Goal: Task Accomplishment & Management: Use online tool/utility

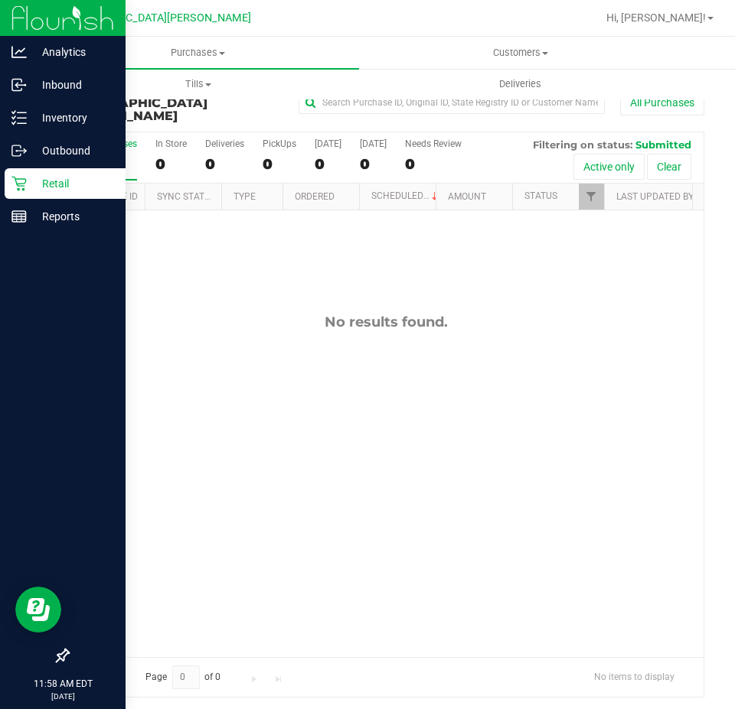
click at [29, 189] on p "Retail" at bounding box center [73, 183] width 92 height 18
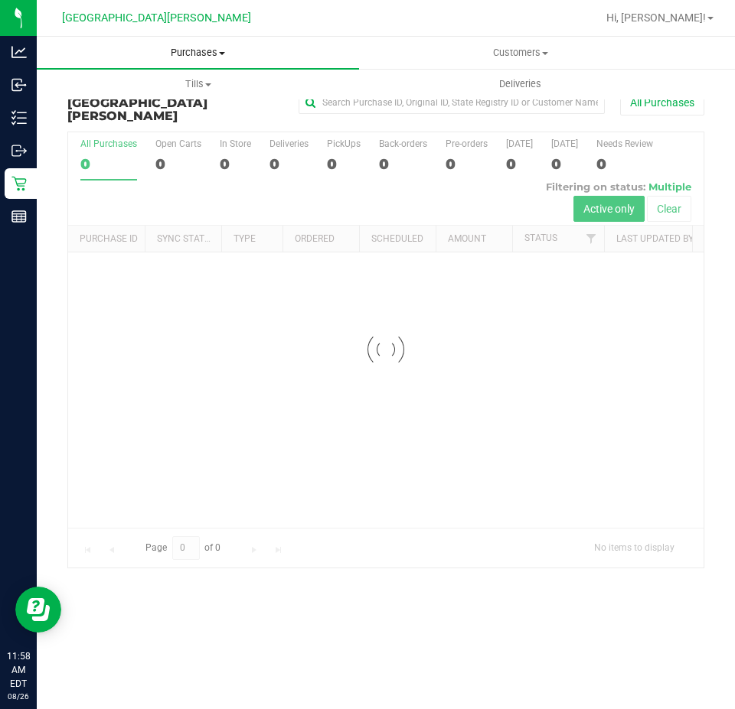
click at [160, 49] on span "Purchases" at bounding box center [198, 53] width 322 height 14
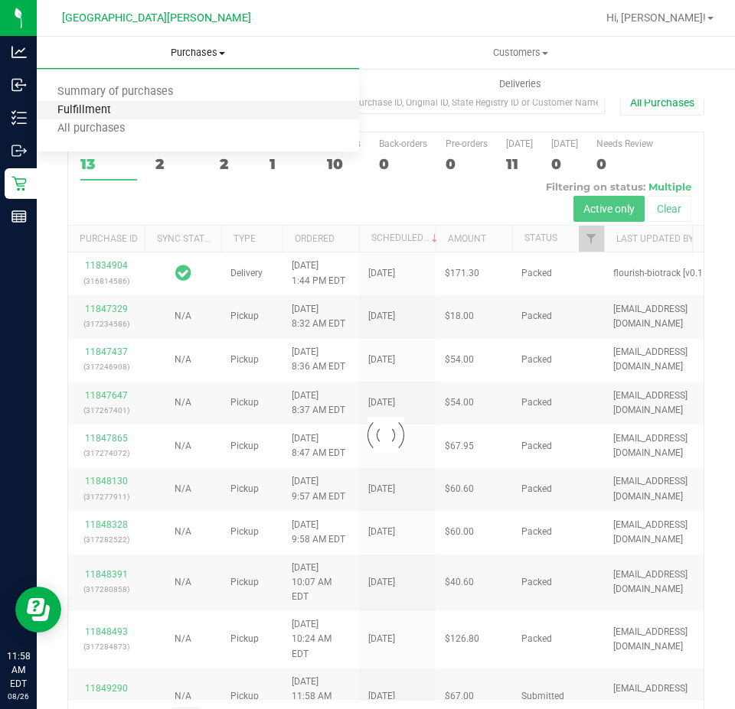
click at [107, 106] on span "Fulfillment" at bounding box center [84, 110] width 95 height 13
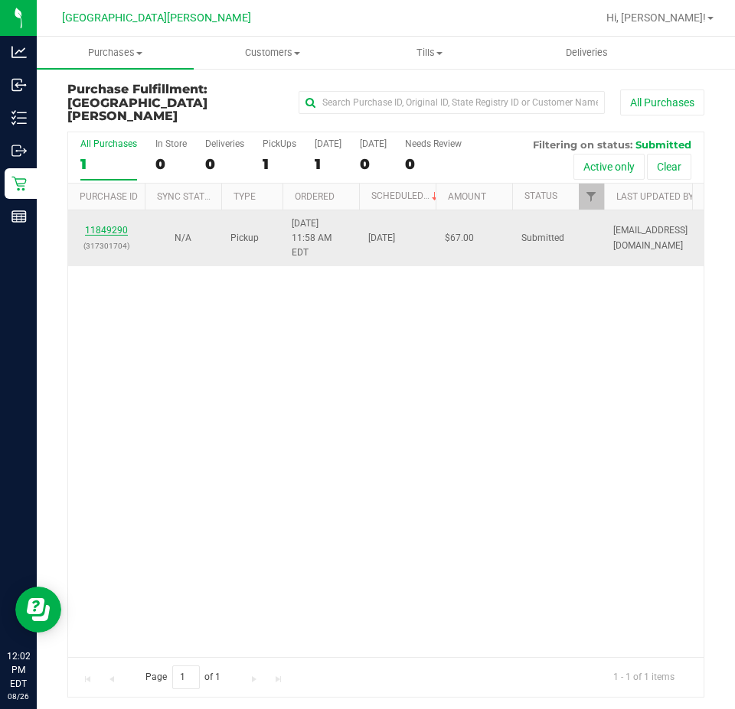
click at [120, 225] on link "11849290" at bounding box center [106, 230] width 43 height 11
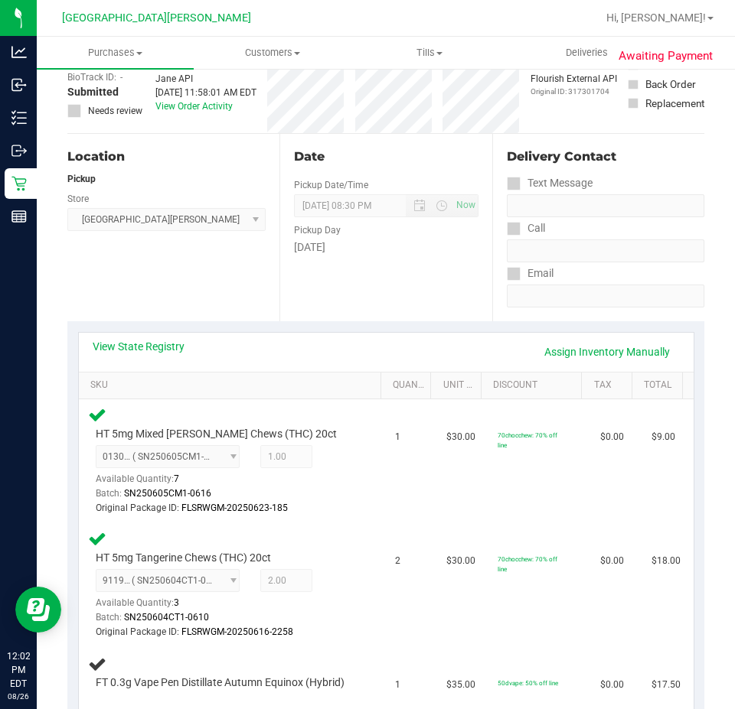
scroll to position [230, 0]
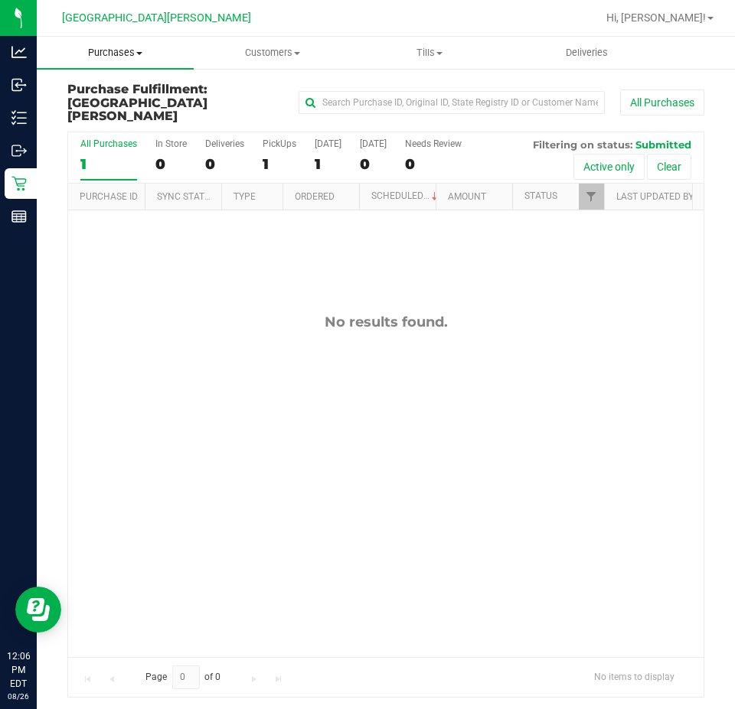
click at [112, 54] on span "Purchases" at bounding box center [115, 53] width 157 height 14
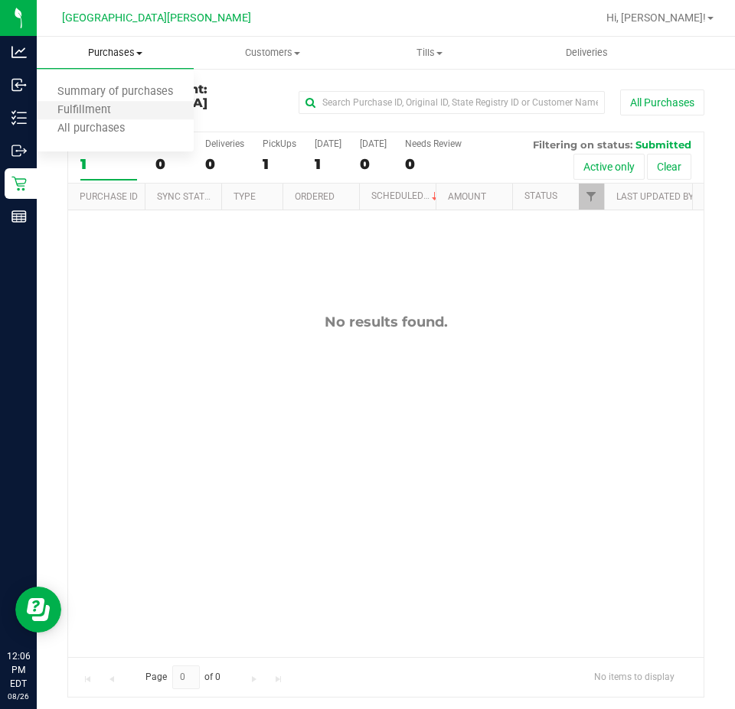
click at [95, 102] on li "Fulfillment" at bounding box center [115, 111] width 157 height 18
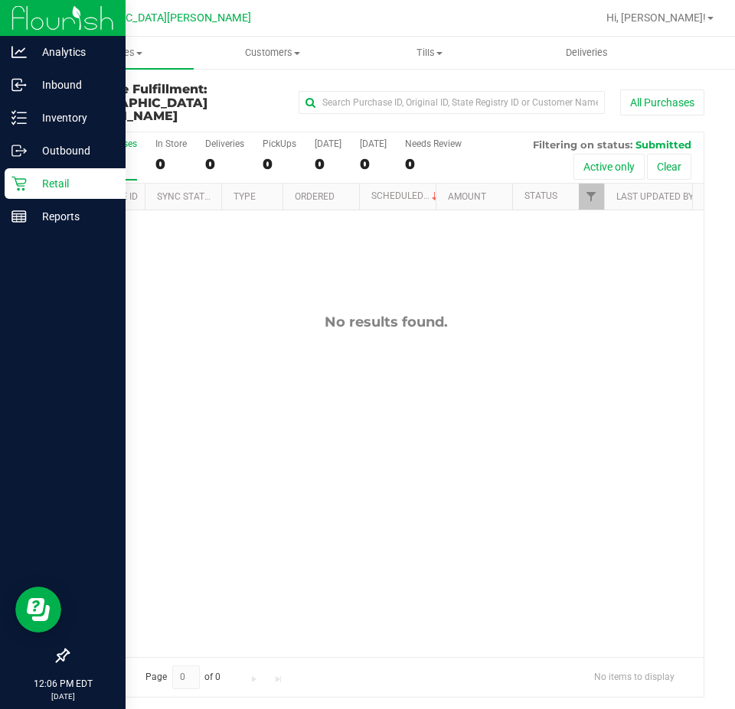
click at [41, 174] on p "Retail" at bounding box center [73, 183] width 92 height 18
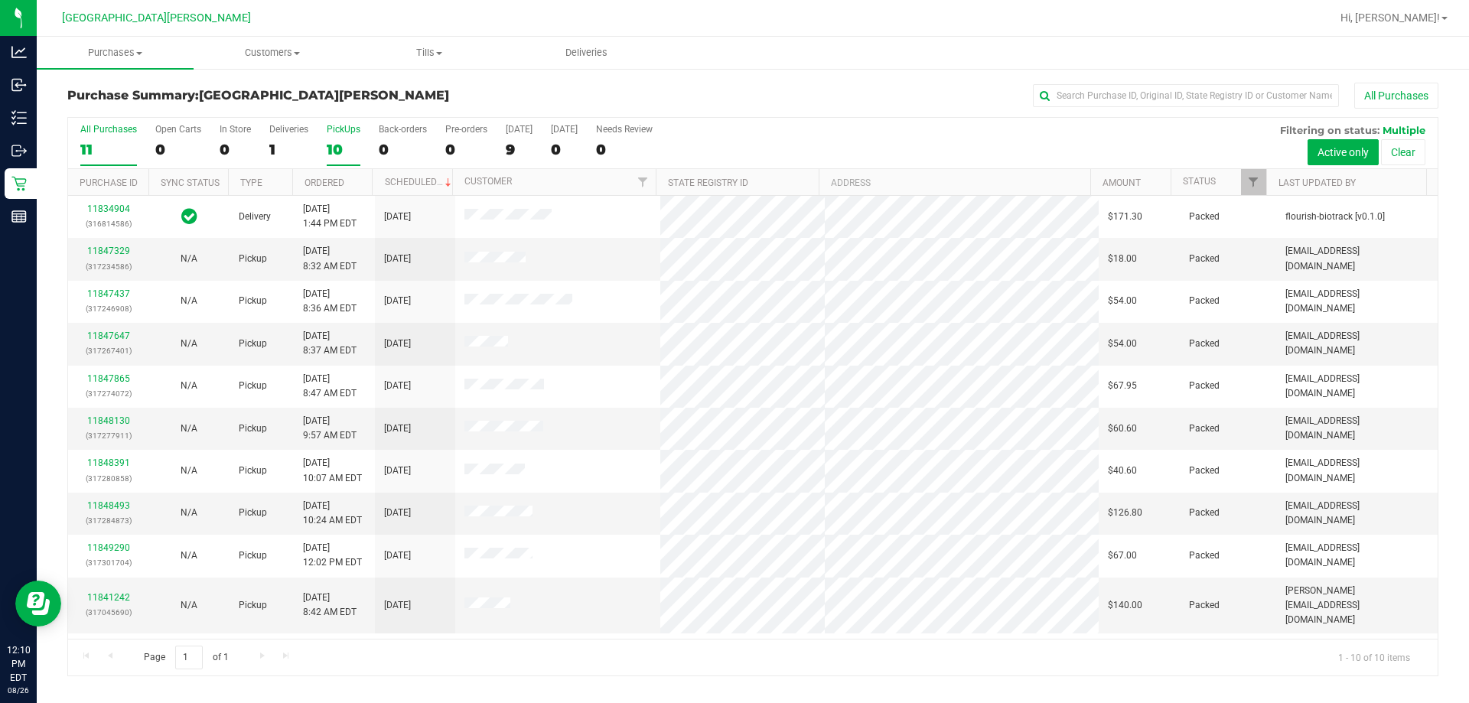
click at [336, 148] on div "10" at bounding box center [344, 150] width 34 height 18
click at [0, 0] on input "PickUps 10" at bounding box center [0, 0] width 0 height 0
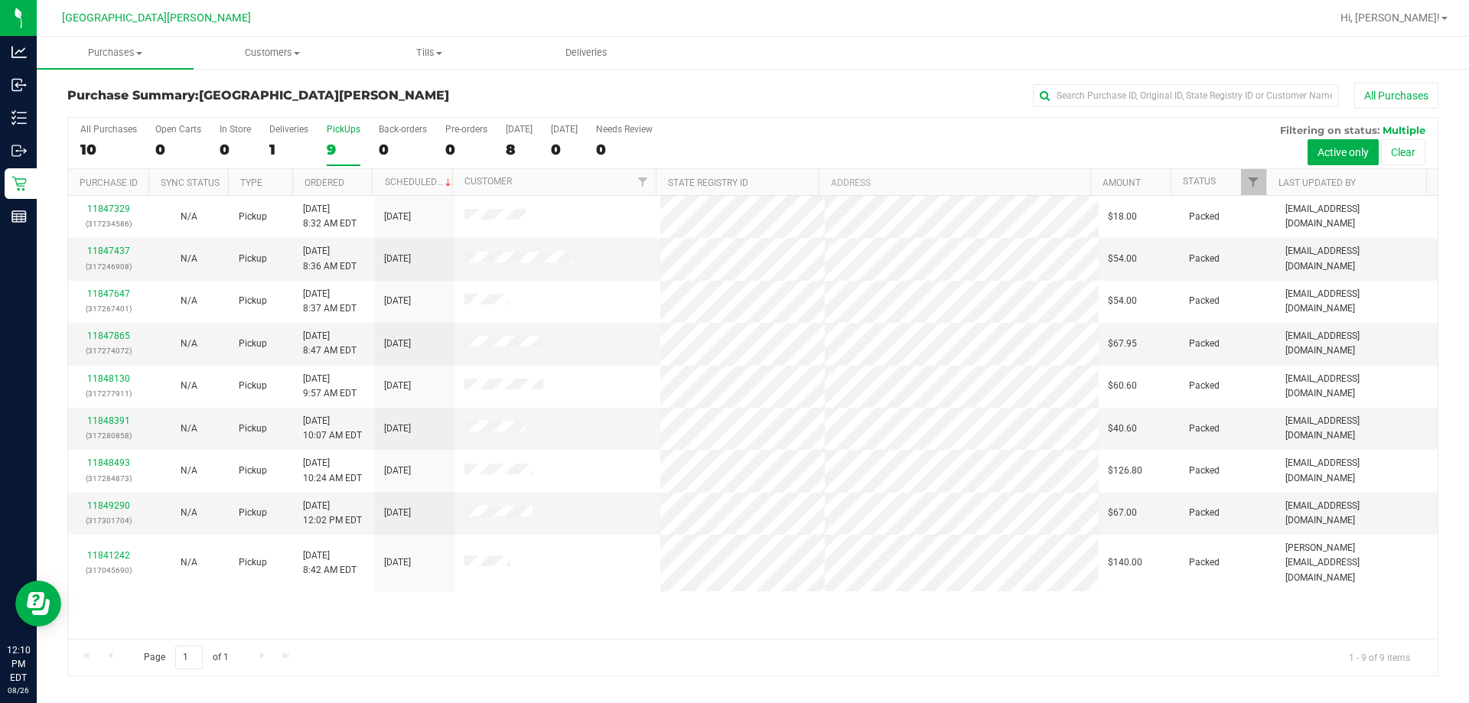
click at [324, 140] on div "All Purchases 10 Open Carts 0 In Store 0 Deliveries 1 PickUps 9 Back-orders 0 P…" at bounding box center [753, 143] width 1370 height 51
click at [329, 141] on div "9" at bounding box center [344, 150] width 34 height 18
click at [0, 0] on input "PickUps 9" at bounding box center [0, 0] width 0 height 0
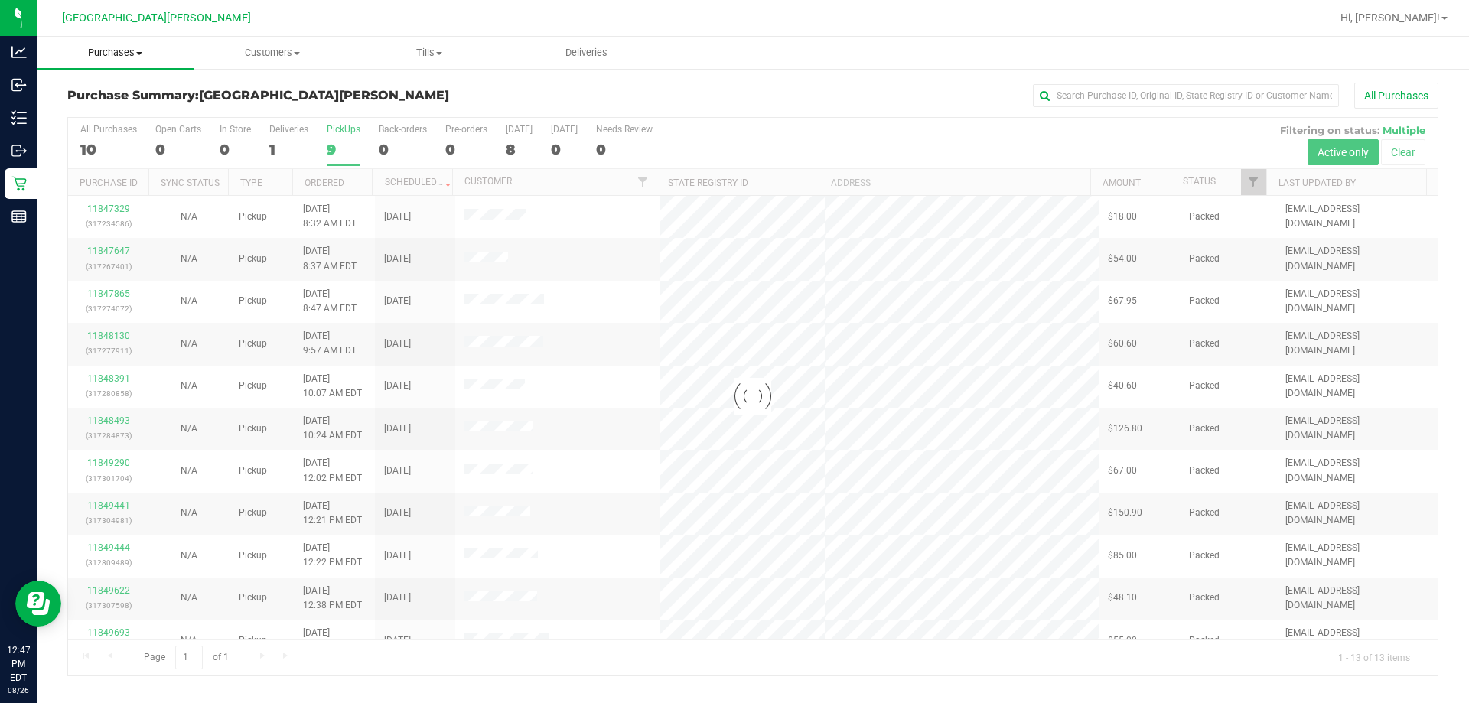
click at [111, 54] on span "Purchases" at bounding box center [115, 53] width 157 height 14
click at [76, 111] on span "Fulfillment" at bounding box center [84, 110] width 95 height 13
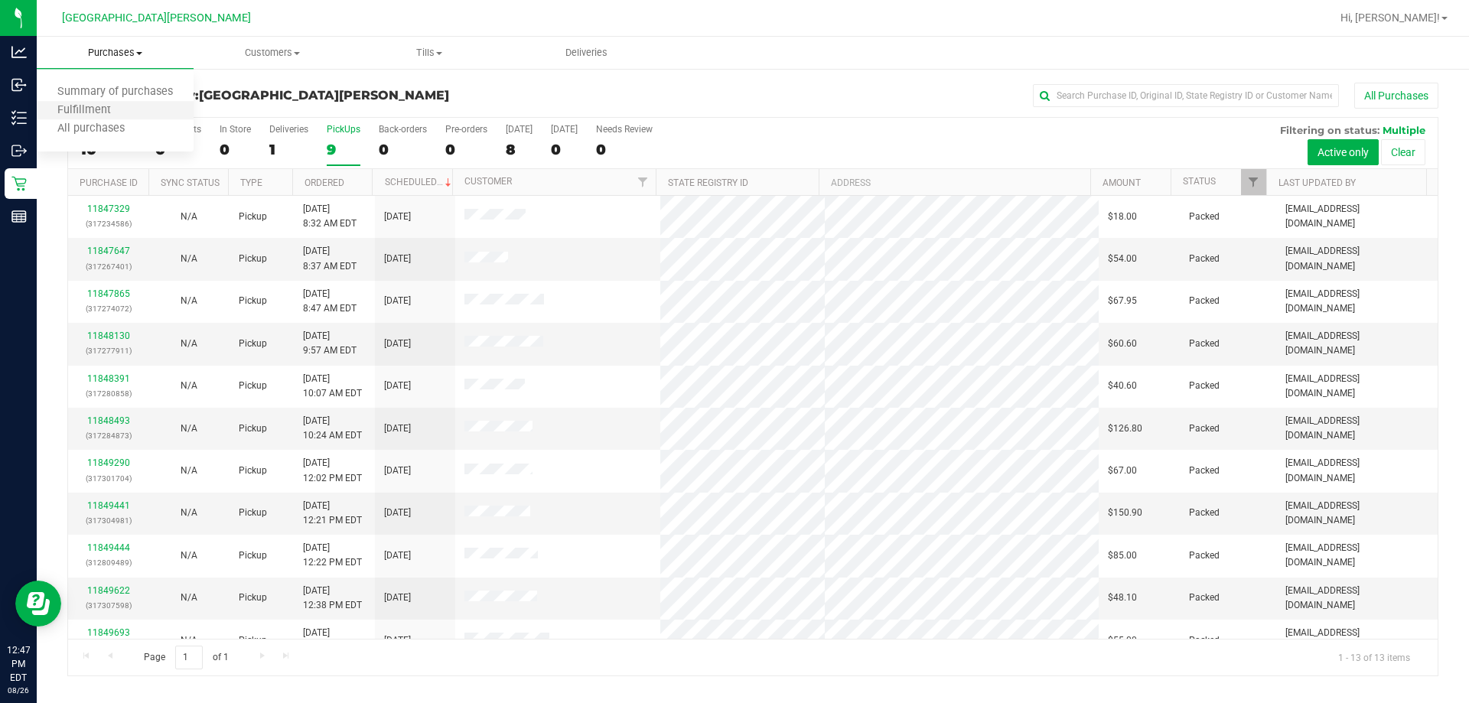
click at [102, 102] on li "Fulfillment" at bounding box center [115, 111] width 157 height 18
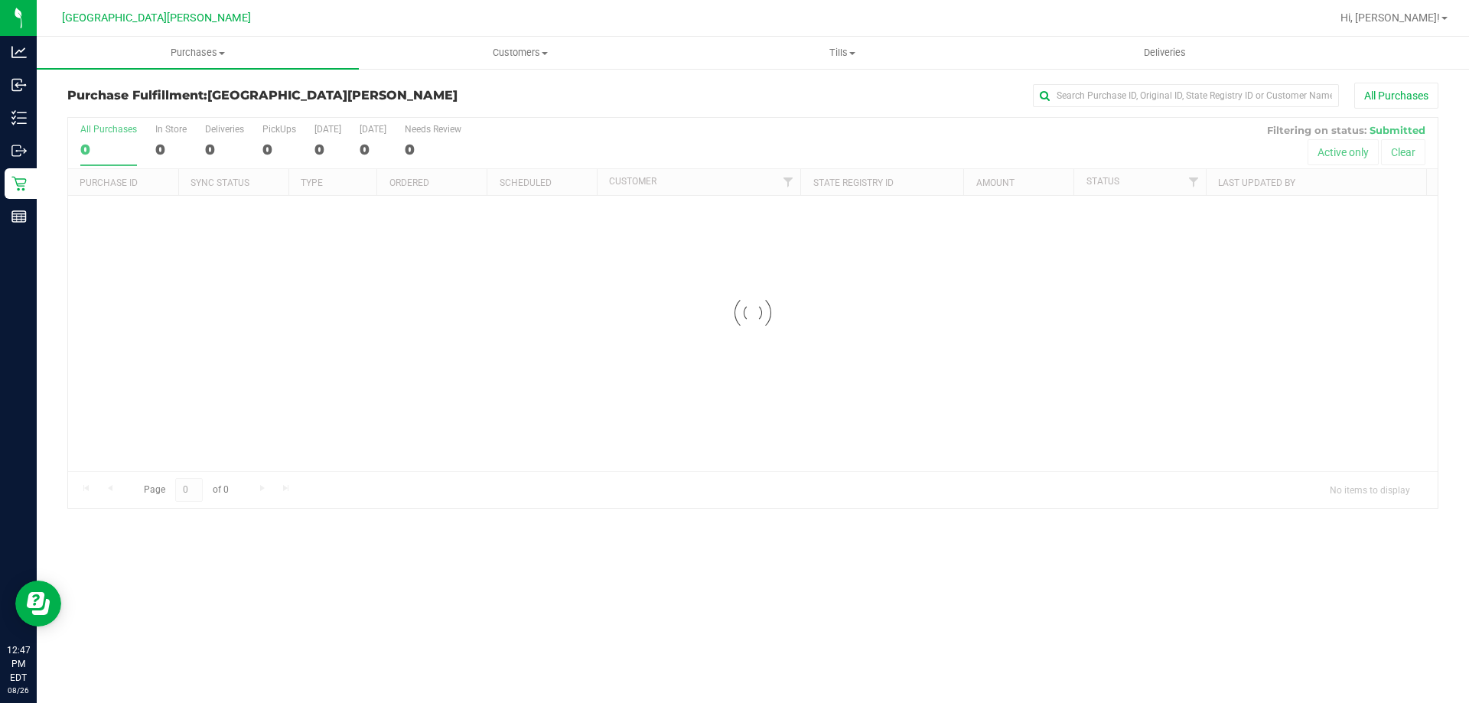
click at [314, 530] on div "Purchases Summary of purchases Fulfillment All purchases Customers All customer…" at bounding box center [753, 370] width 1432 height 666
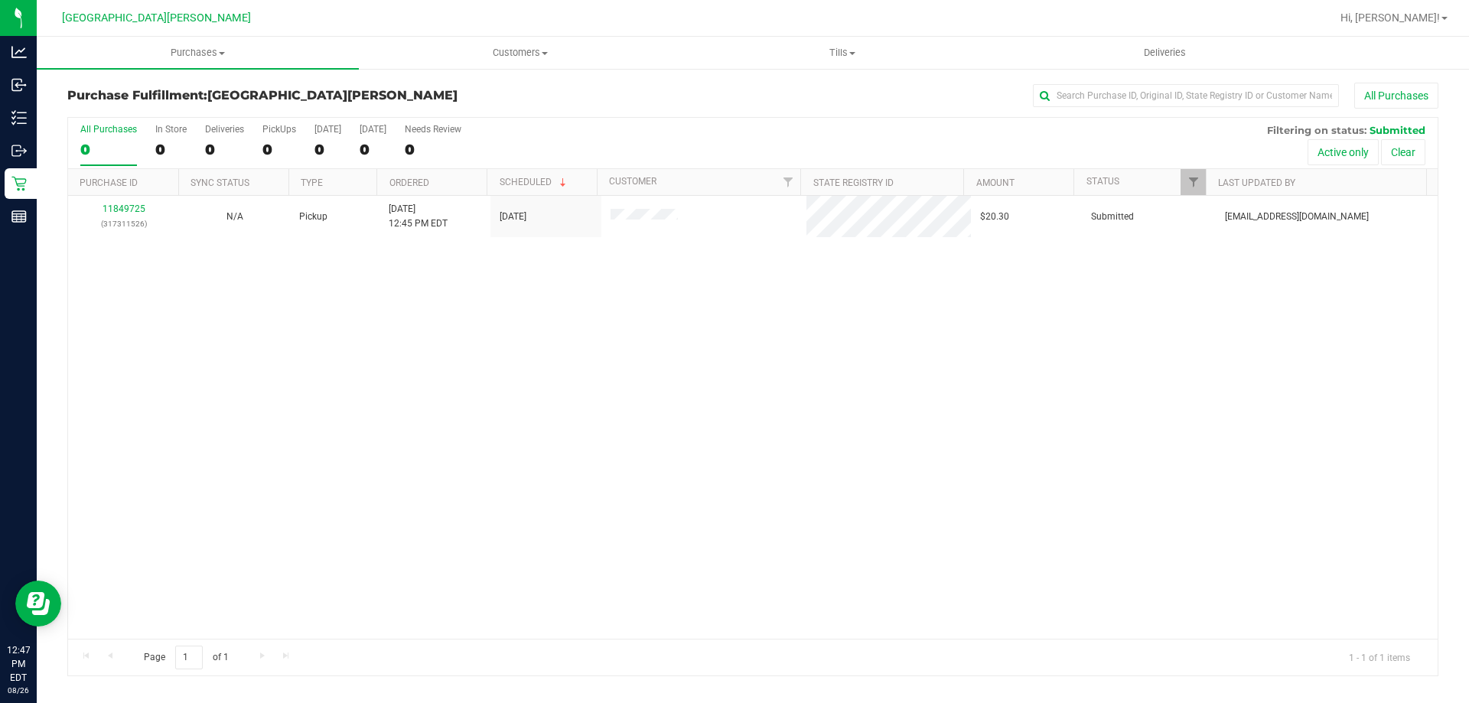
click at [251, 387] on div "11849725 (317311526) N/A Pickup [DATE] 12:45 PM EDT 8/26/2025 $20.30 Submitted …" at bounding box center [753, 417] width 1370 height 443
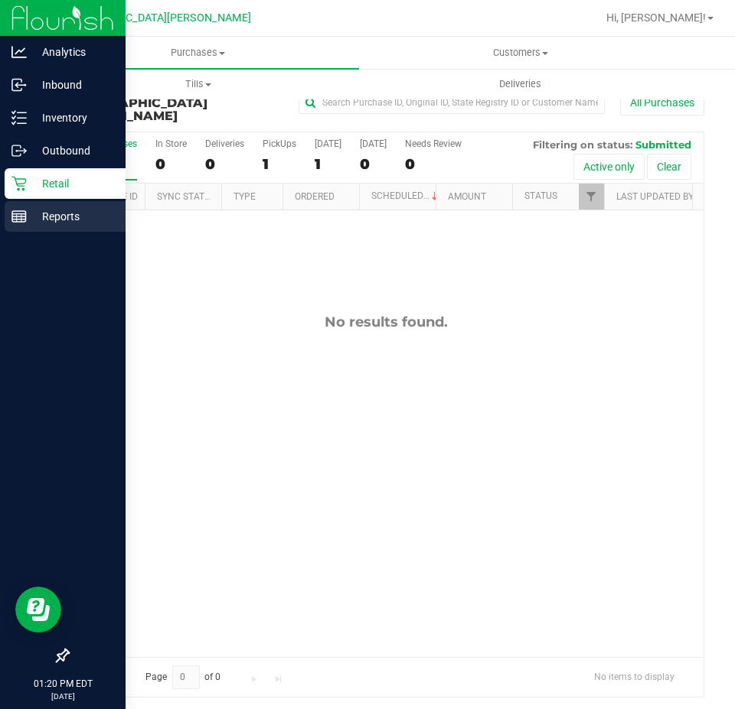
click at [28, 210] on p "Reports" at bounding box center [73, 216] width 92 height 18
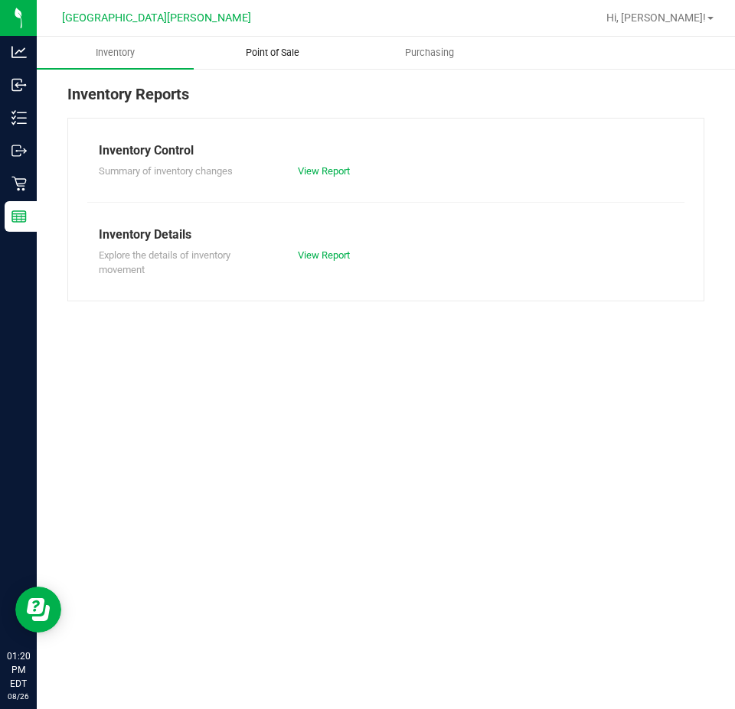
click at [275, 57] on span "Point of Sale" at bounding box center [272, 53] width 95 height 14
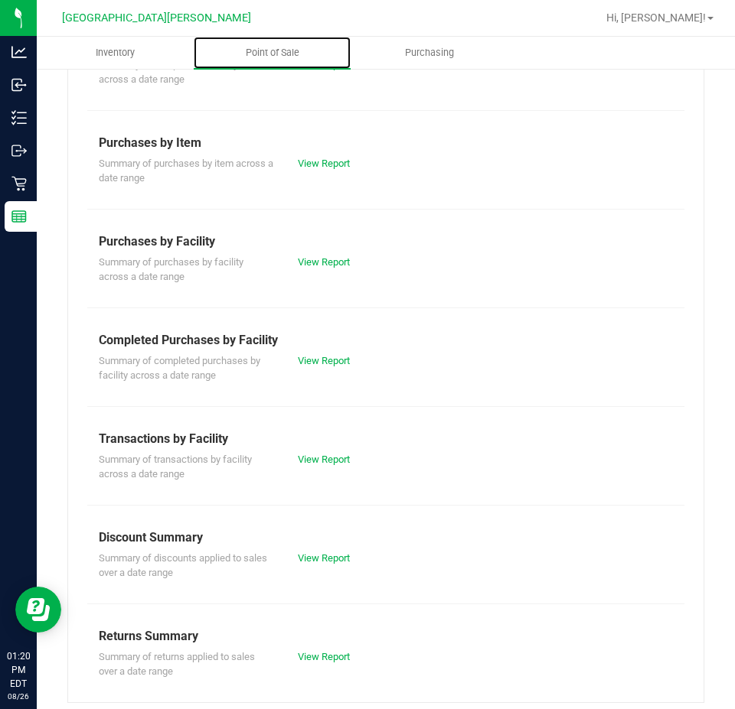
scroll to position [200, 0]
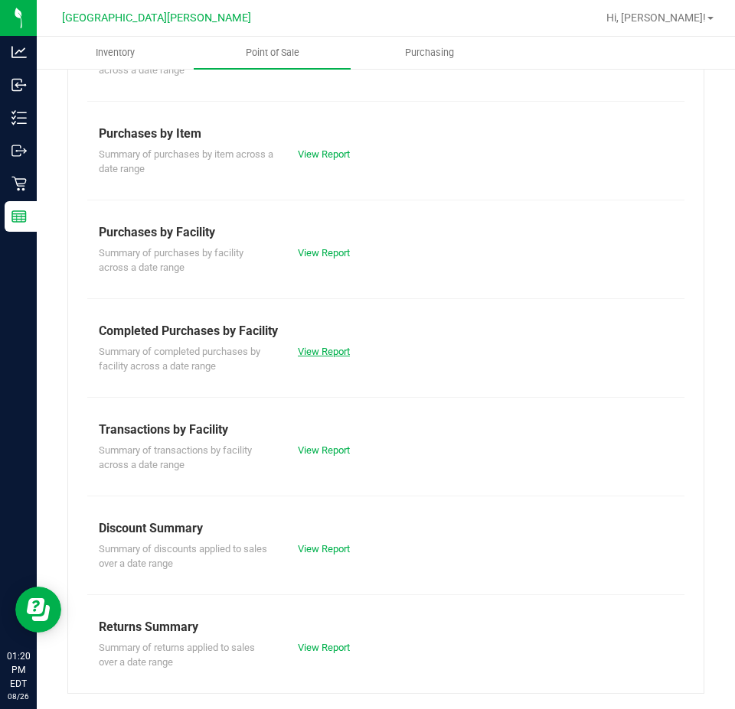
click at [313, 349] on link "View Report" at bounding box center [324, 351] width 52 height 11
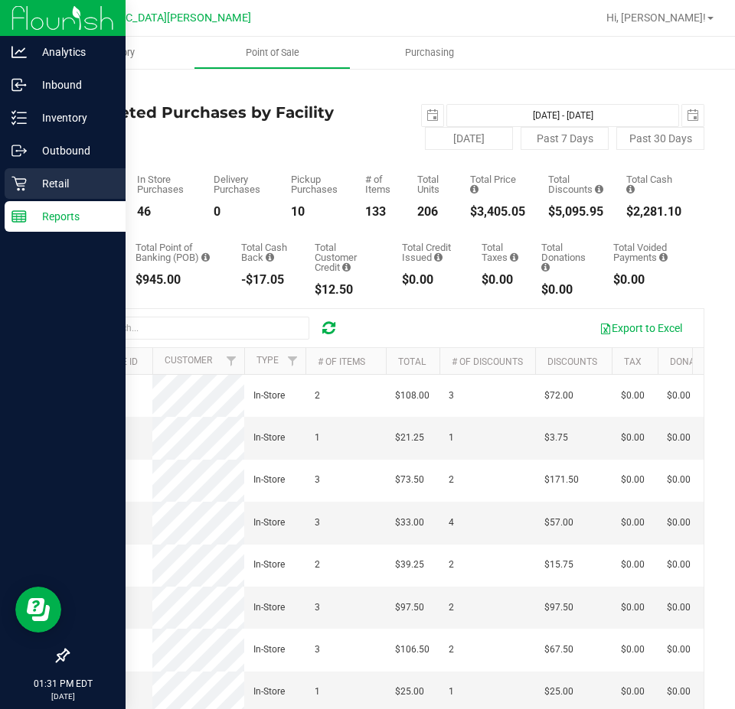
click at [29, 173] on div "Retail" at bounding box center [65, 183] width 121 height 31
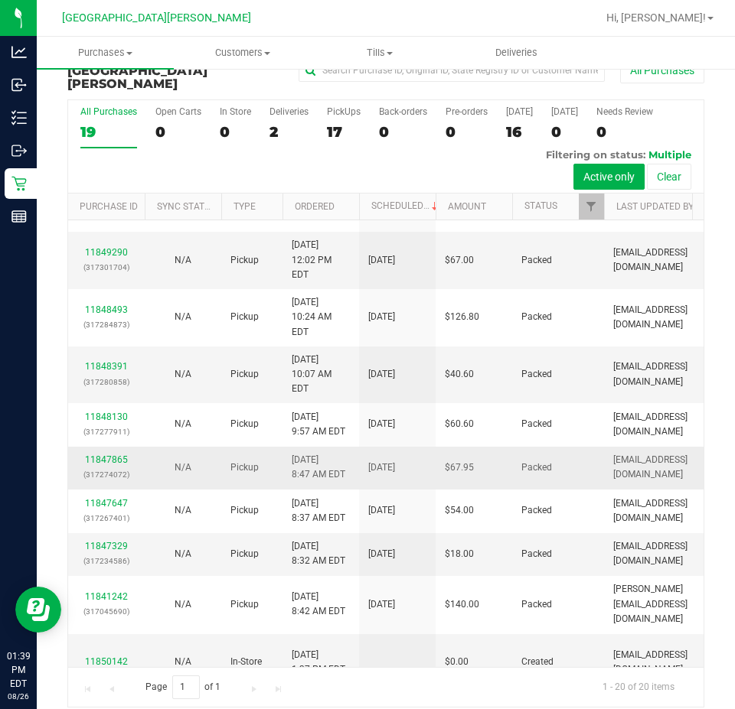
scroll to position [705, 0]
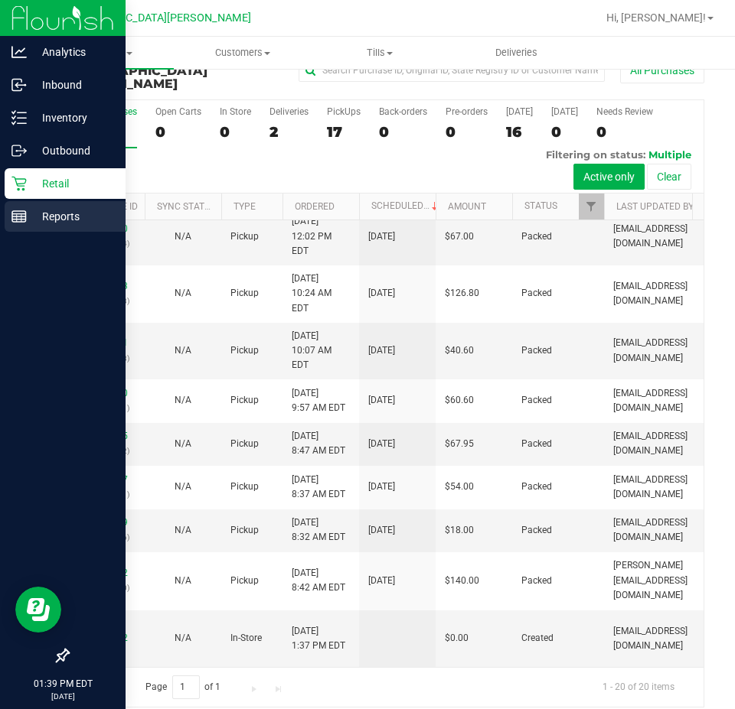
click at [26, 213] on rect at bounding box center [19, 216] width 14 height 11
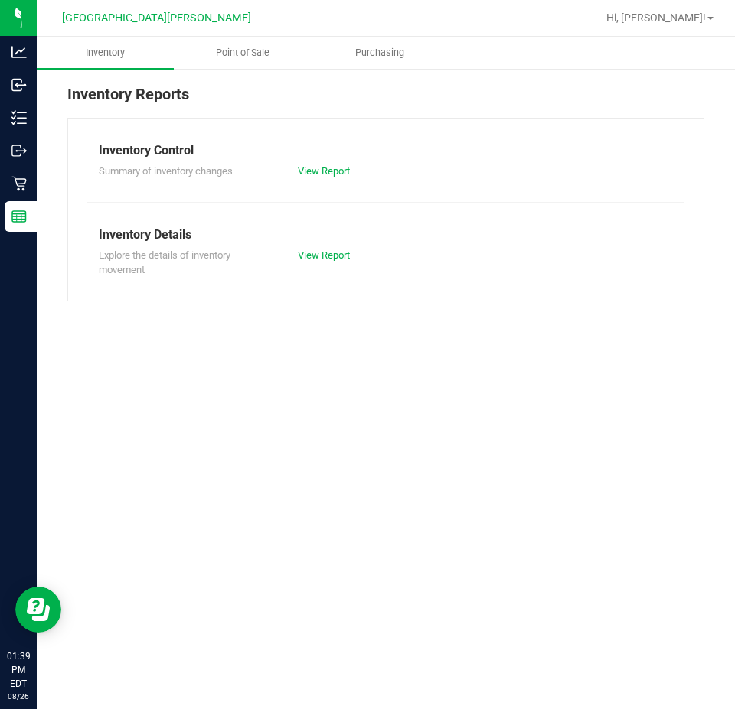
drag, startPoint x: 332, startPoint y: 366, endPoint x: 320, endPoint y: 366, distance: 12.2
click at [332, 366] on div "Inventory Point of Sale Purchasing Inventory Reports Inventory Control Summary …" at bounding box center [386, 373] width 698 height 673
click at [259, 55] on span "Point of Sale" at bounding box center [242, 53] width 95 height 14
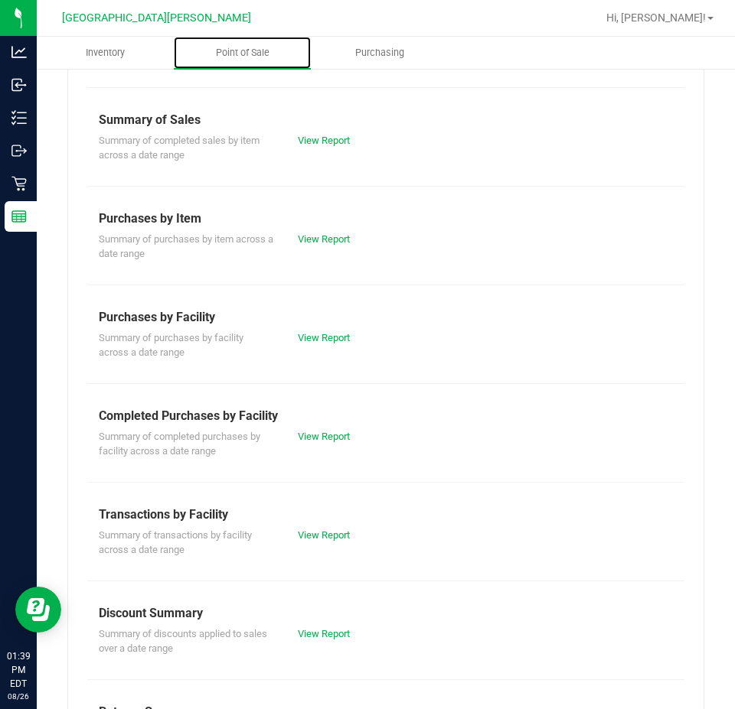
scroll to position [200, 0]
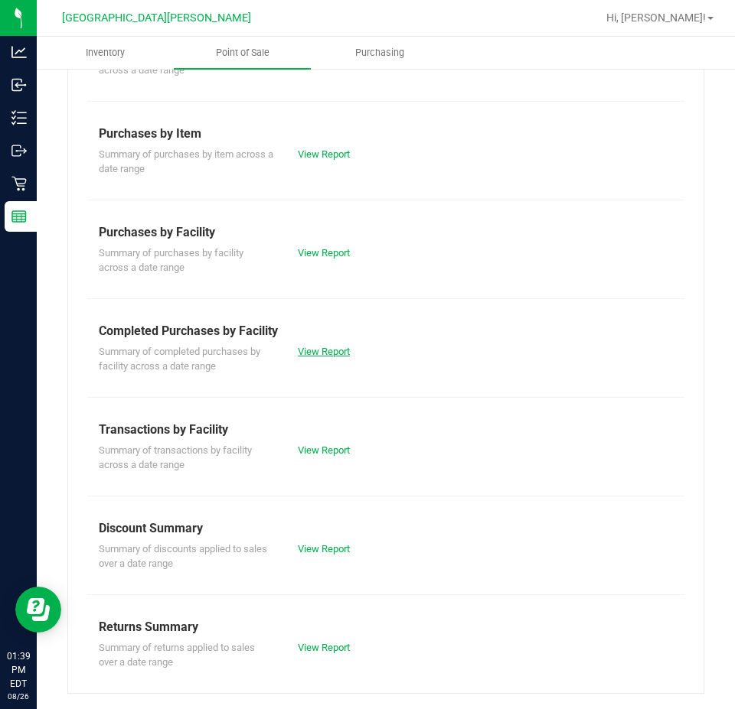
click at [324, 346] on link "View Report" at bounding box center [324, 351] width 52 height 11
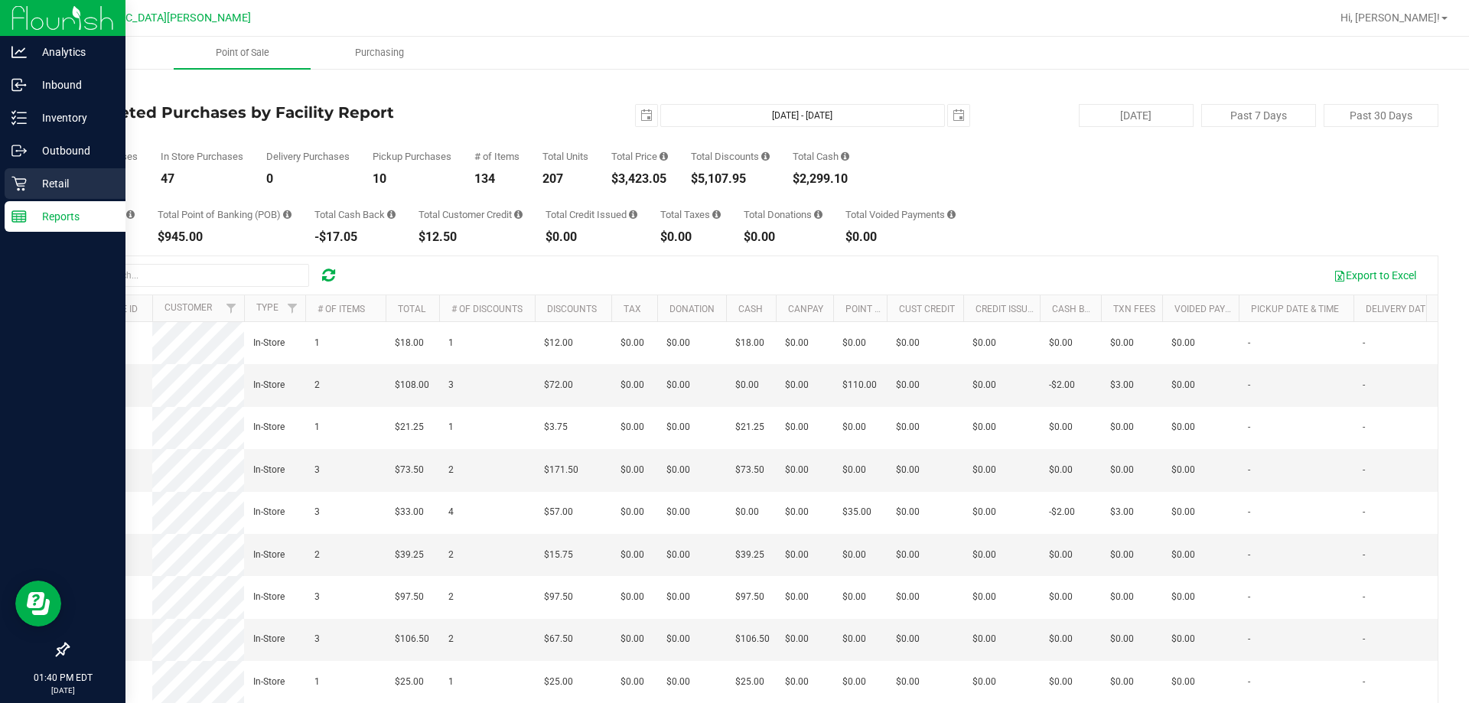
click at [41, 187] on p "Retail" at bounding box center [73, 183] width 92 height 18
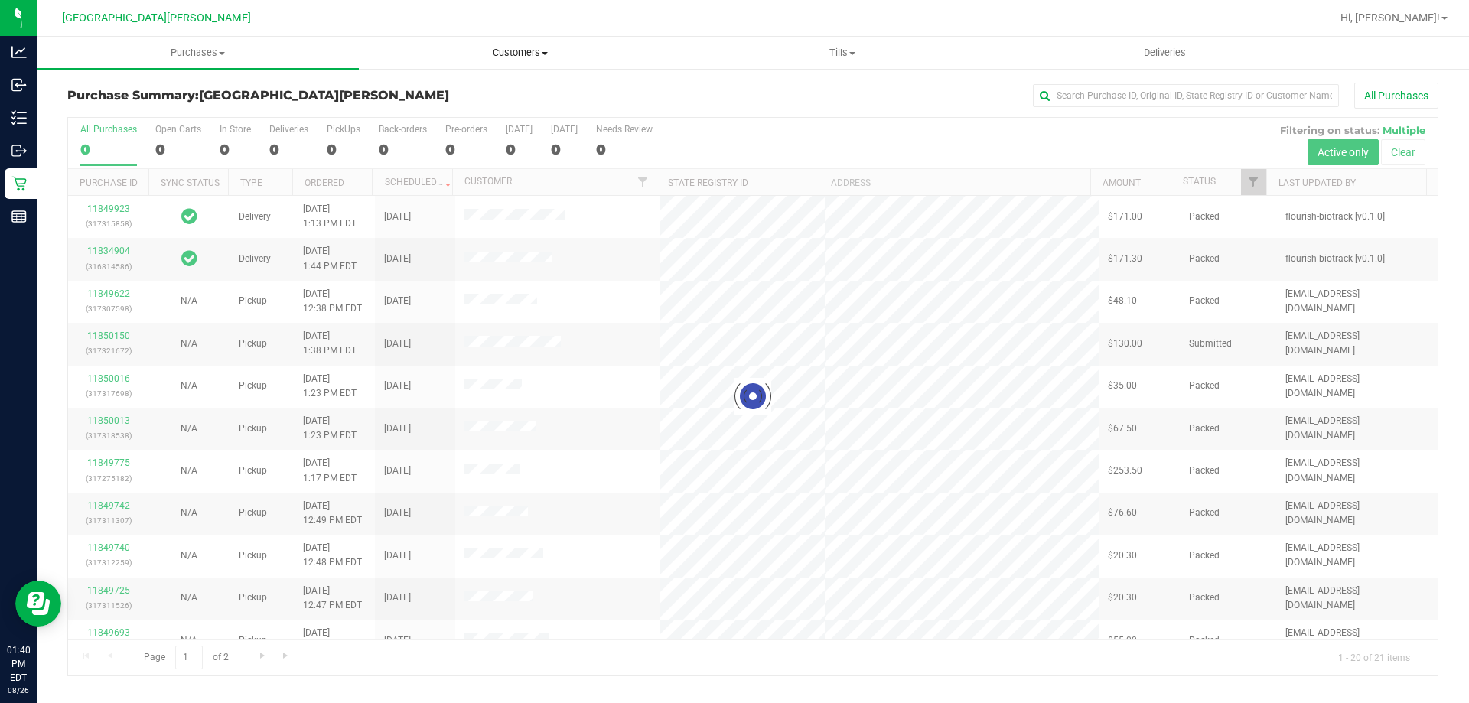
click at [503, 55] on span "Customers" at bounding box center [520, 53] width 321 height 14
click at [428, 95] on span "All customers" at bounding box center [414, 92] width 110 height 13
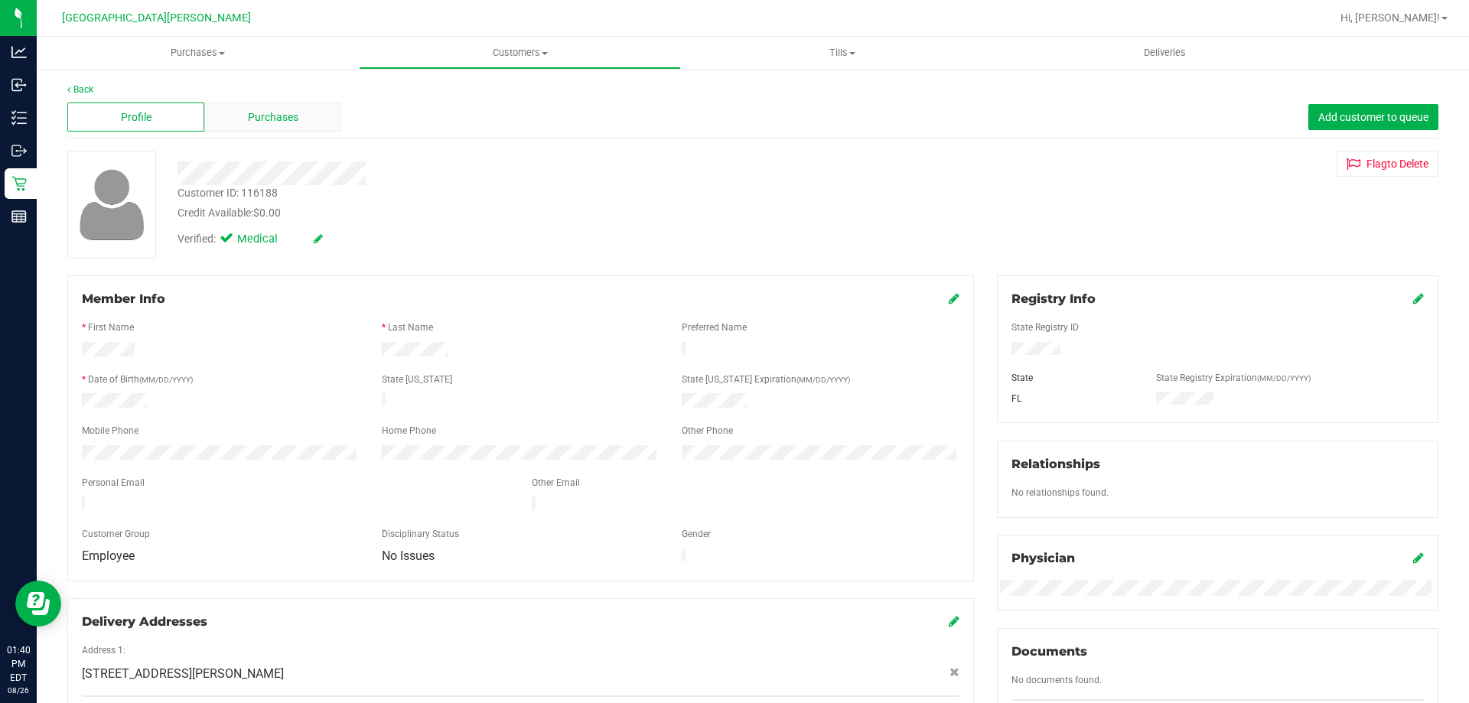
click at [280, 119] on span "Purchases" at bounding box center [273, 117] width 50 height 16
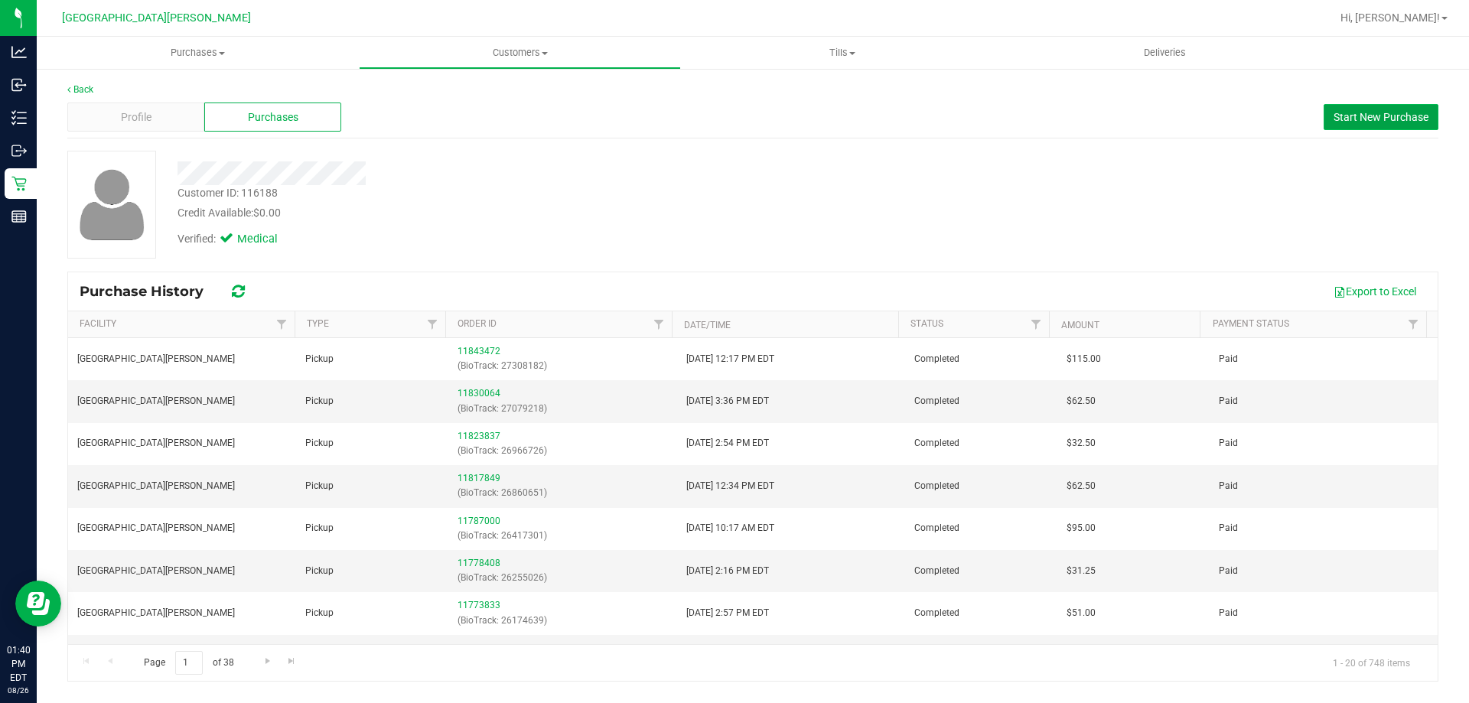
click at [734, 120] on span "Start New Purchase" at bounding box center [1381, 117] width 95 height 12
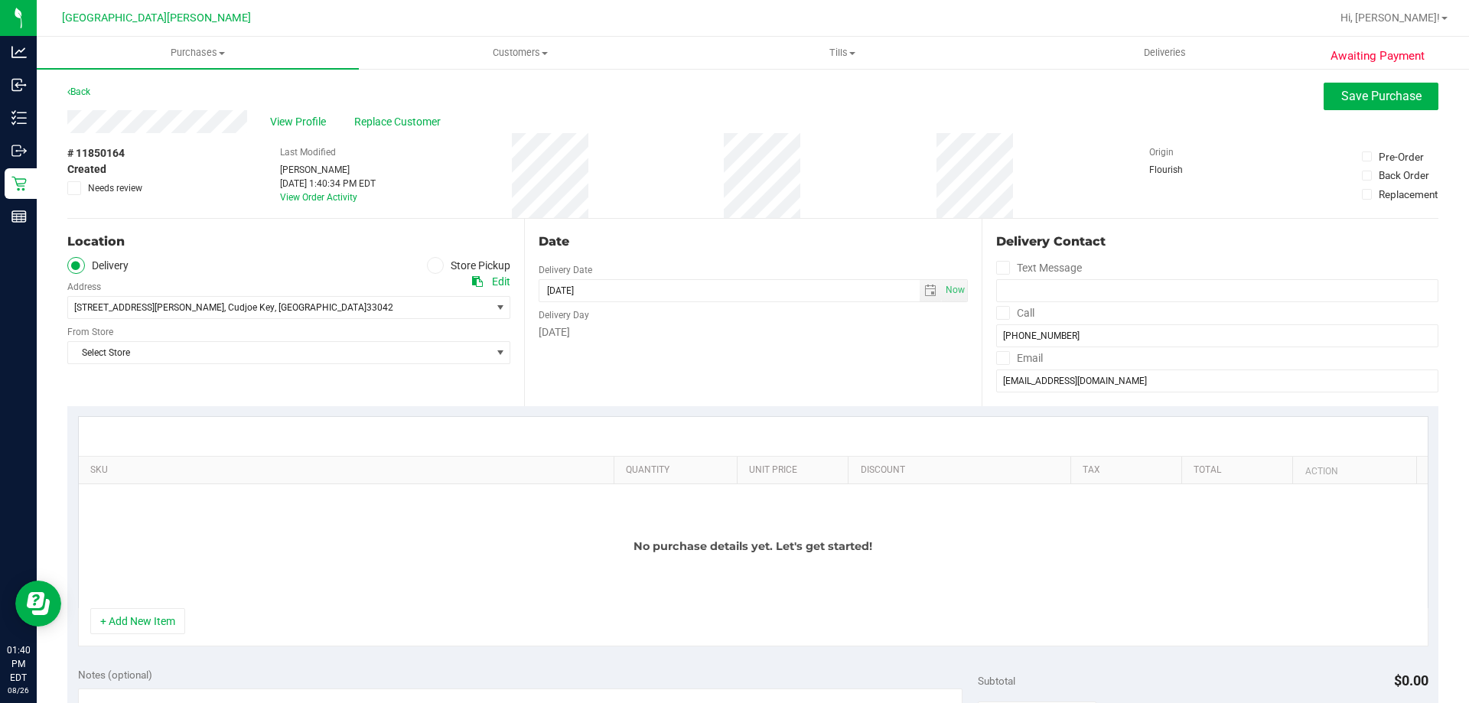
click at [435, 265] on icon at bounding box center [435, 265] width 9 height 0
click at [0, 0] on input "Store Pickup" at bounding box center [0, 0] width 0 height 0
click at [422, 310] on span "Select Store" at bounding box center [279, 307] width 422 height 21
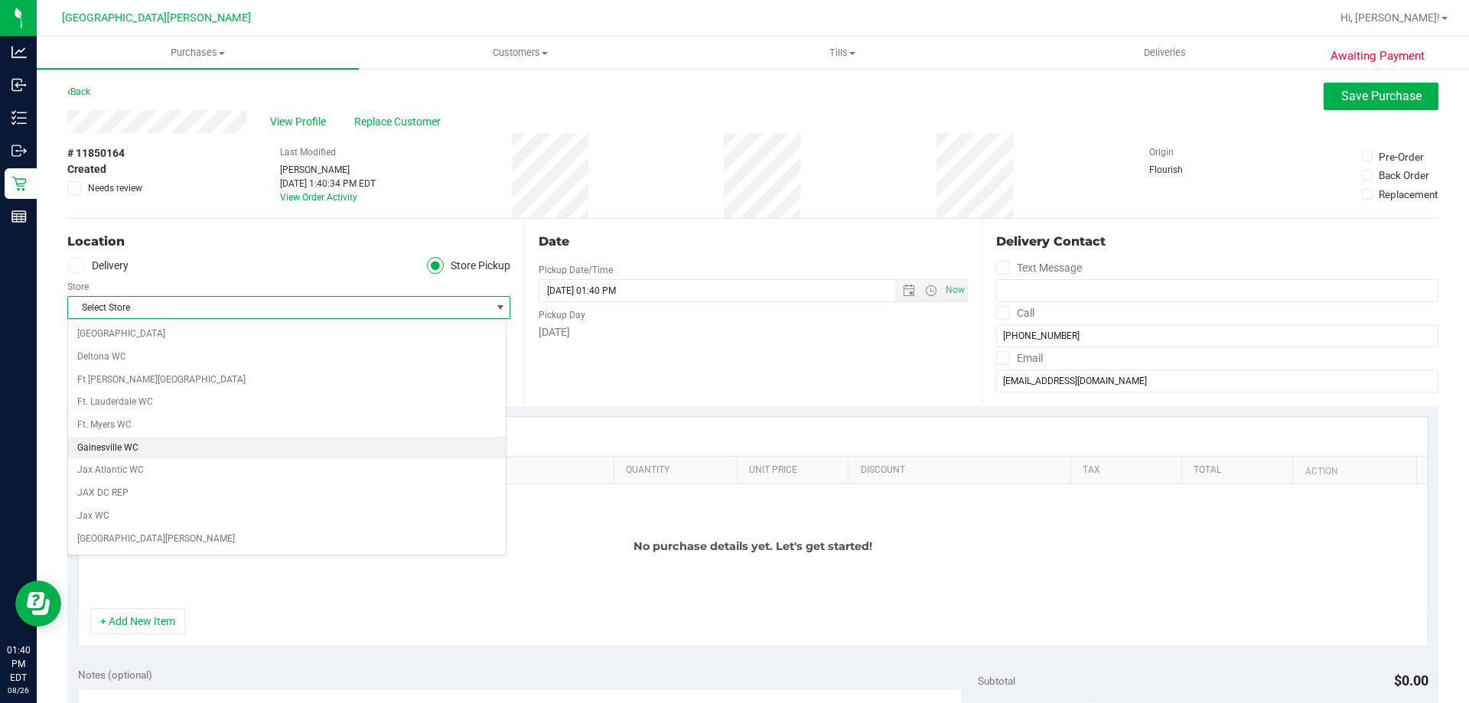
scroll to position [230, 0]
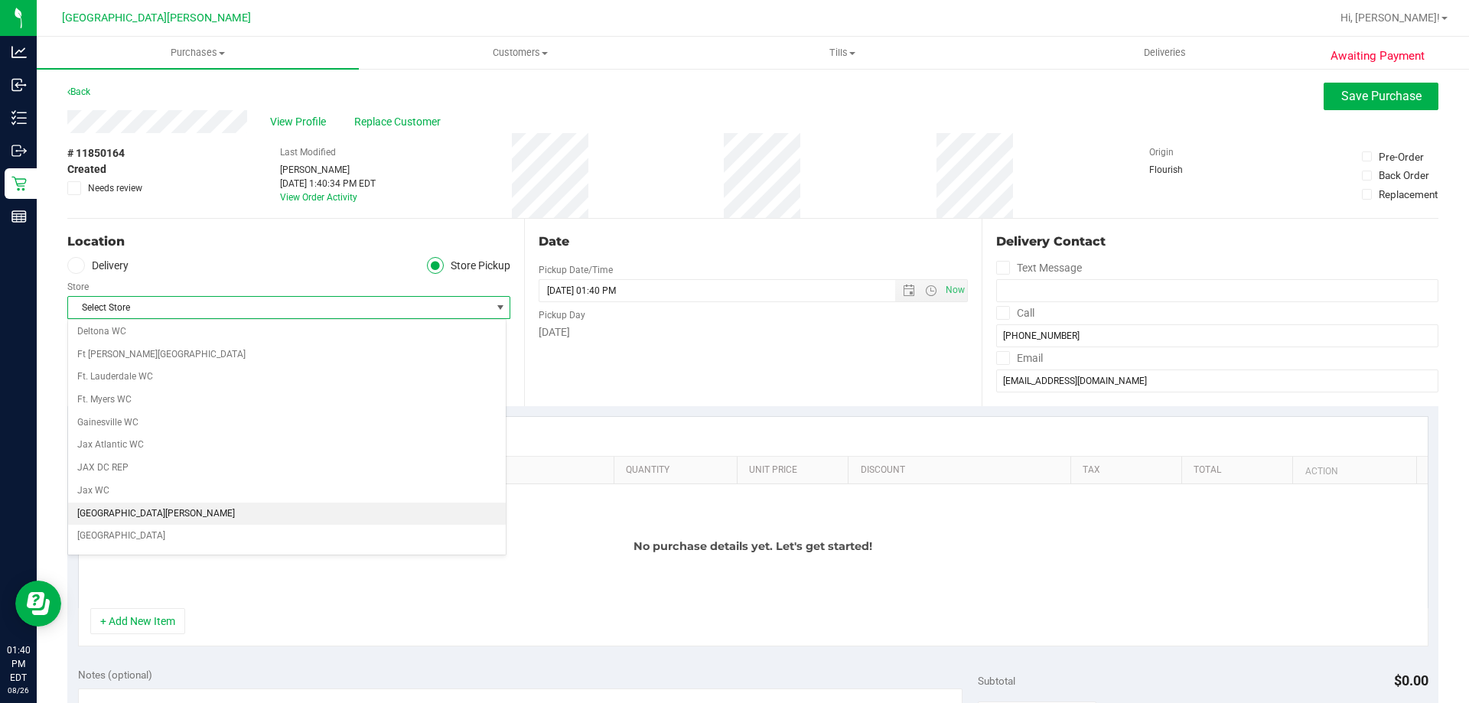
click at [113, 511] on li "[GEOGRAPHIC_DATA][PERSON_NAME]" at bounding box center [287, 514] width 438 height 23
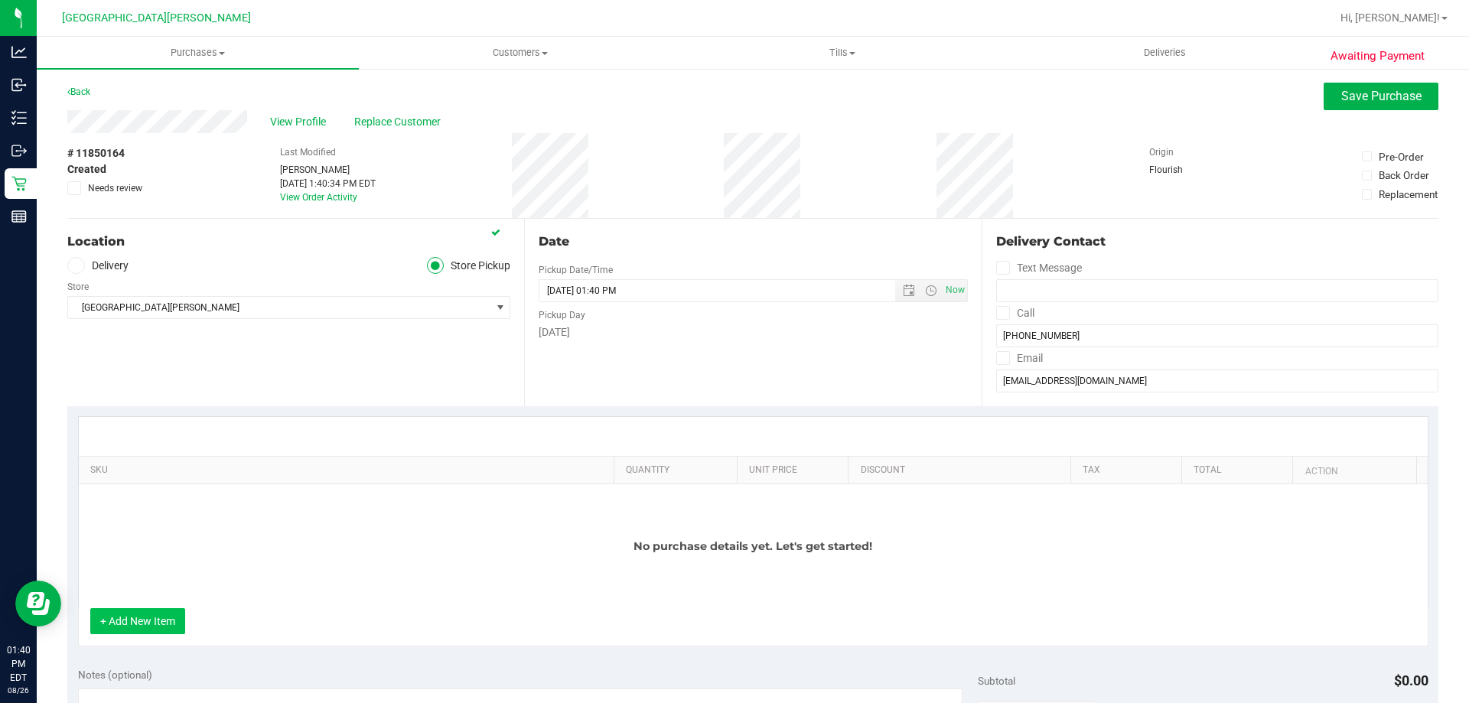
click at [139, 619] on button "+ Add New Item" at bounding box center [137, 621] width 95 height 26
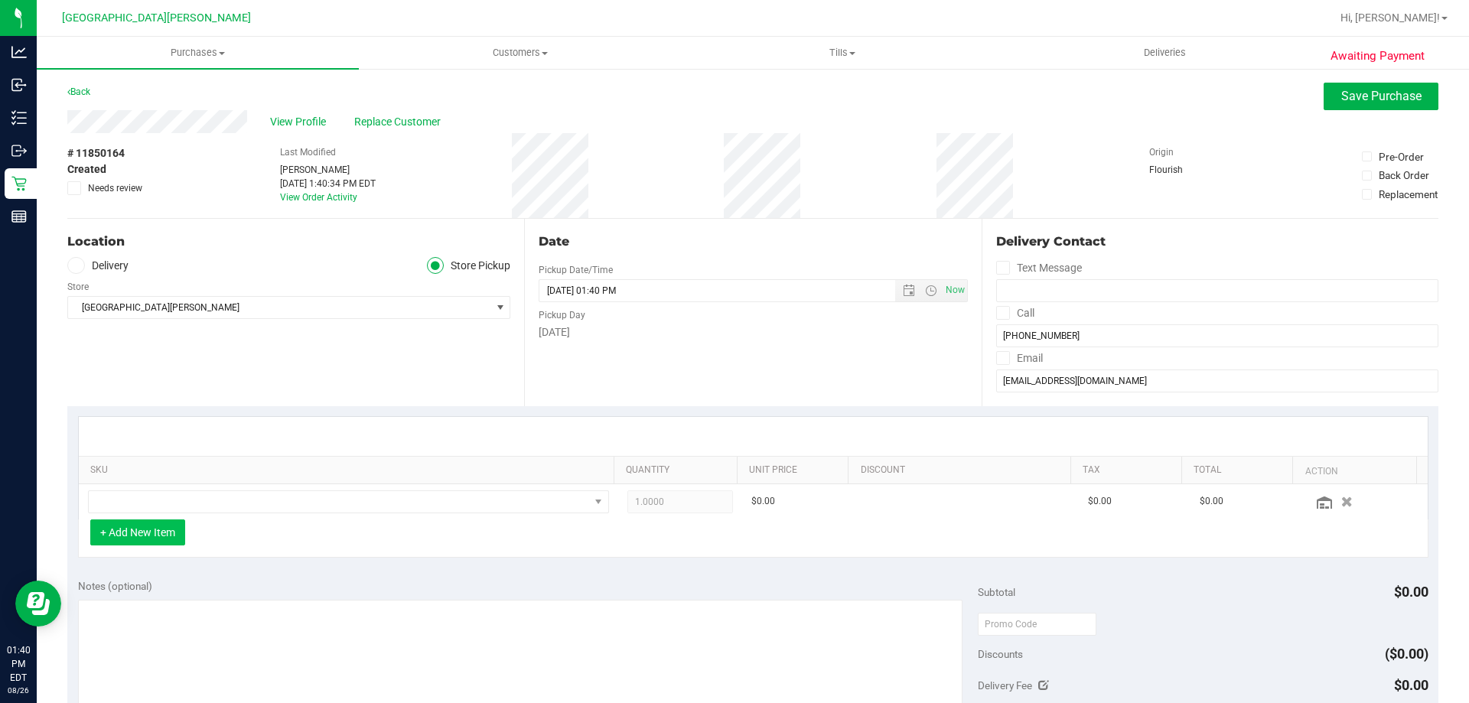
click at [116, 541] on button "+ Add New Item" at bounding box center [137, 533] width 95 height 26
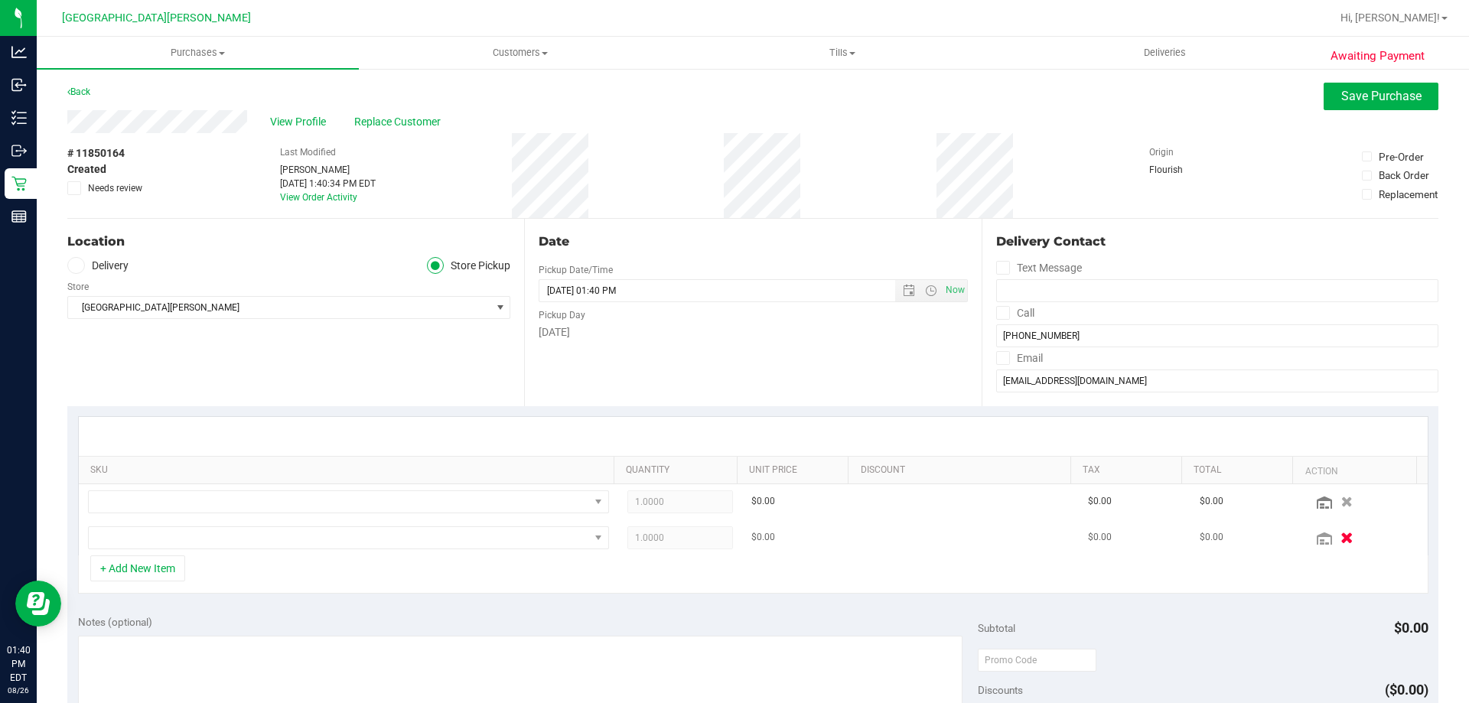
click at [734, 542] on button "button" at bounding box center [1347, 537] width 26 height 16
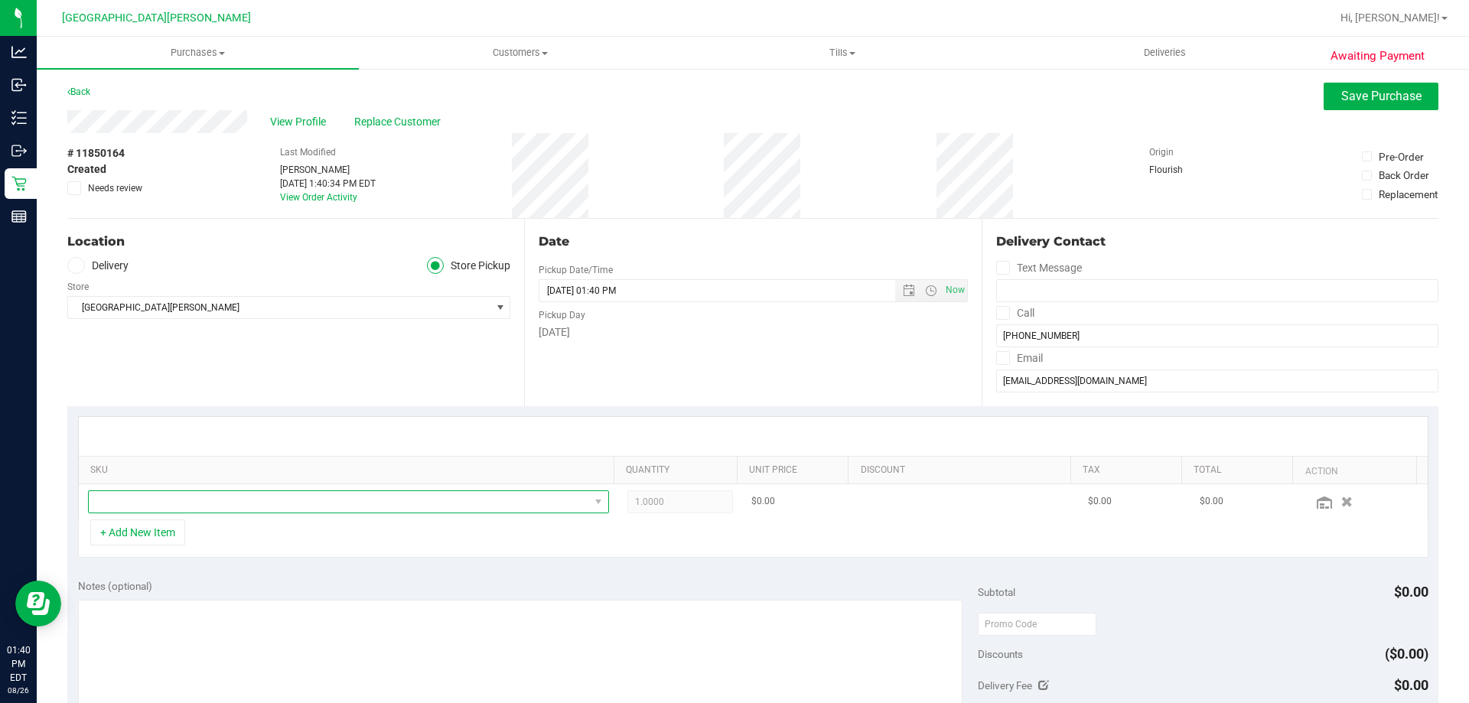
click at [166, 503] on span "NO DATA FOUND" at bounding box center [339, 501] width 500 height 21
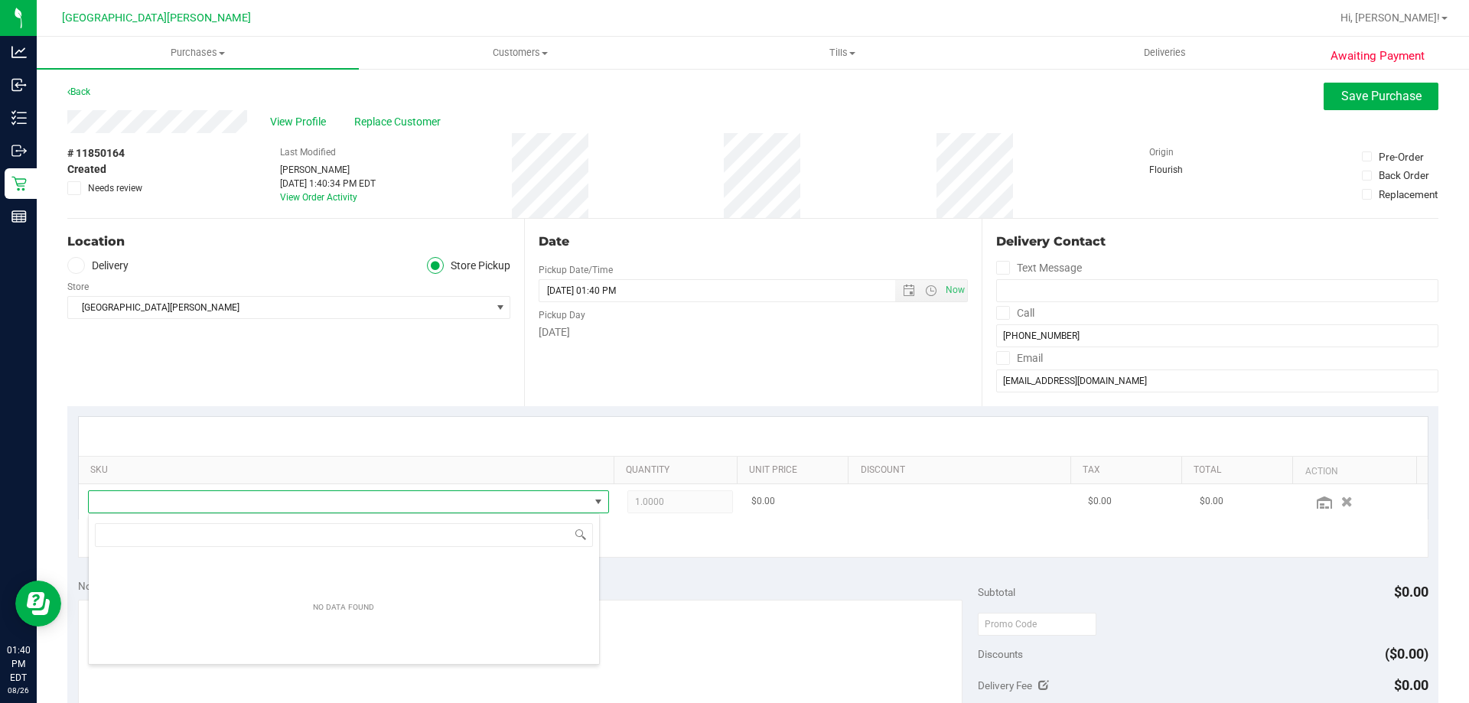
scroll to position [23, 507]
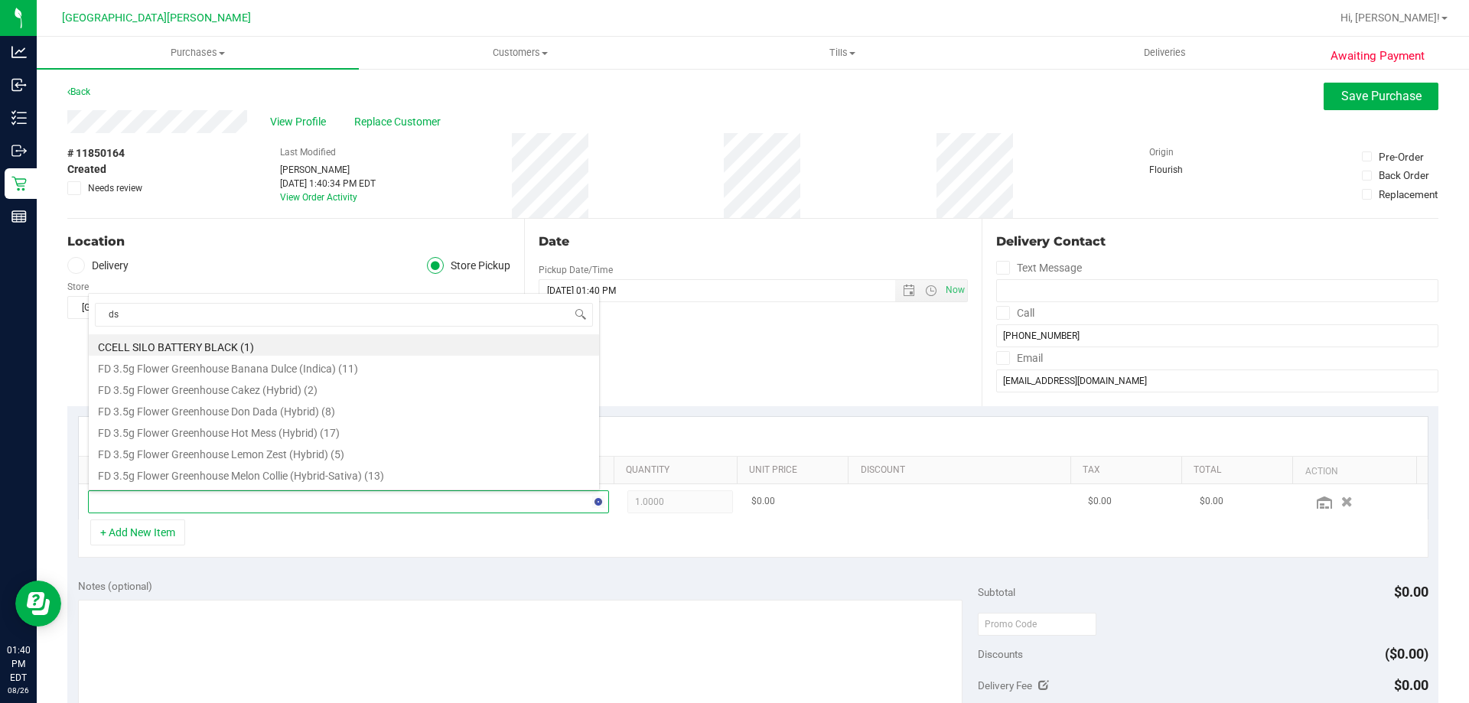
type input "dsc"
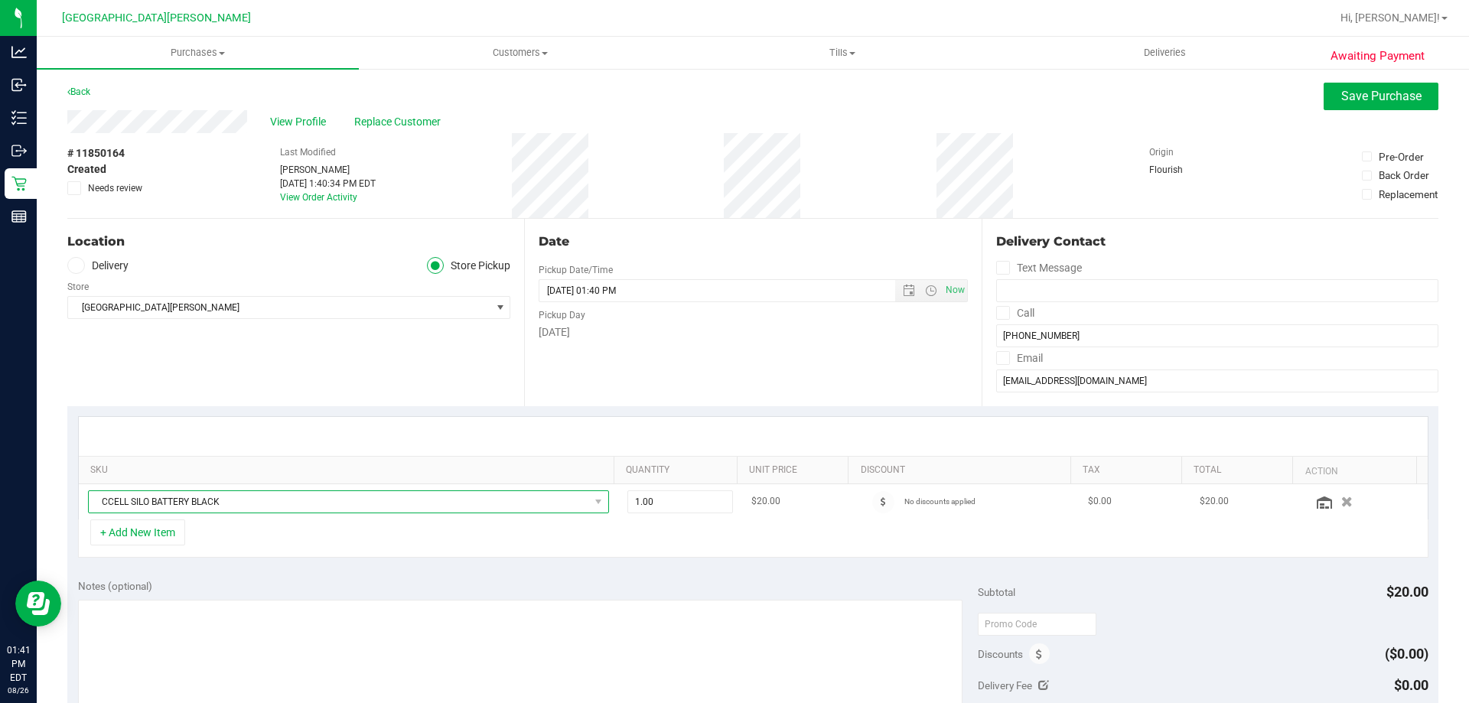
click at [241, 501] on span "CCELL SILO BATTERY BLACK" at bounding box center [339, 501] width 500 height 21
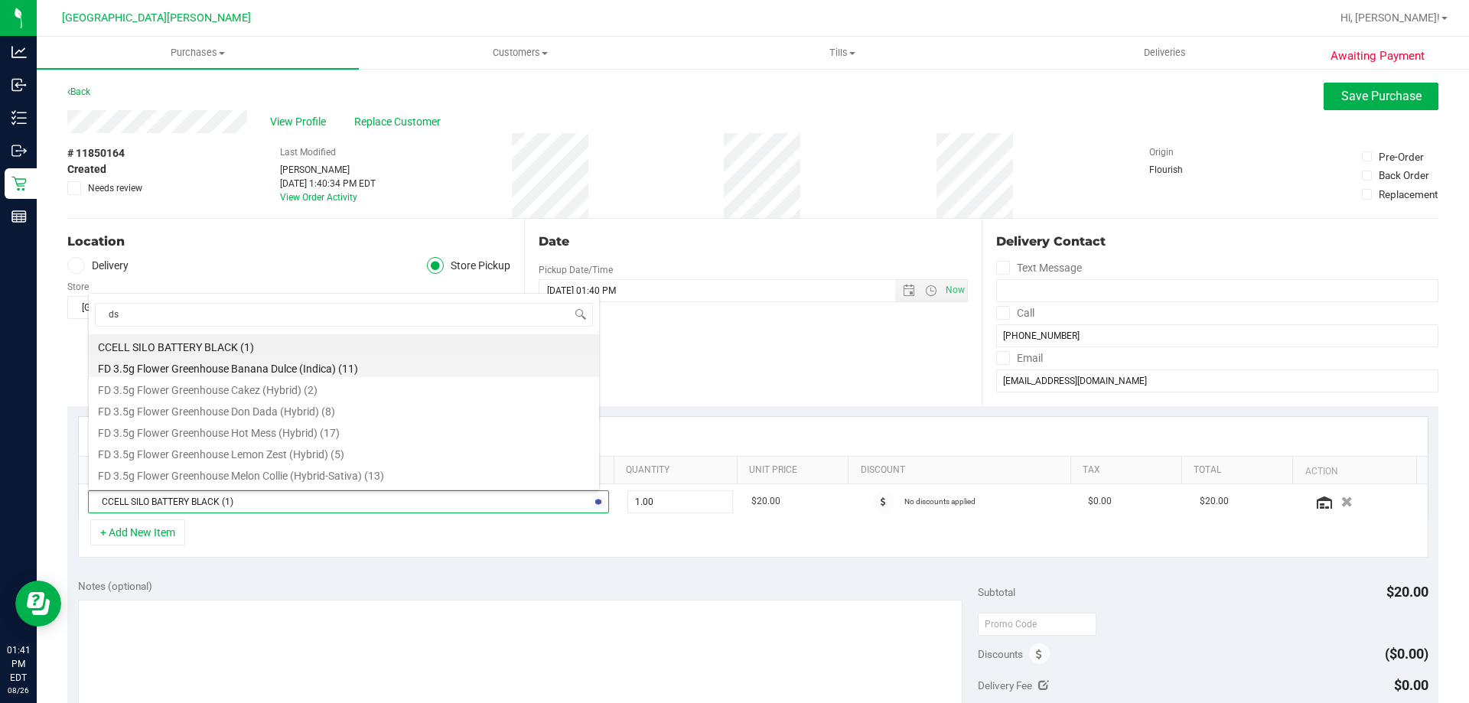
type input "dsc"
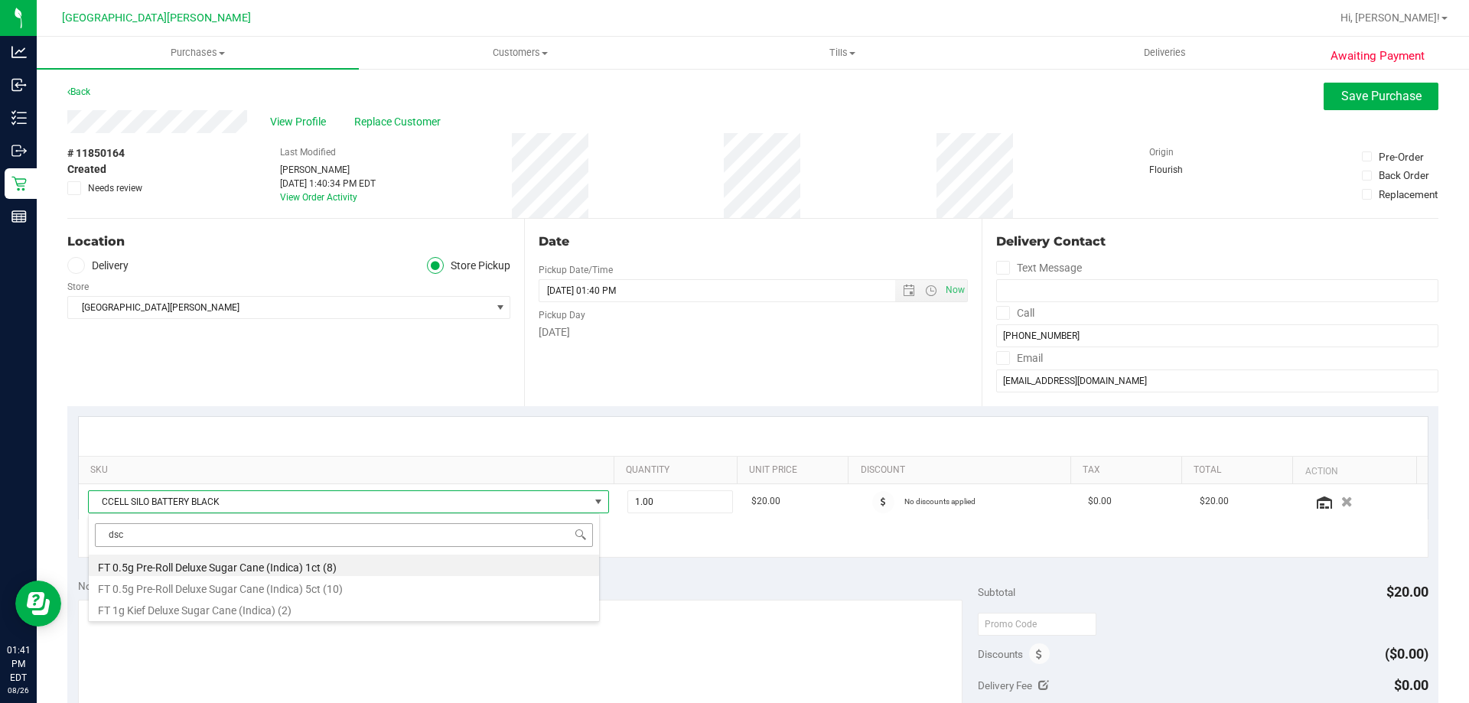
click at [185, 537] on input "dsc" at bounding box center [344, 535] width 498 height 24
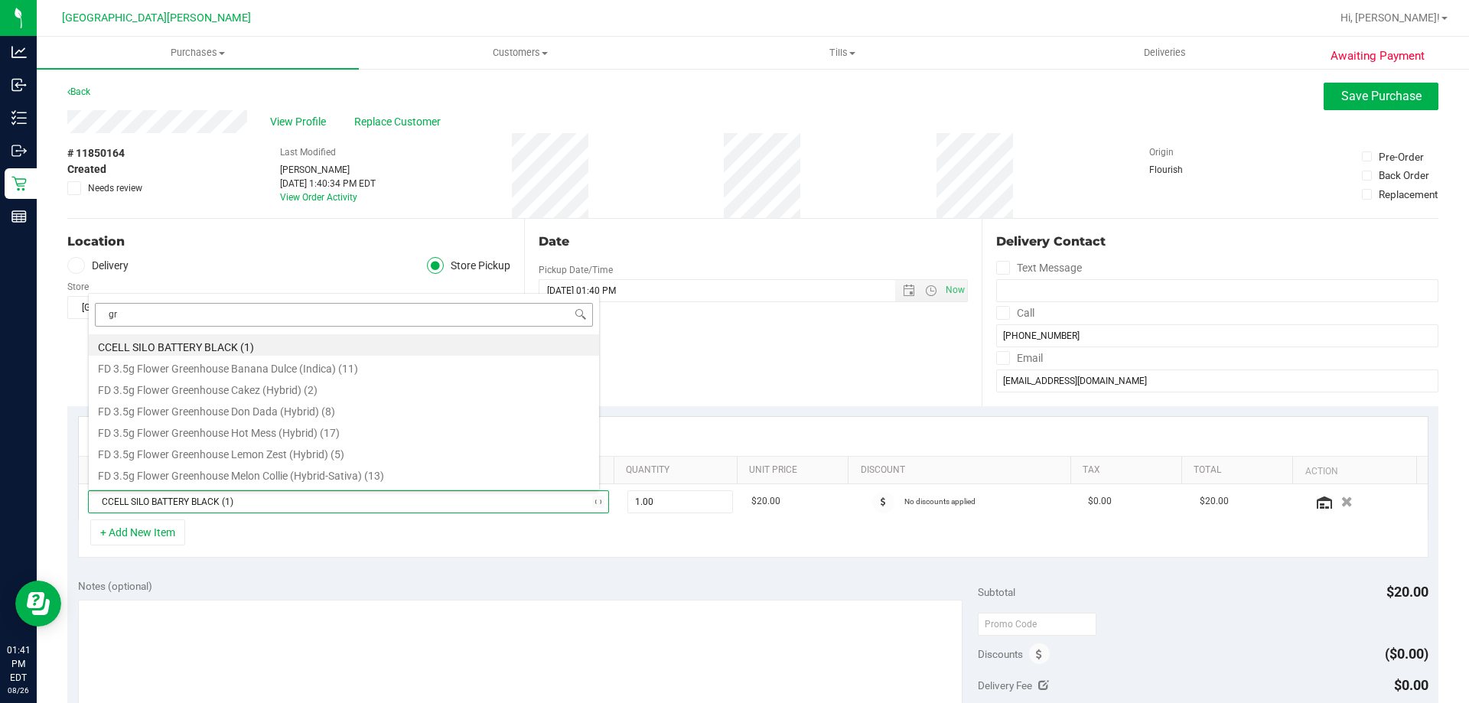
type input "grz"
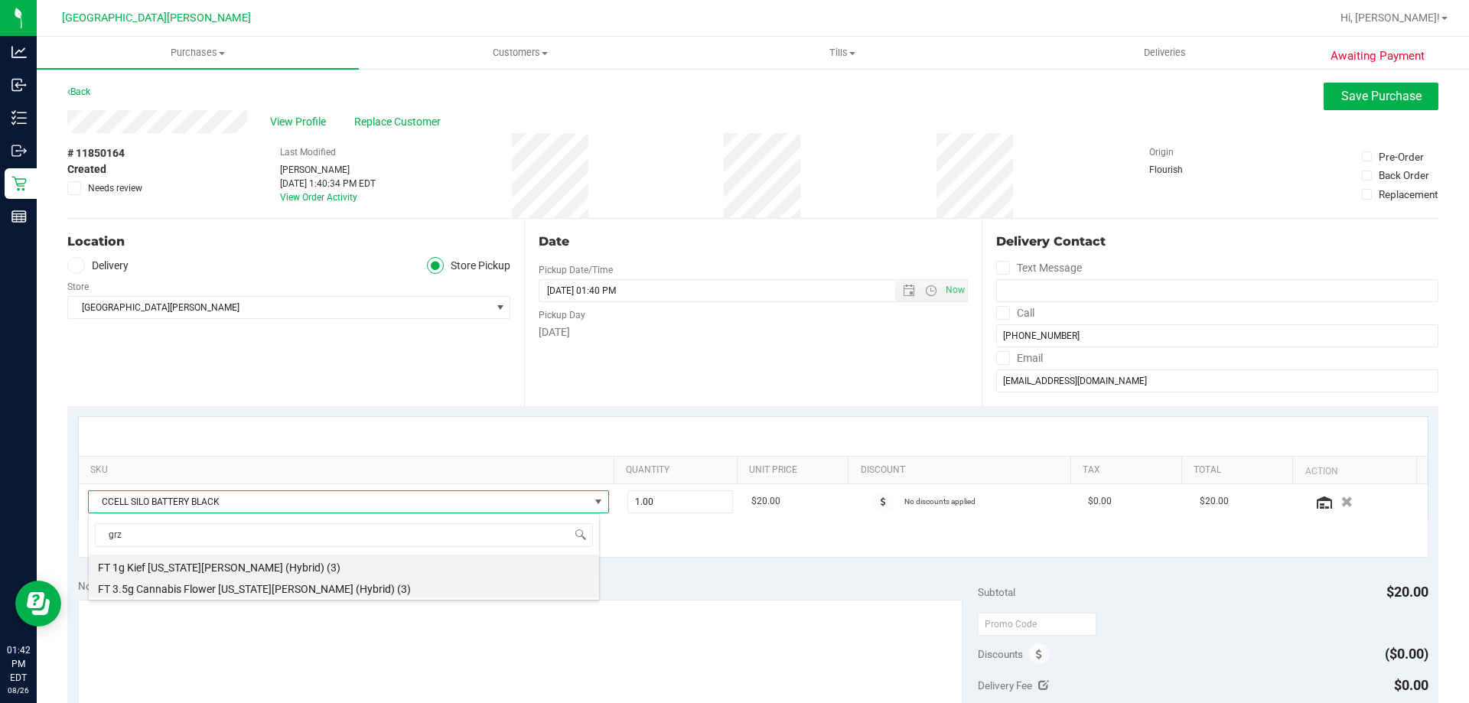
click at [200, 581] on li "FT 3.5g Cannabis Flower Georgia Runtz (Hybrid) (3)" at bounding box center [344, 586] width 510 height 21
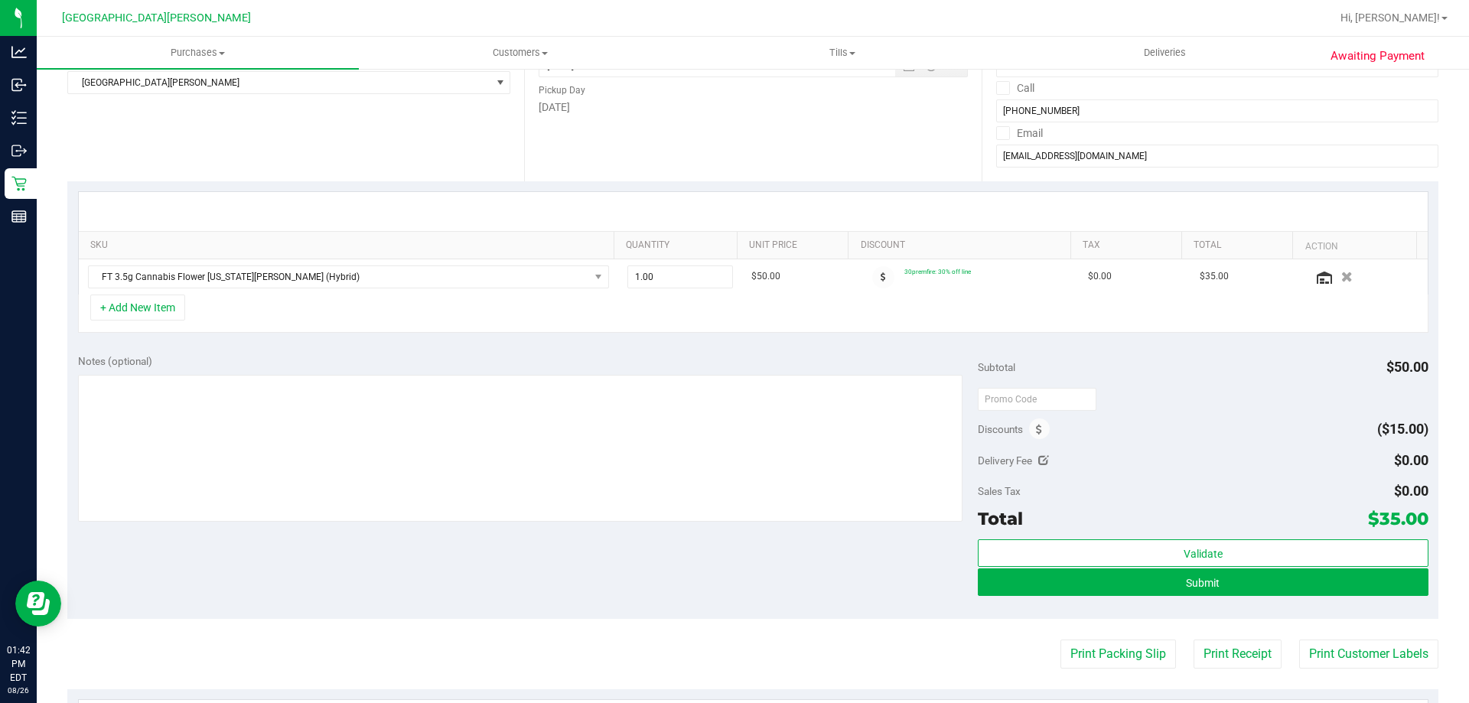
scroll to position [0, 0]
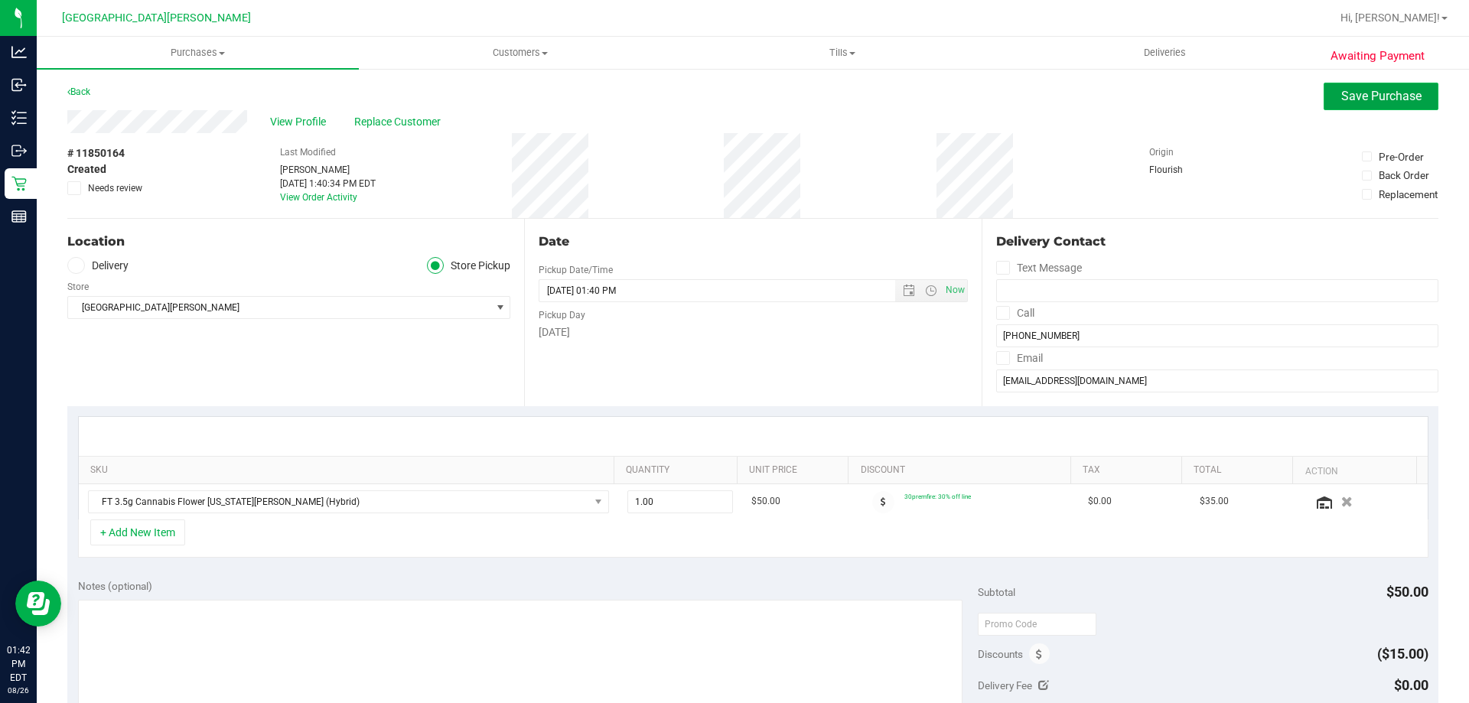
click at [734, 96] on span "Save Purchase" at bounding box center [1381, 96] width 80 height 15
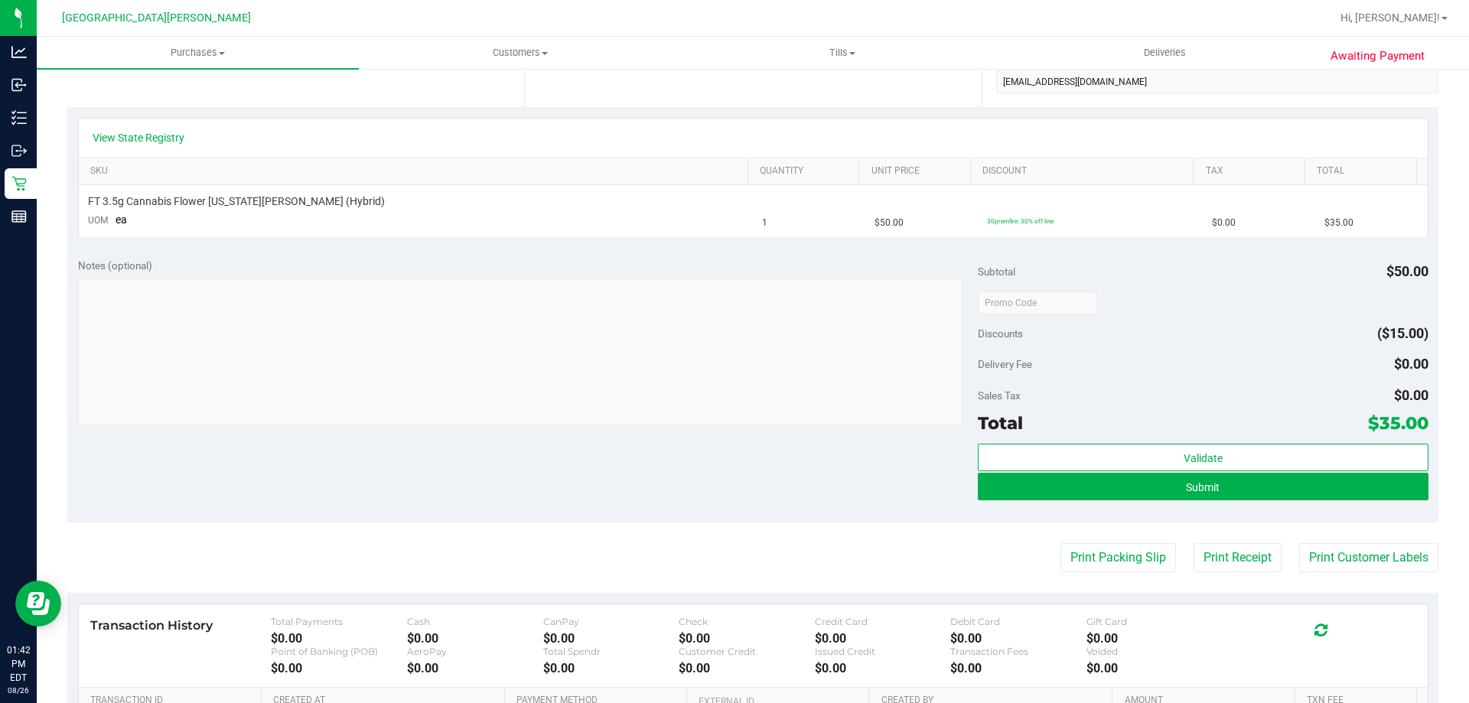
scroll to position [306, 0]
click at [734, 492] on button "Submit" at bounding box center [1203, 486] width 450 height 28
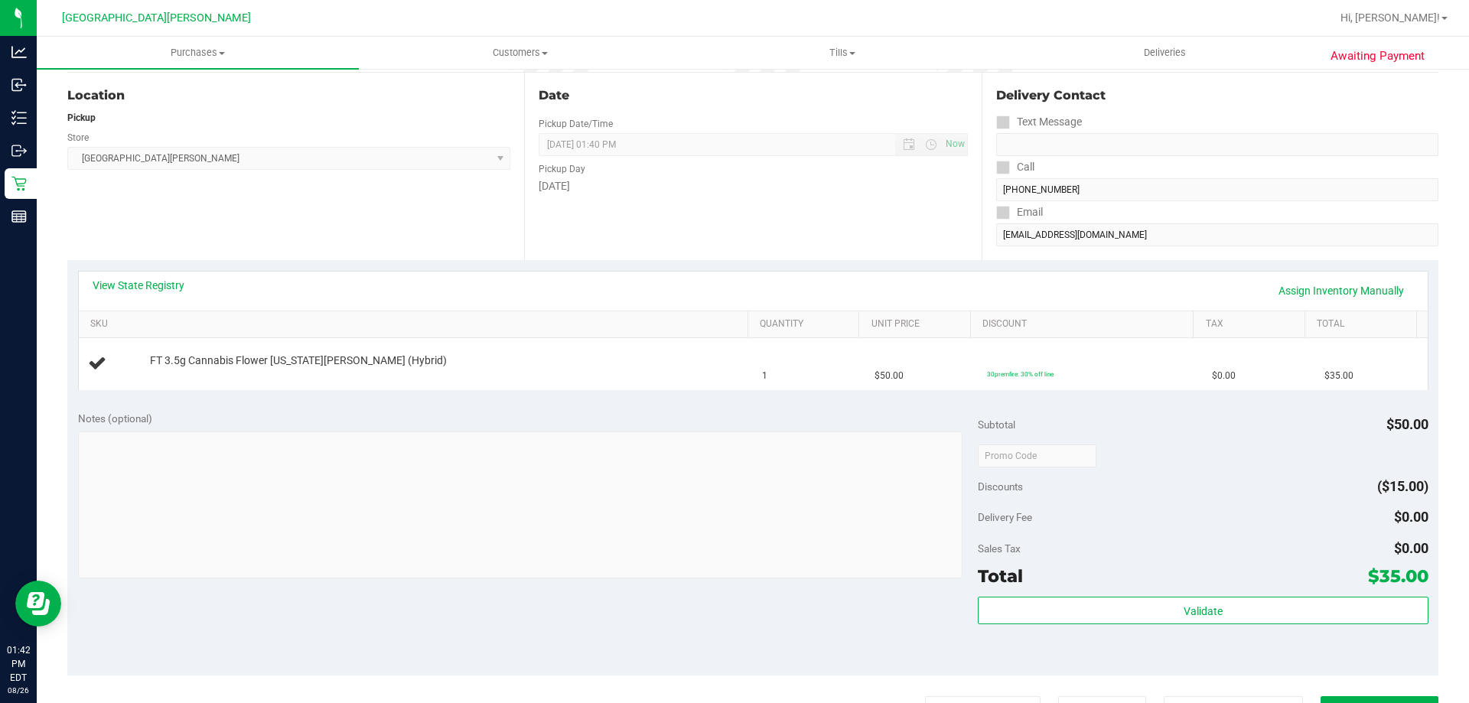
scroll to position [0, 0]
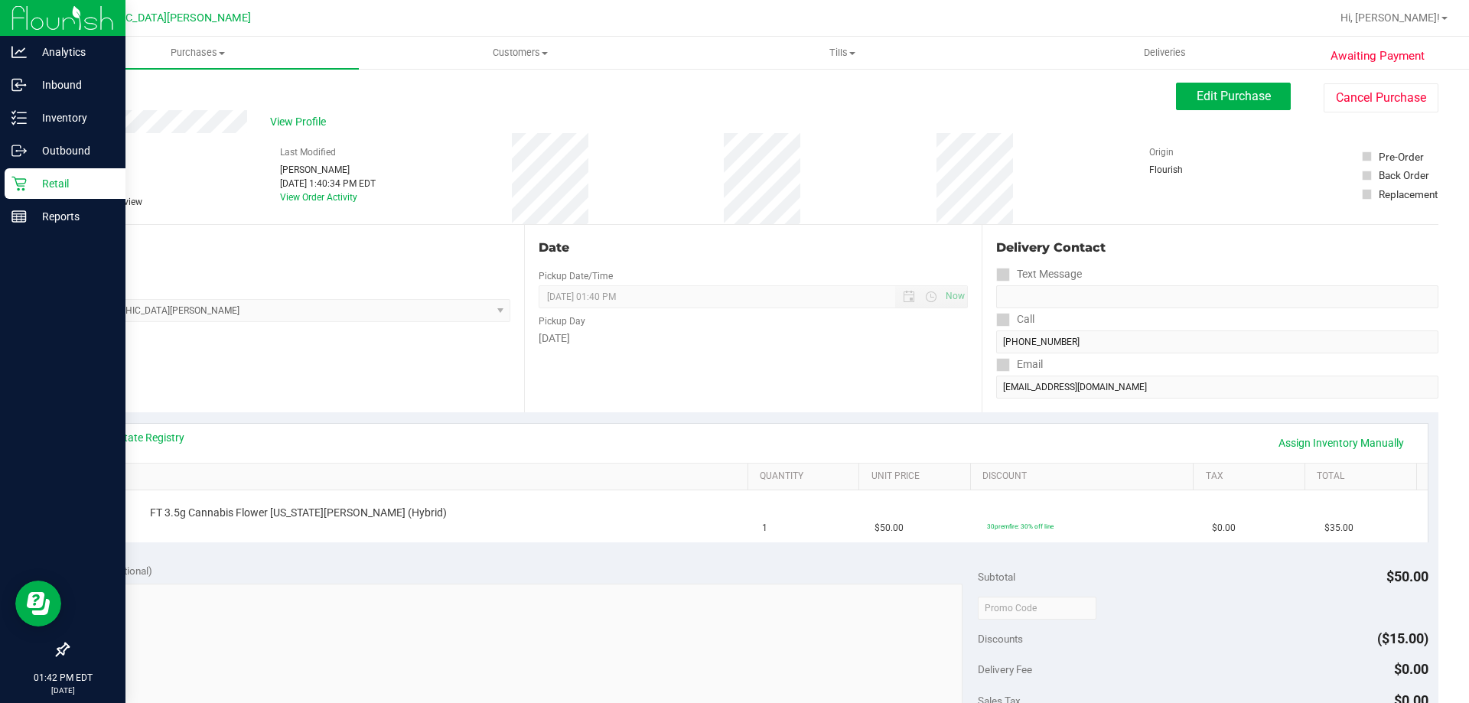
click at [16, 181] on icon at bounding box center [18, 184] width 15 height 15
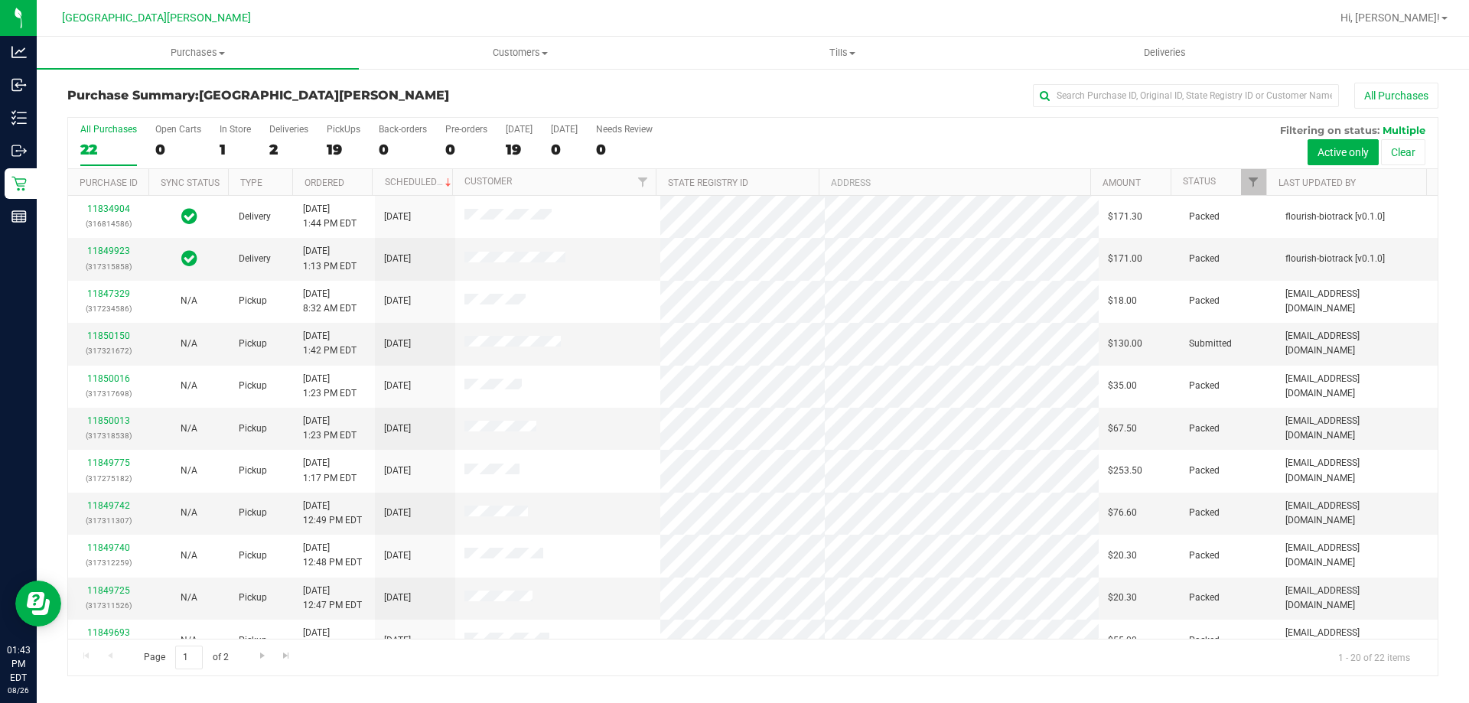
click at [734, 122] on div "All Purchases 22 Open Carts 0 In Store 1 Deliveries 2 PickUps 19 Back-orders 0 …" at bounding box center [753, 124] width 1370 height 12
drag, startPoint x: 904, startPoint y: 81, endPoint x: 890, endPoint y: 101, distance: 24.6
click at [734, 81] on div "Purchase Summary: Key West WC All Purchases All Purchases 22 Open Carts 0 In St…" at bounding box center [753, 379] width 1432 height 624
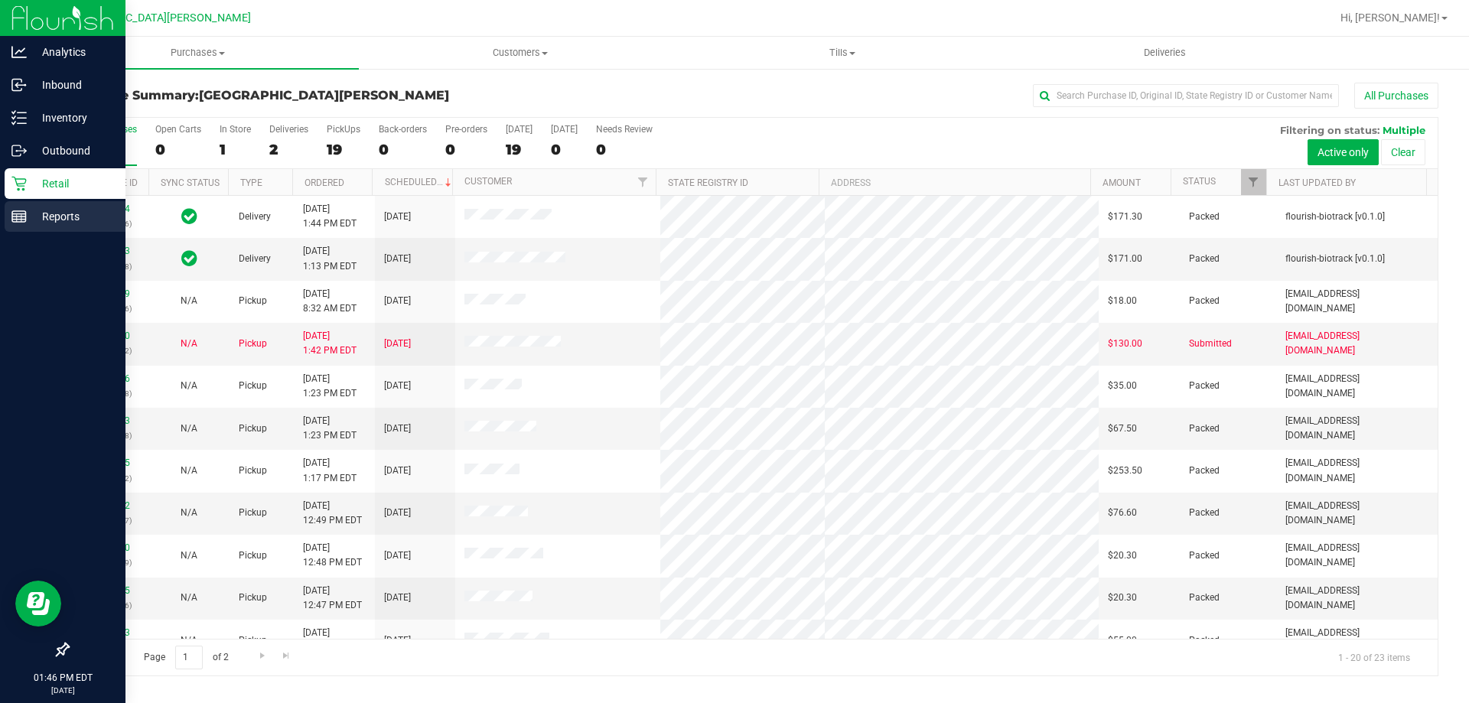
click at [37, 219] on p "Reports" at bounding box center [73, 216] width 92 height 18
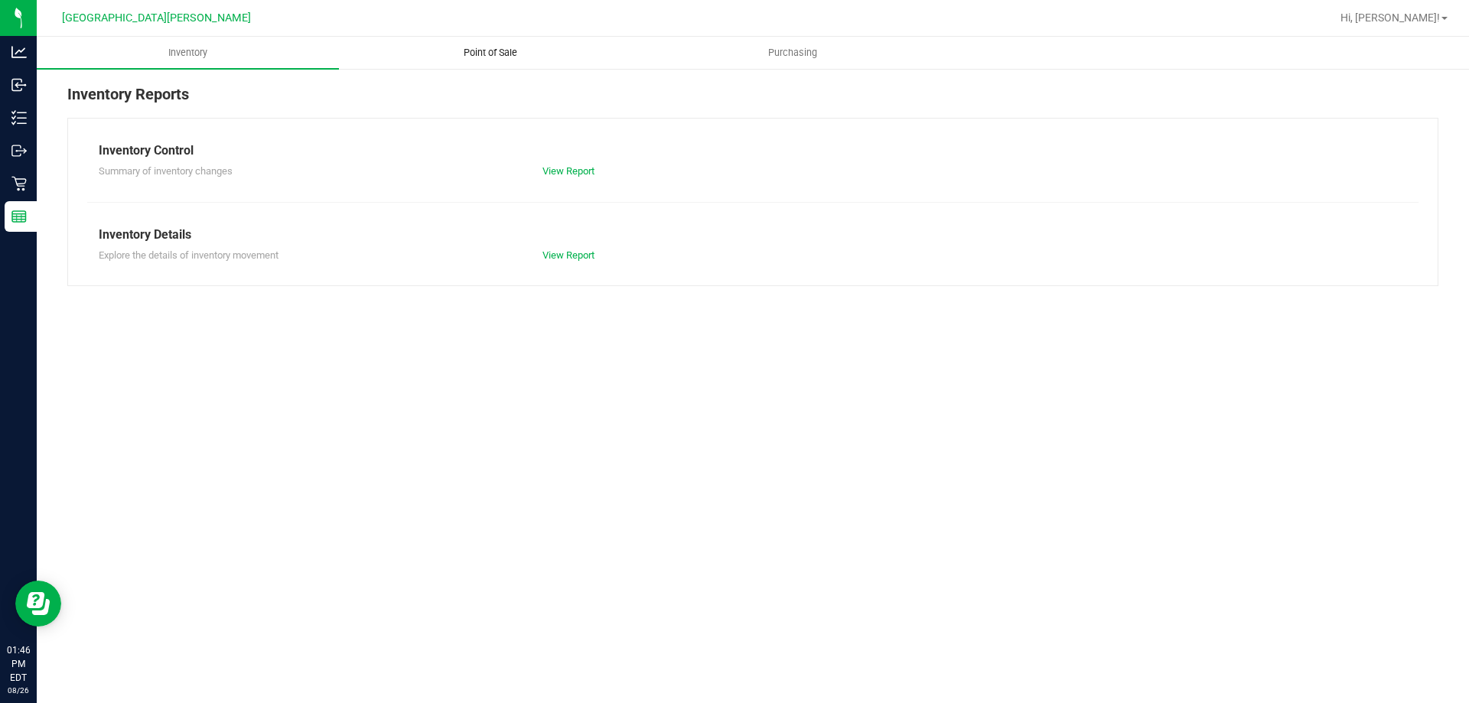
click at [489, 52] on span "Point of Sale" at bounding box center [490, 53] width 95 height 14
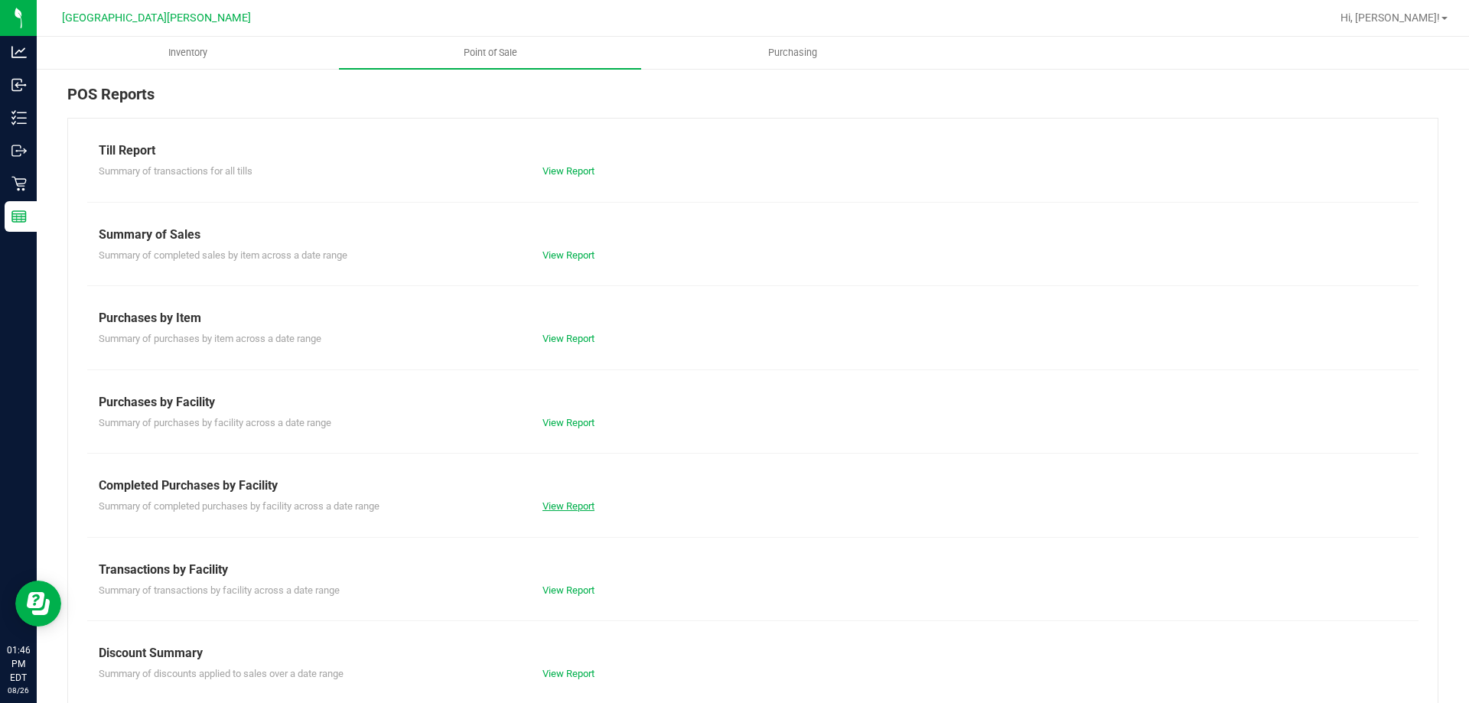
click at [569, 511] on link "View Report" at bounding box center [568, 505] width 52 height 11
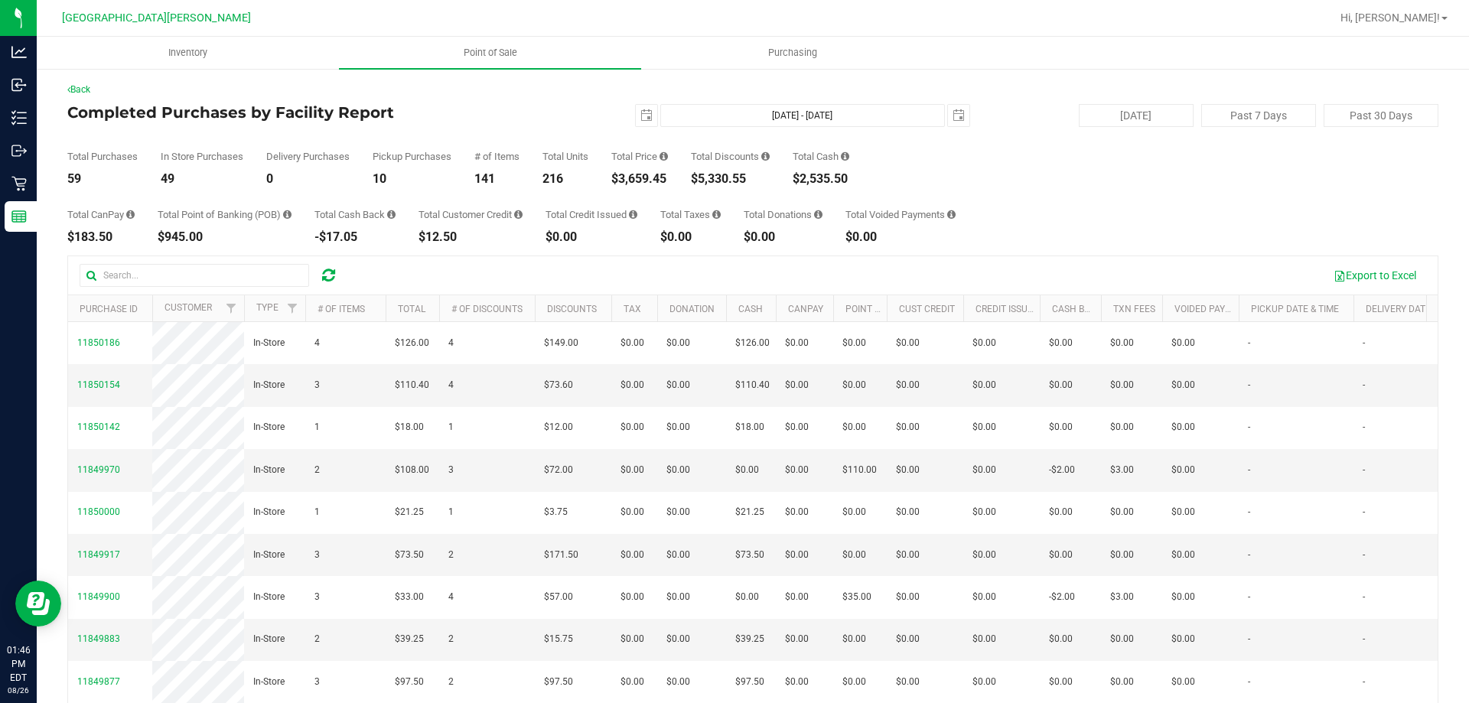
drag, startPoint x: 1282, startPoint y: 212, endPoint x: 1043, endPoint y: 292, distance: 251.6
click at [734, 212] on div "Total CanPay $183.50 Total Point of Banking (POB) $945.00 Total Cash Back -$17.…" at bounding box center [752, 214] width 1371 height 58
click at [640, 181] on div "$3,659.45" at bounding box center [639, 179] width 57 height 12
copy div "3,659.45"
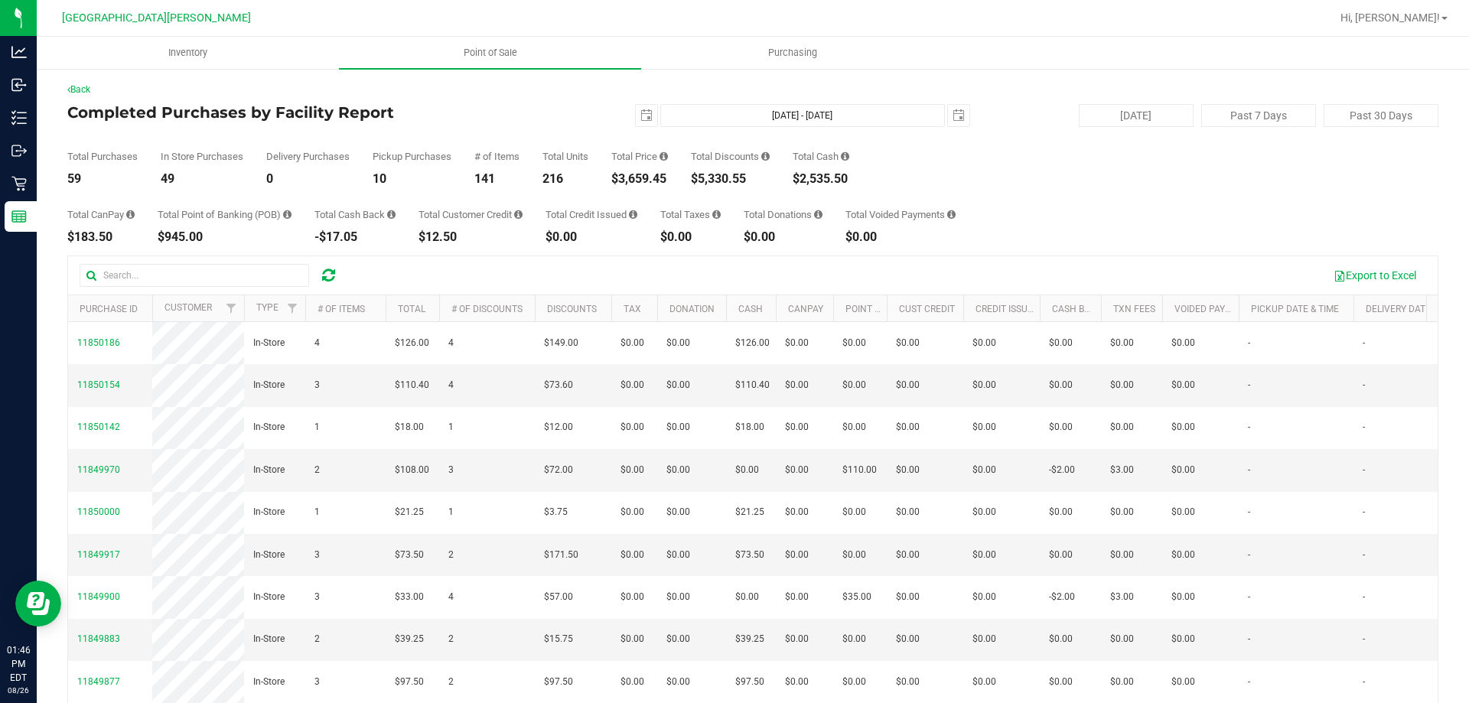
drag, startPoint x: 1082, startPoint y: 176, endPoint x: 1021, endPoint y: 182, distance: 60.8
click at [734, 176] on div "Total Purchases 59 In Store Purchases 49 Delivery Purchases 0 Pickup Purchases …" at bounding box center [752, 156] width 1371 height 58
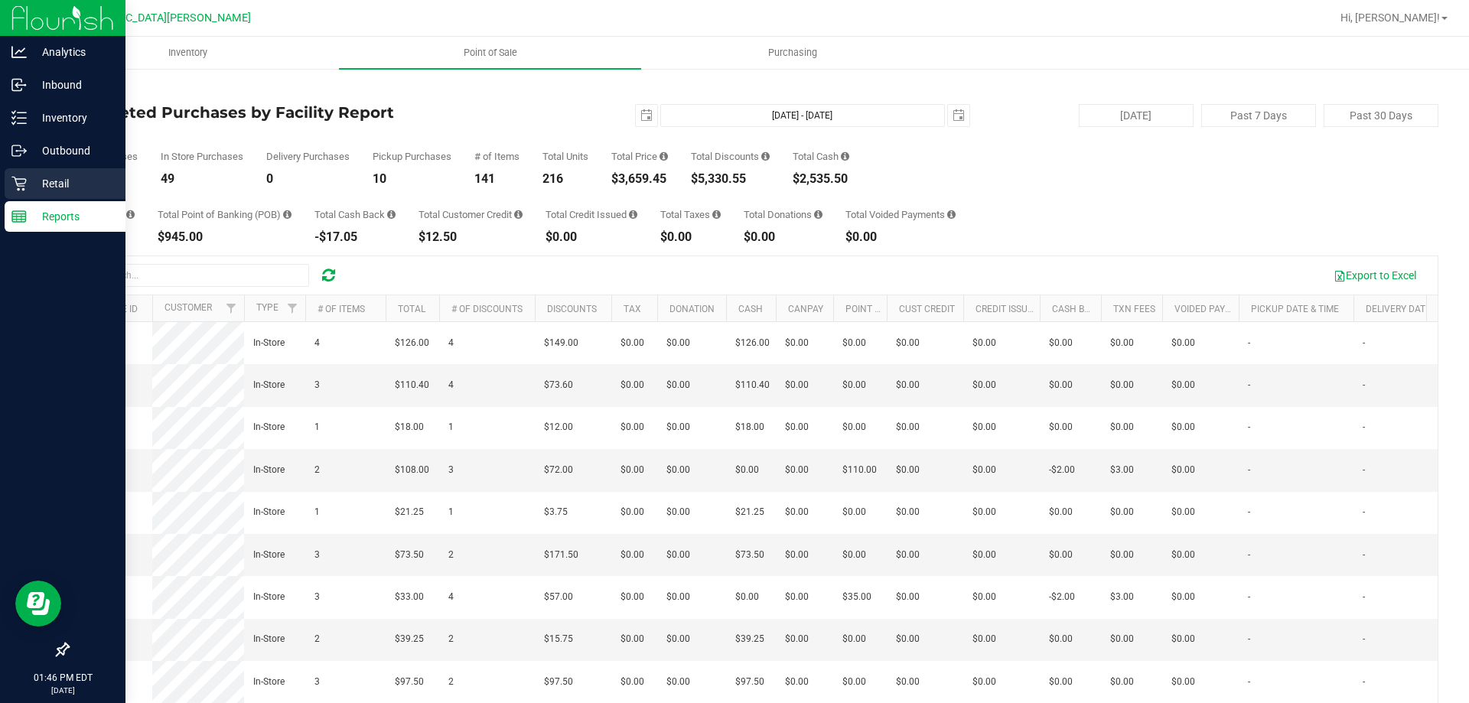
click at [21, 191] on div "Retail" at bounding box center [65, 183] width 121 height 31
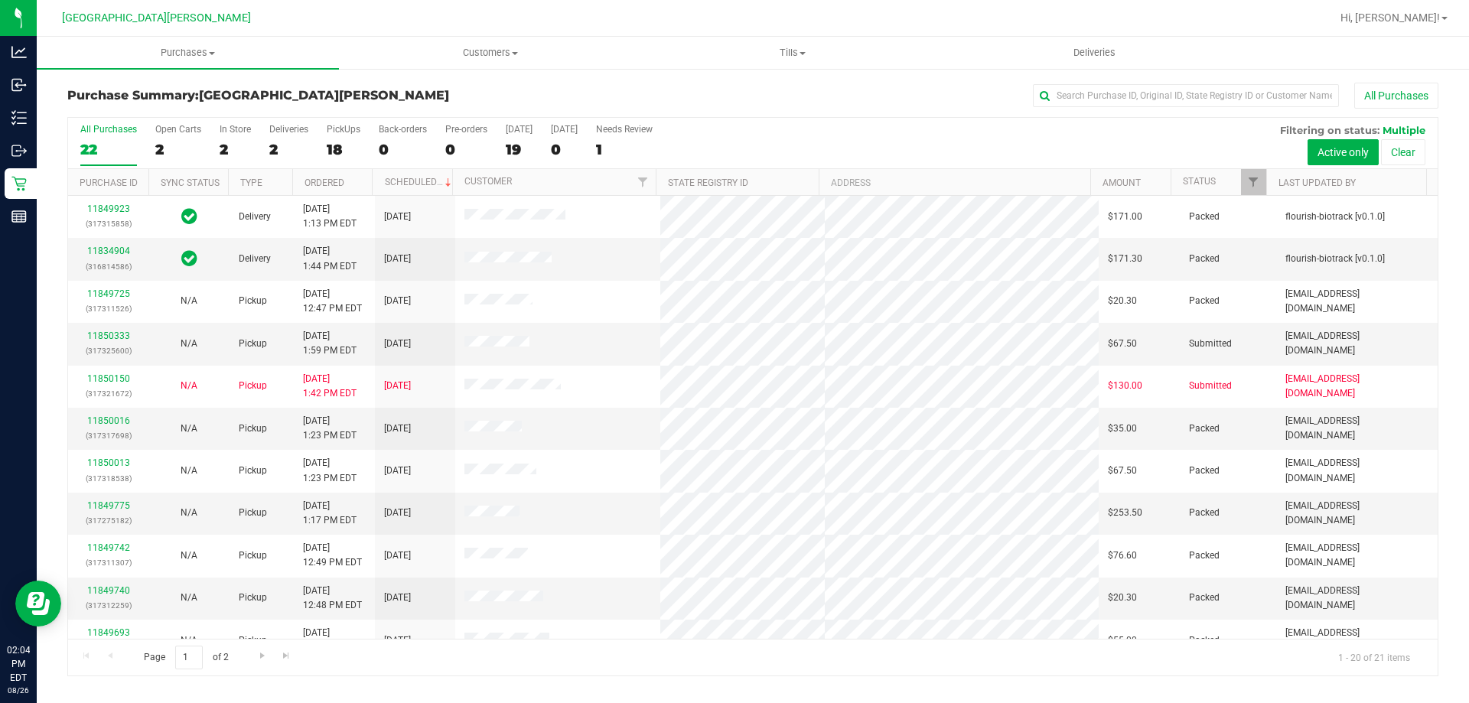
drag, startPoint x: 873, startPoint y: 109, endPoint x: 859, endPoint y: 115, distance: 15.1
click at [734, 109] on div "Purchase Summary: Key West WC All Purchases" at bounding box center [752, 100] width 1371 height 34
click at [122, 331] on link "11850333" at bounding box center [108, 336] width 43 height 11
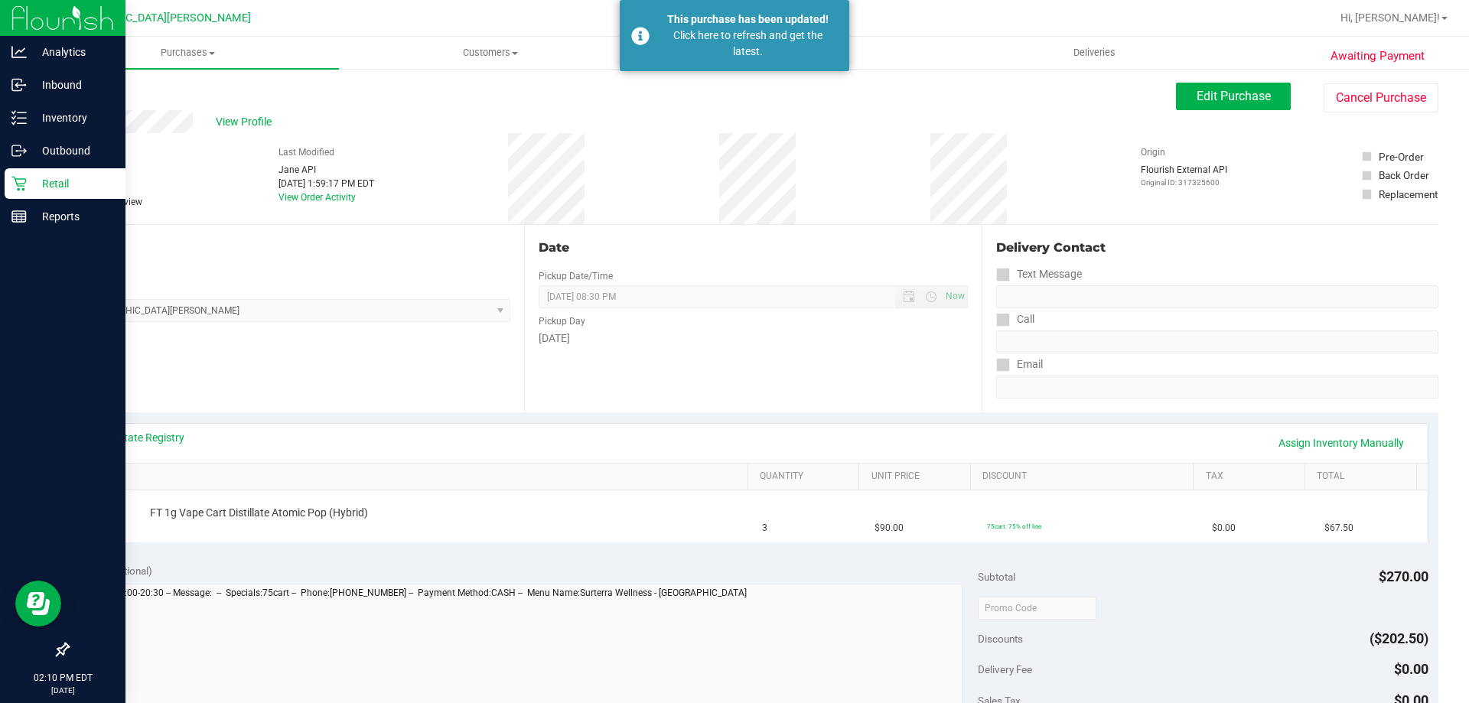
click at [37, 182] on p "Retail" at bounding box center [73, 183] width 92 height 18
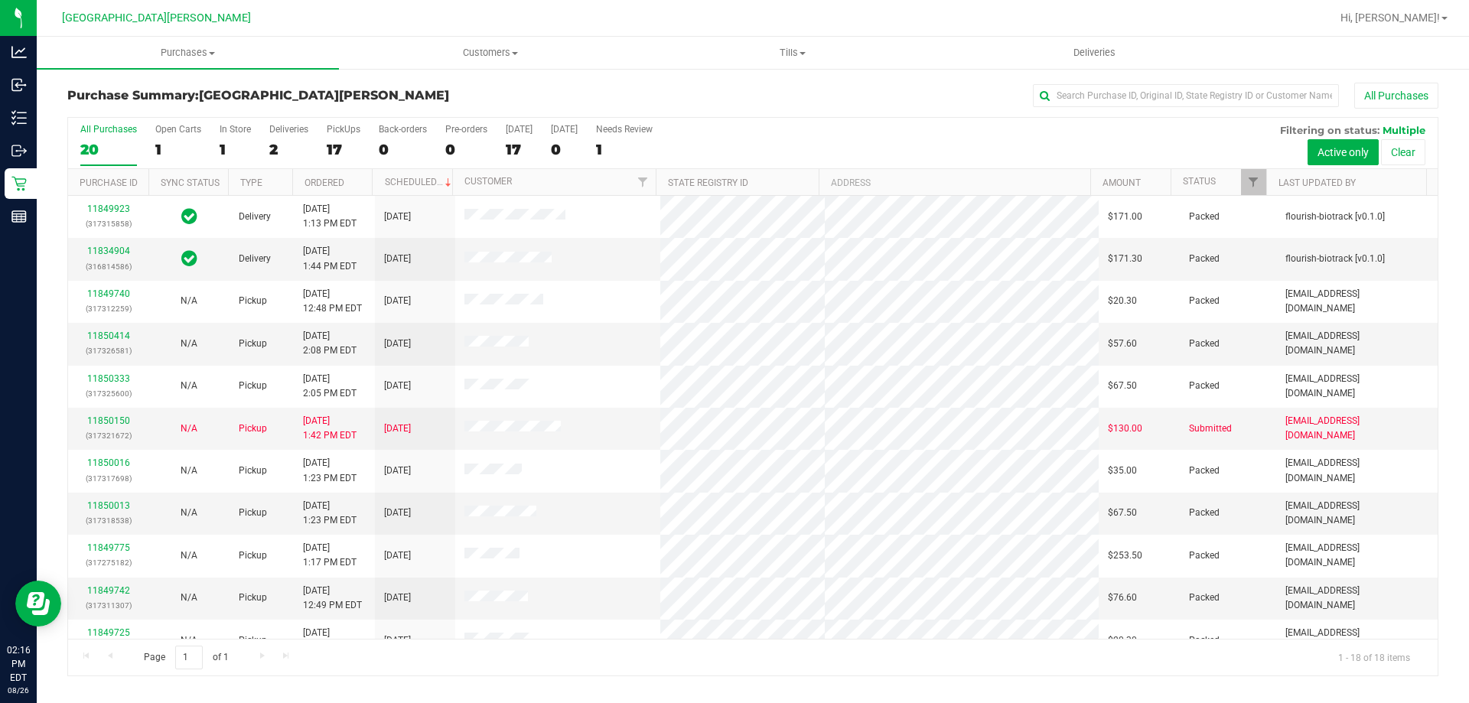
click at [734, 124] on div "All Purchases 20 Open Carts 1 In Store 1 Deliveries 2 PickUps 17 Back-orders 0 …" at bounding box center [753, 124] width 1370 height 12
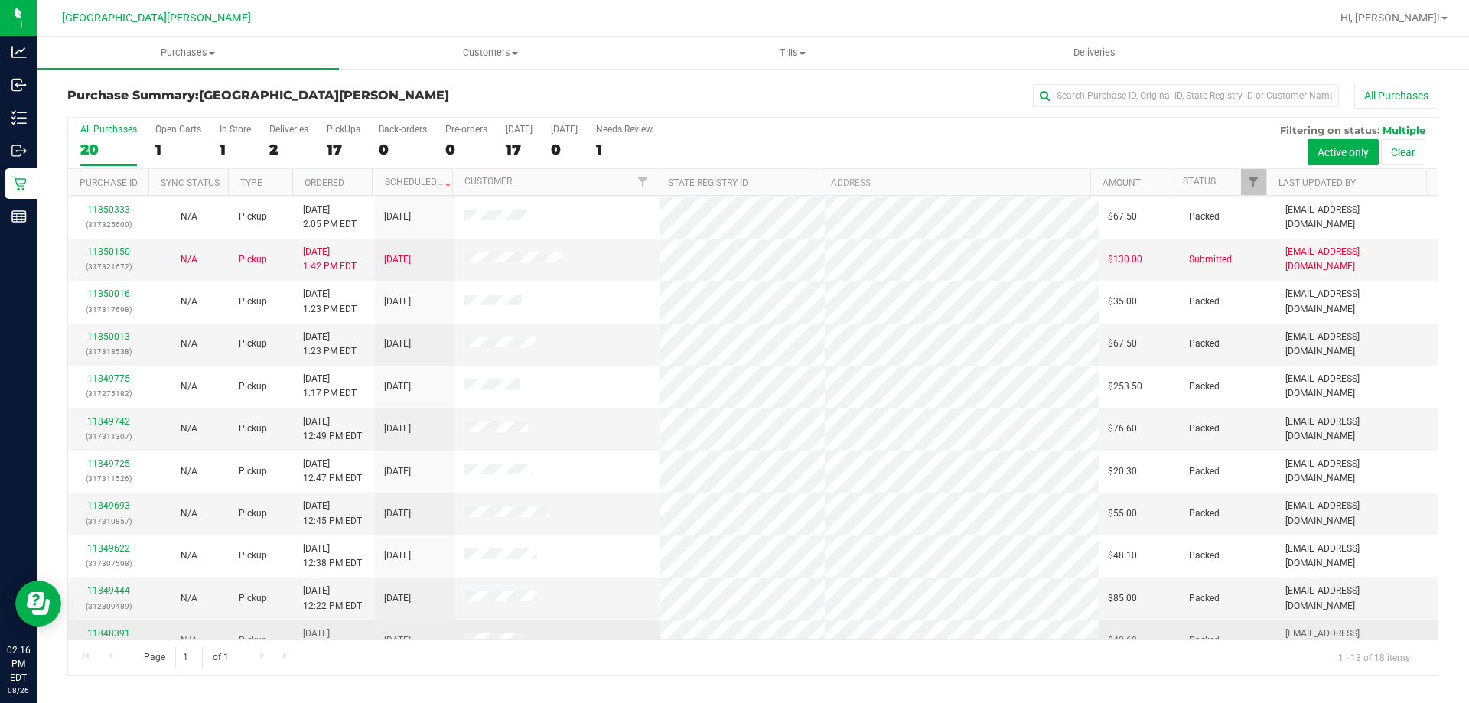
scroll to position [319, 0]
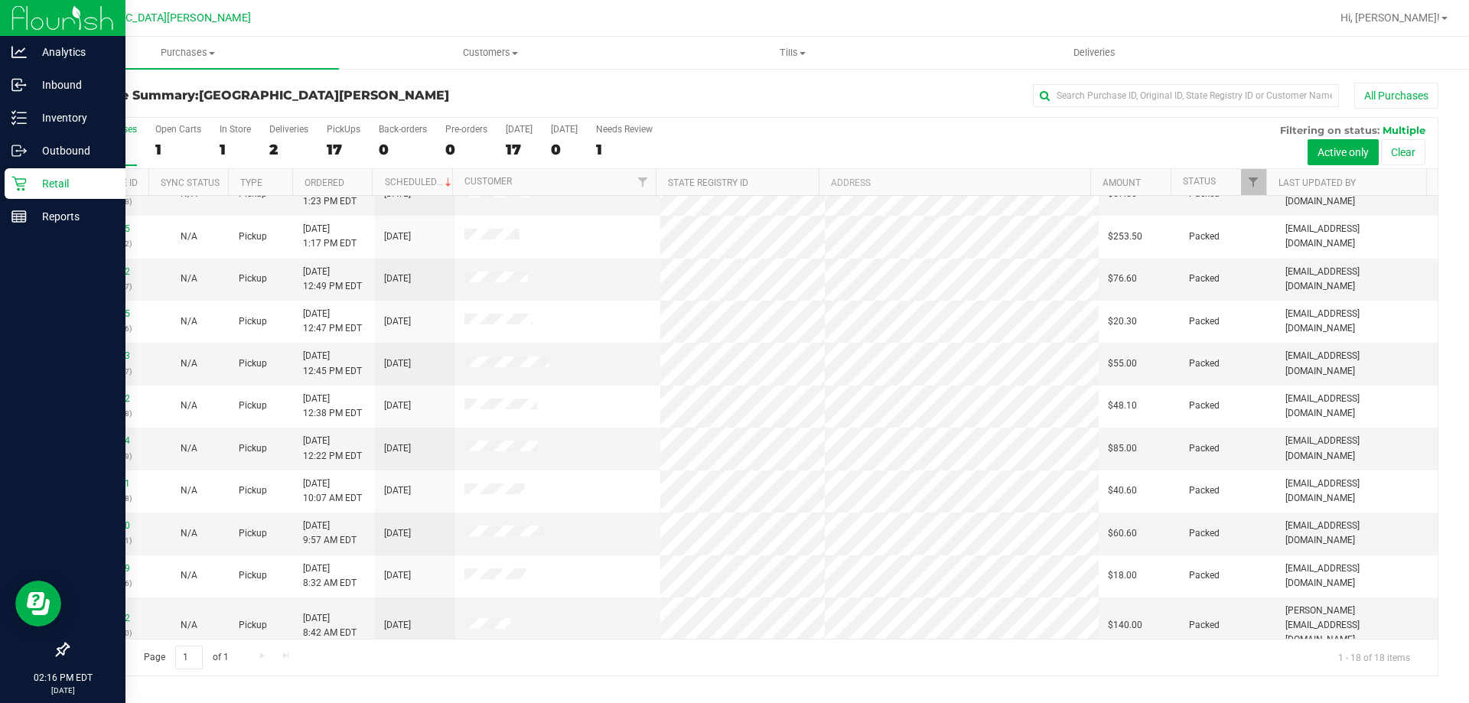
click at [80, 186] on p "Retail" at bounding box center [73, 183] width 92 height 18
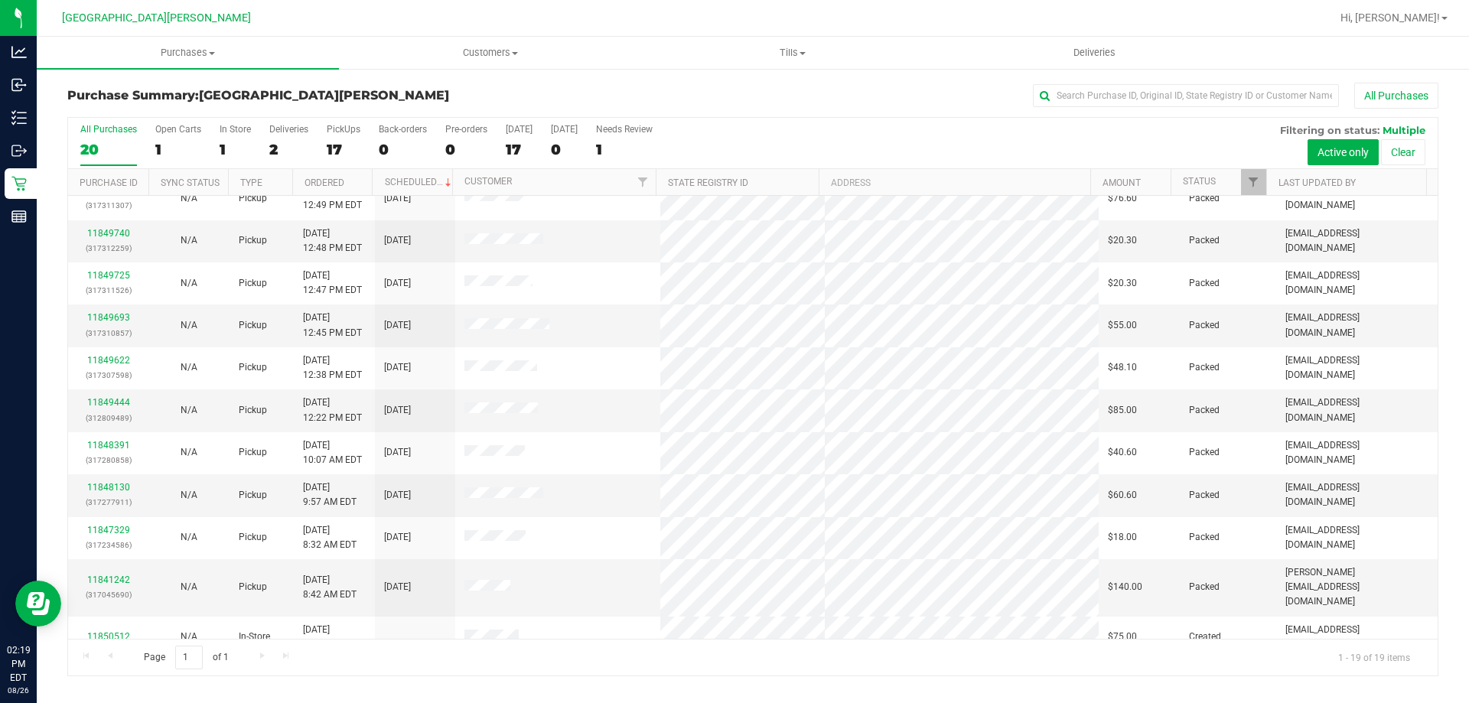
scroll to position [362, 0]
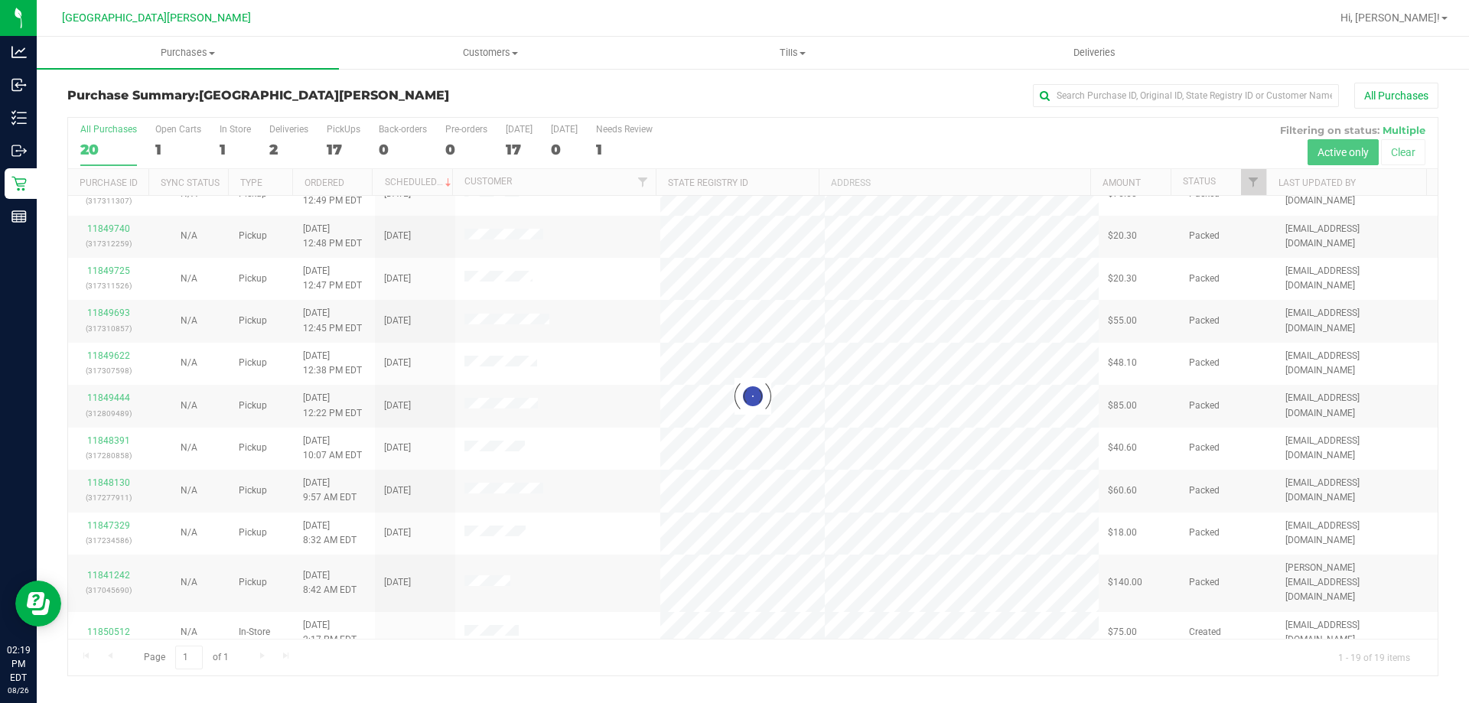
drag, startPoint x: 855, startPoint y: 134, endPoint x: 831, endPoint y: 143, distance: 25.4
click at [734, 134] on div at bounding box center [753, 397] width 1370 height 558
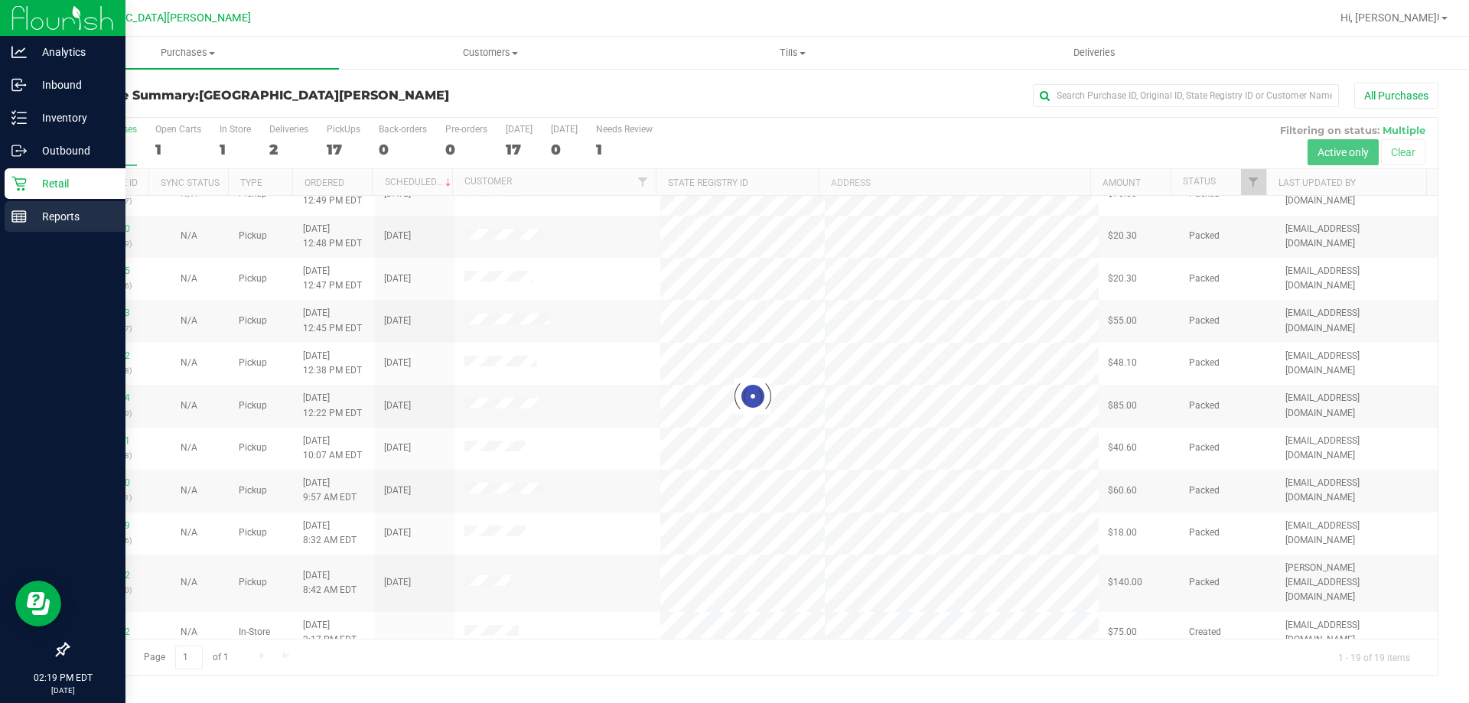
click at [18, 217] on icon at bounding box center [18, 216] width 15 height 15
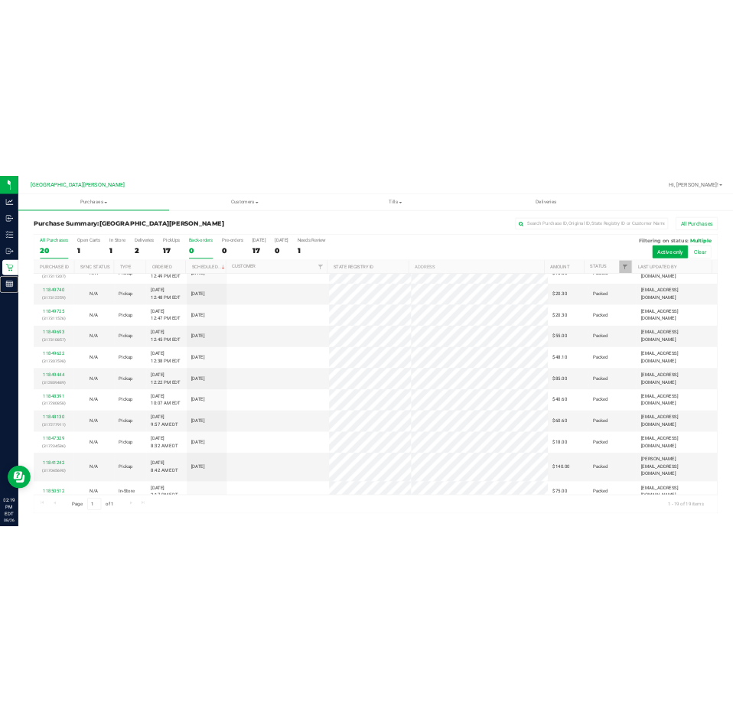
scroll to position [0, 0]
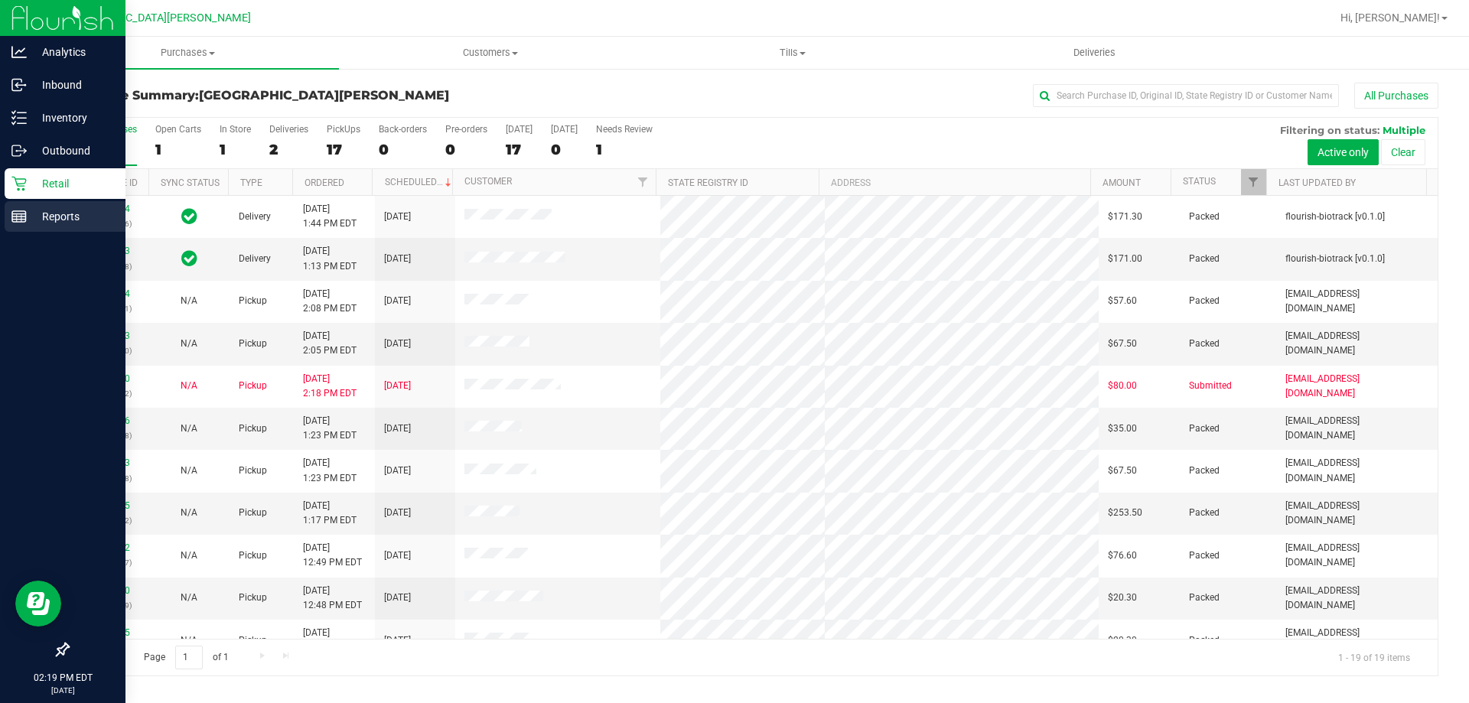
click at [4, 208] on link "Reports" at bounding box center [62, 217] width 125 height 33
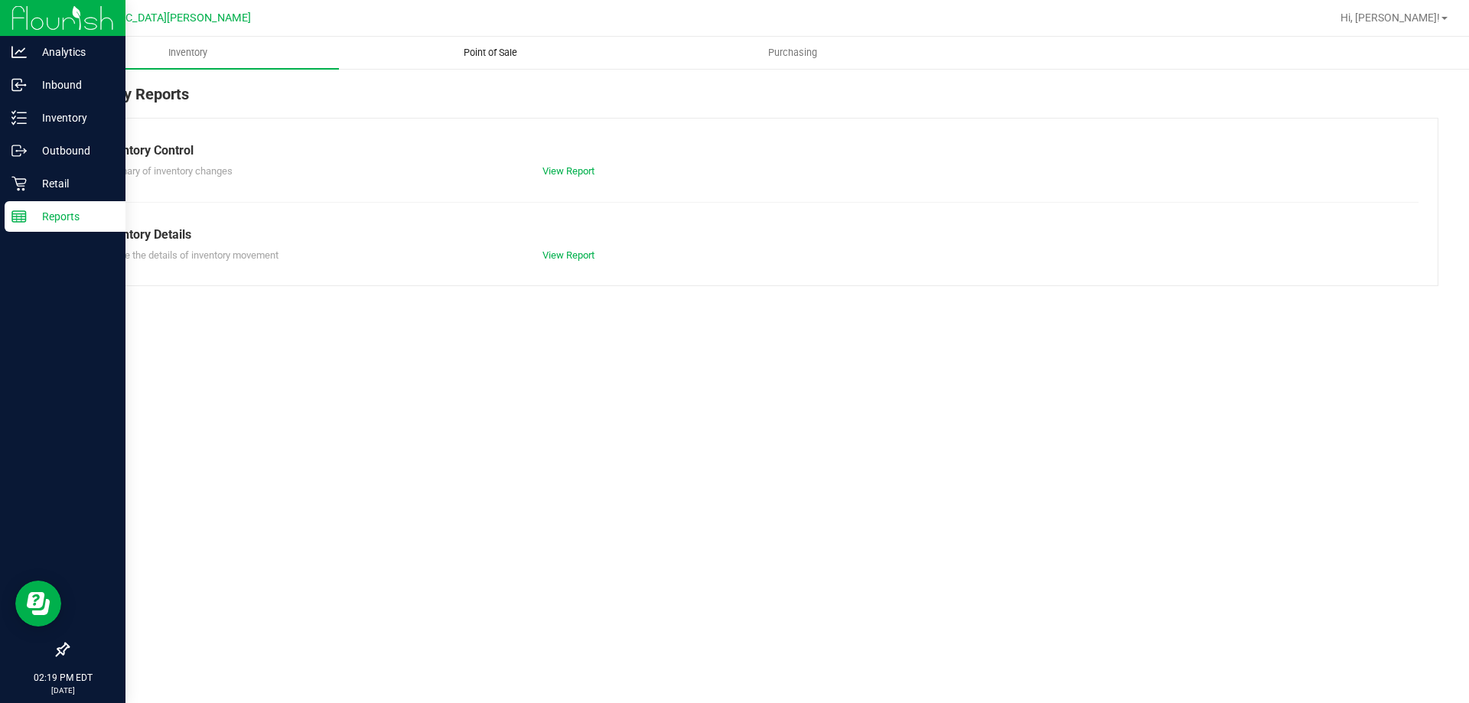
click at [487, 47] on span "Point of Sale" at bounding box center [490, 53] width 95 height 14
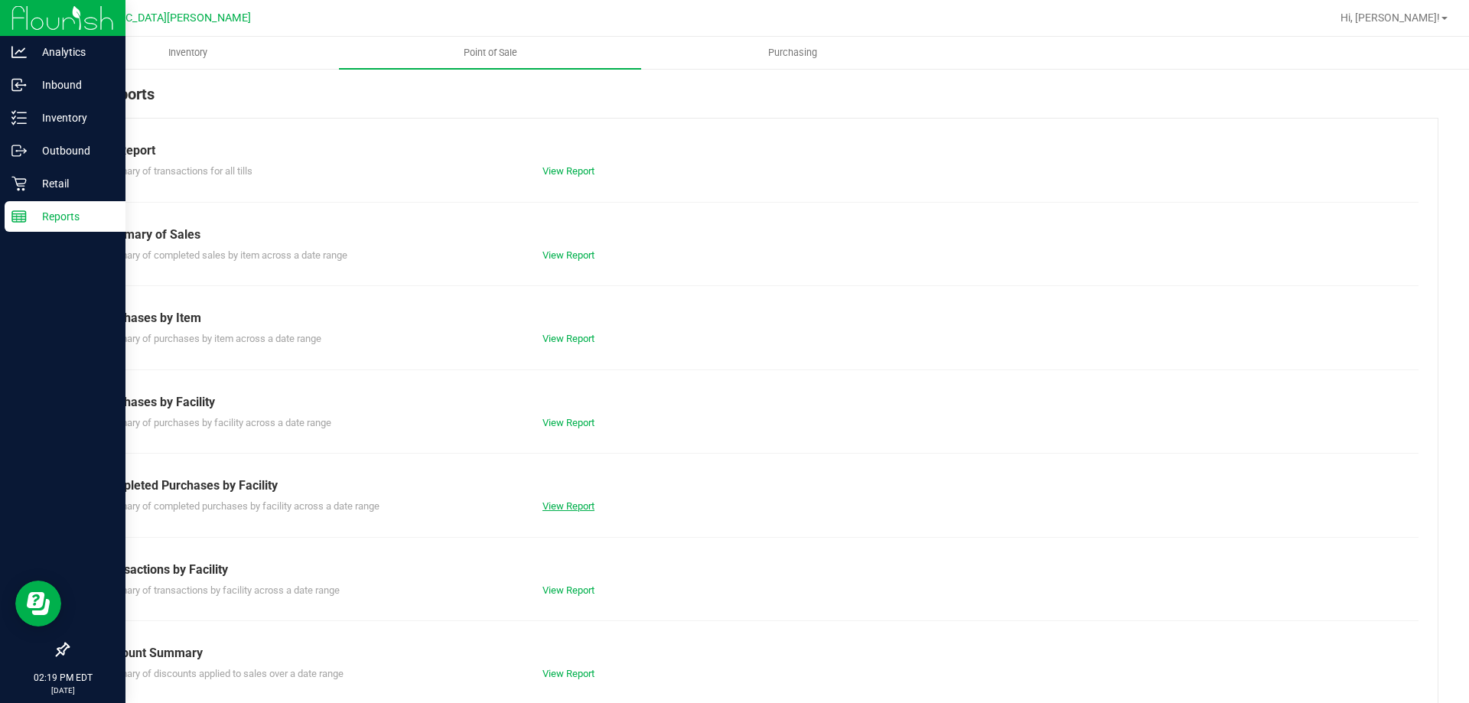
click at [556, 500] on link "View Report" at bounding box center [568, 505] width 52 height 11
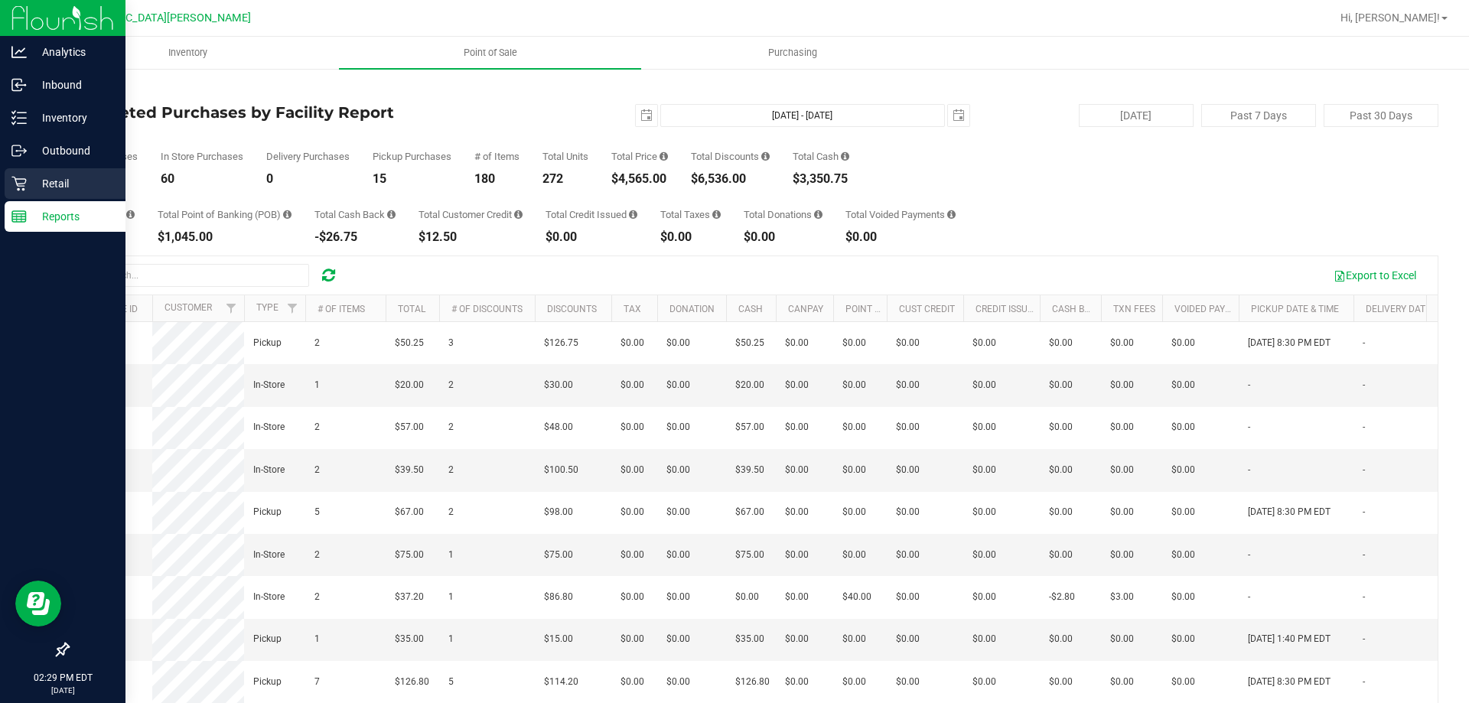
click at [34, 185] on p "Retail" at bounding box center [73, 183] width 92 height 18
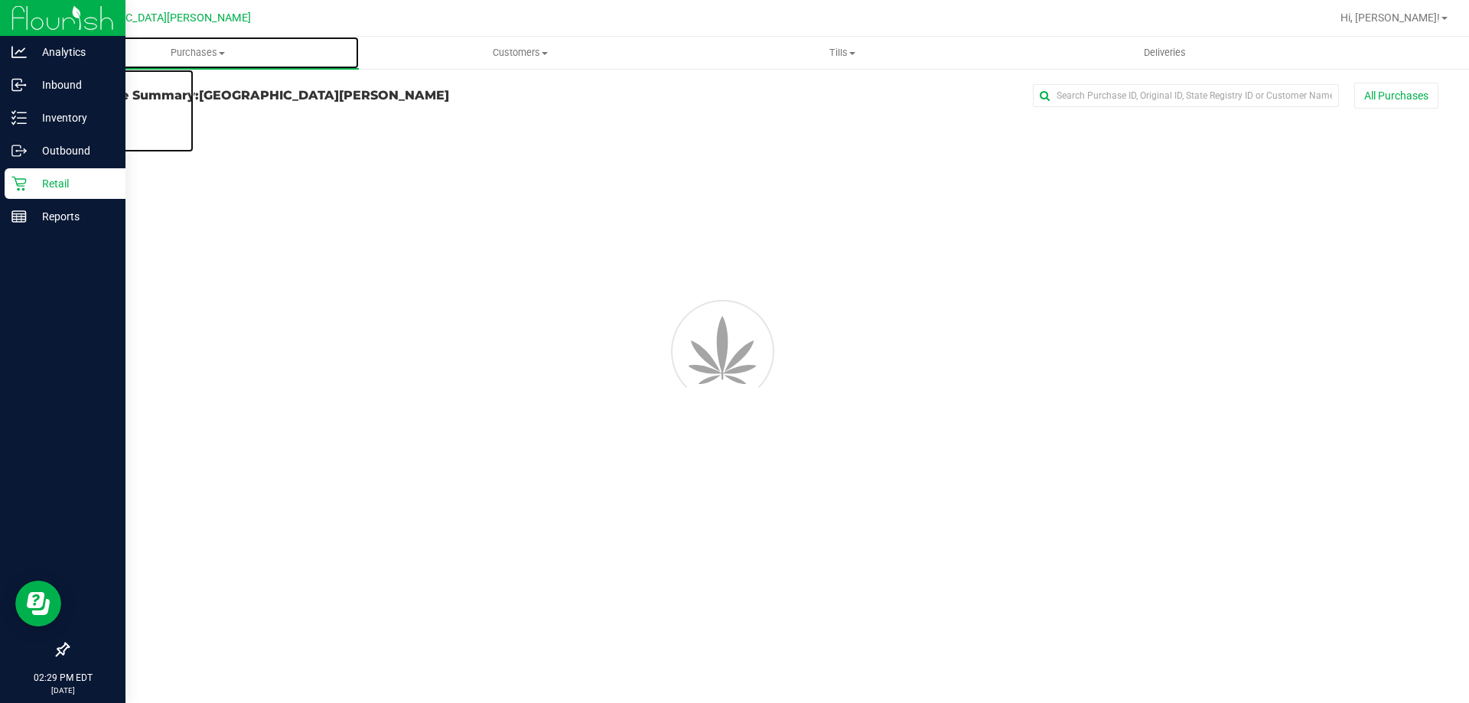
click at [197, 57] on span "Purchases" at bounding box center [198, 53] width 322 height 14
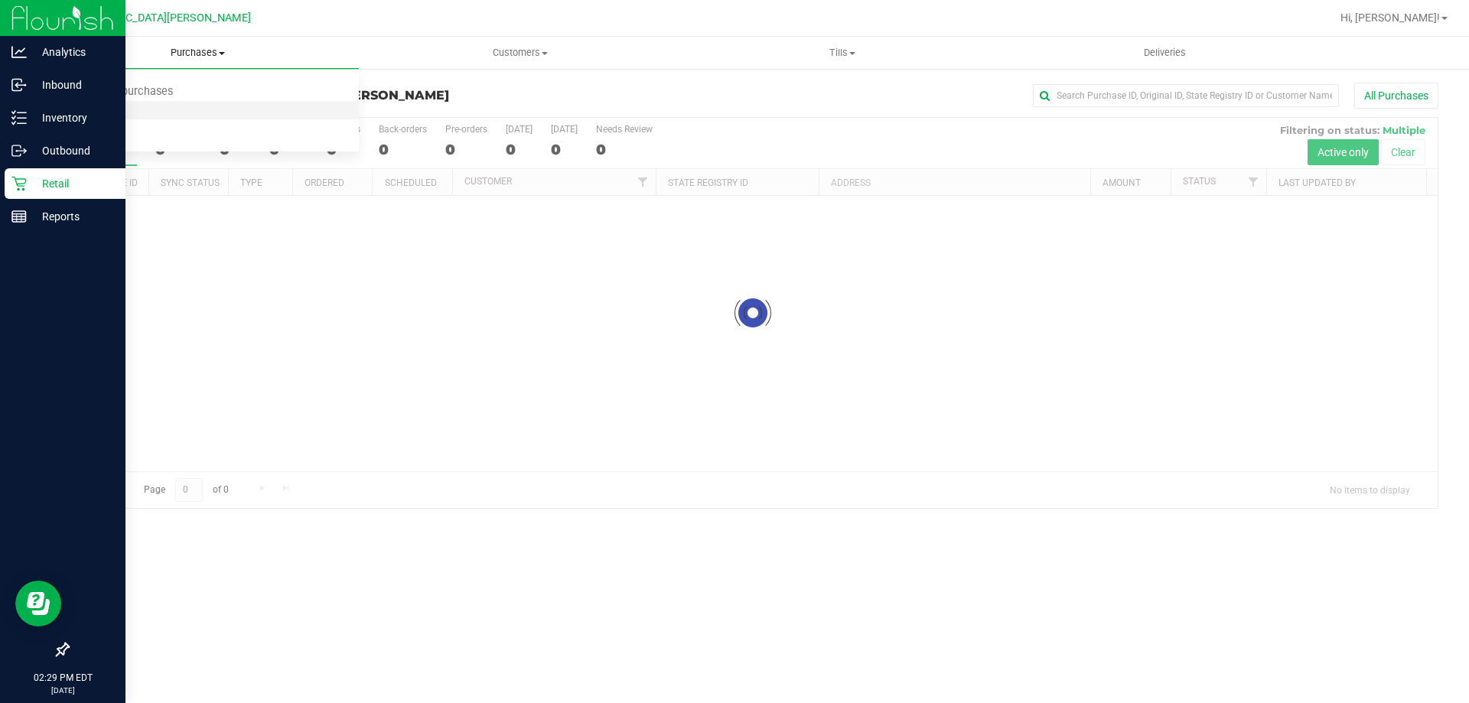
click at [151, 112] on li "Fulfillment" at bounding box center [198, 111] width 322 height 18
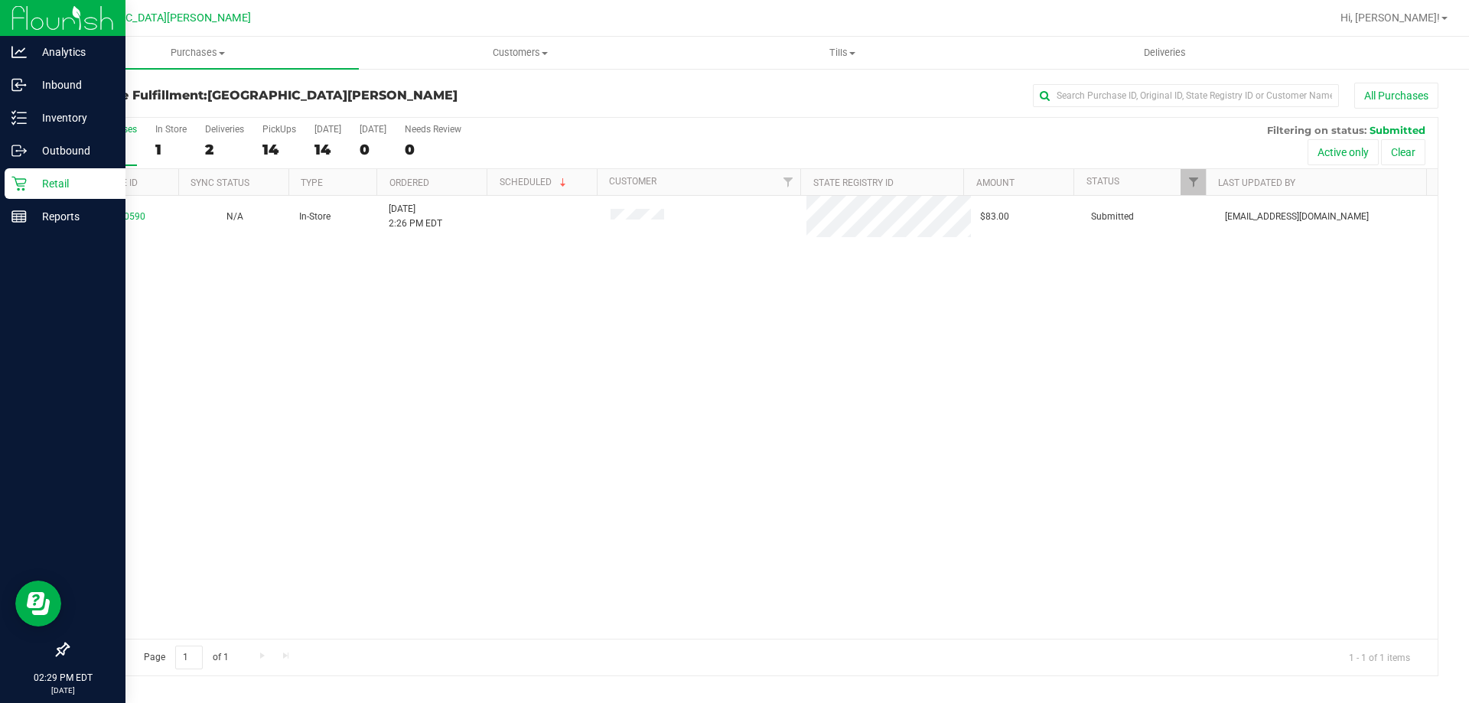
click at [222, 324] on div "11850590 N/A In-Store 8/26/2025 2:26 PM EDT $83.00 Submitted tlockwood@livepara…" at bounding box center [753, 417] width 1370 height 443
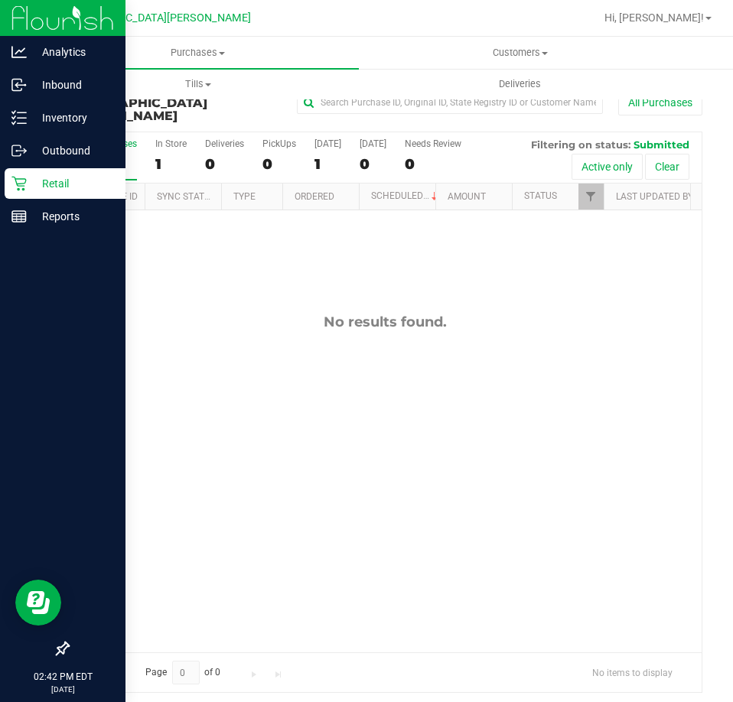
click at [50, 183] on p "Retail" at bounding box center [73, 183] width 92 height 18
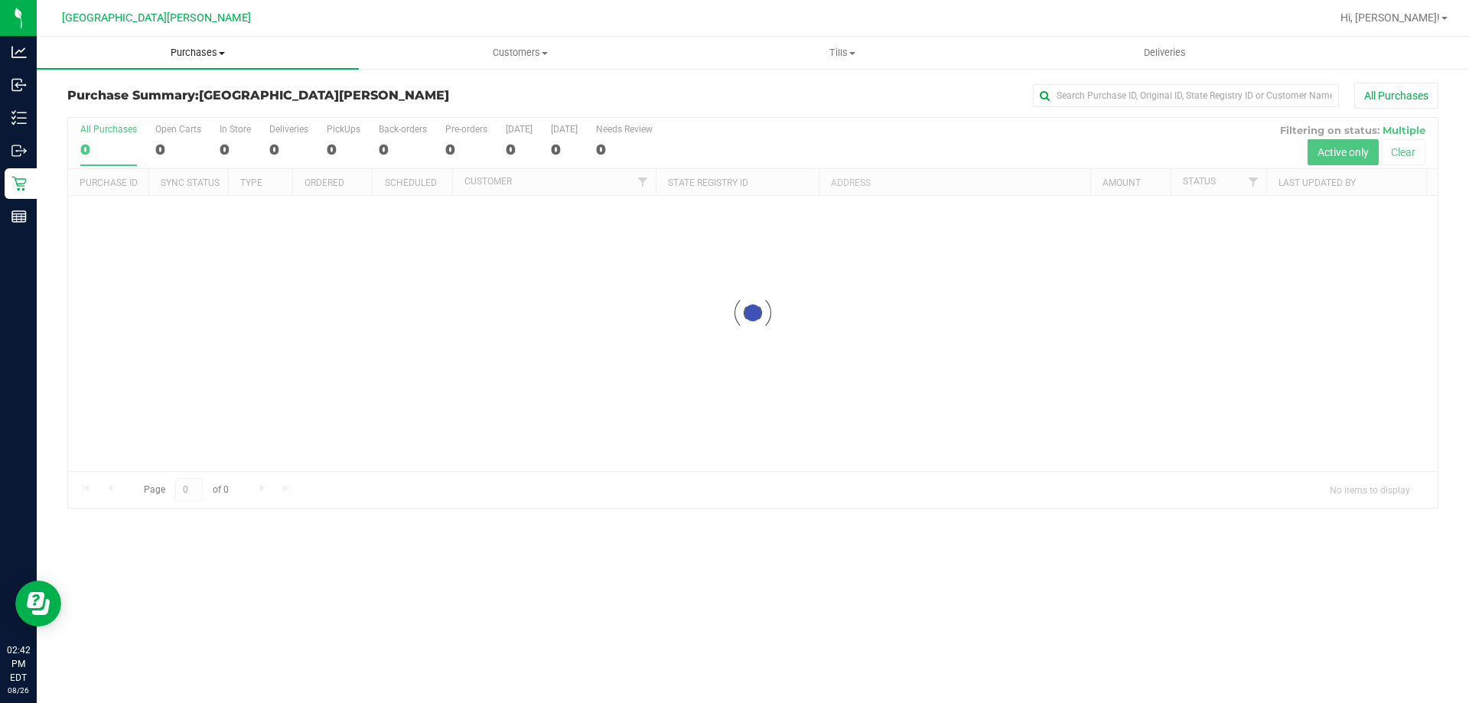
click at [209, 50] on span "Purchases" at bounding box center [198, 53] width 322 height 14
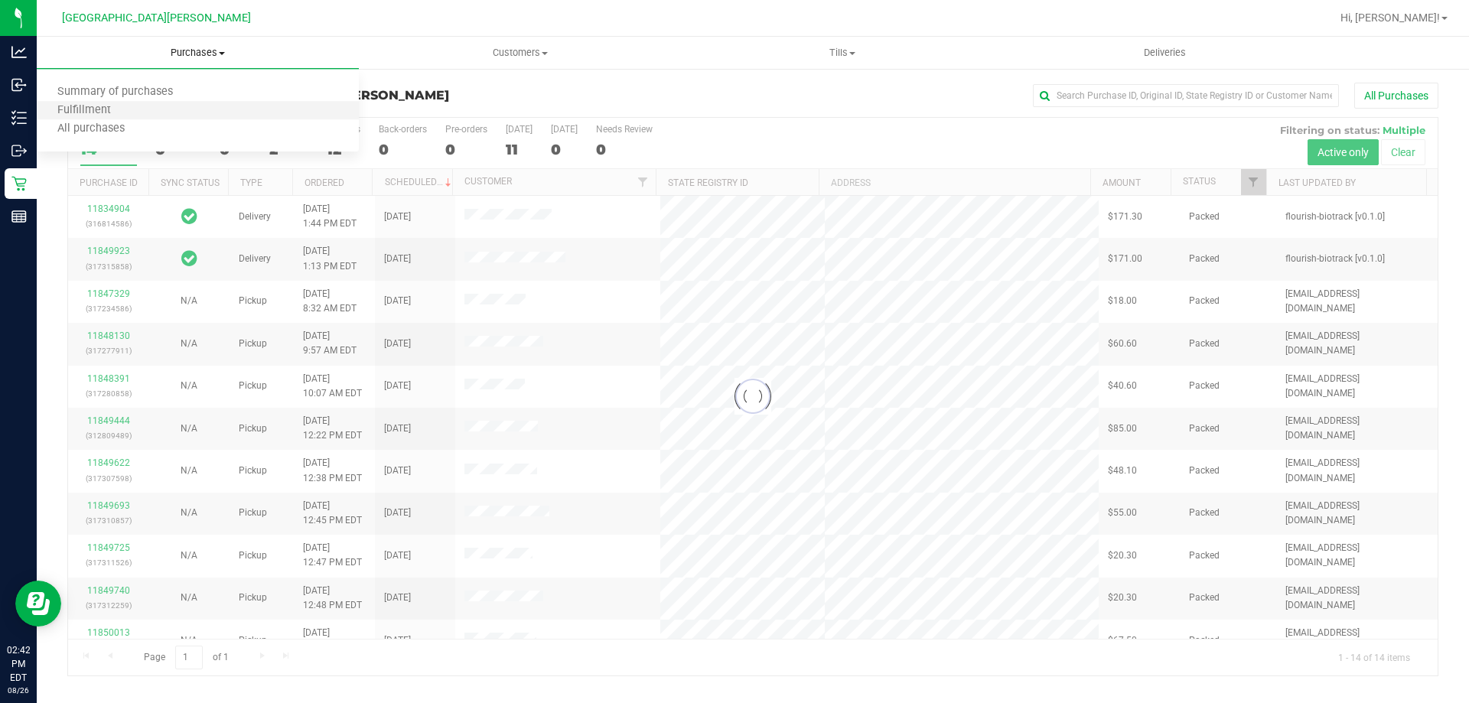
click at [132, 116] on li "Fulfillment" at bounding box center [198, 111] width 322 height 18
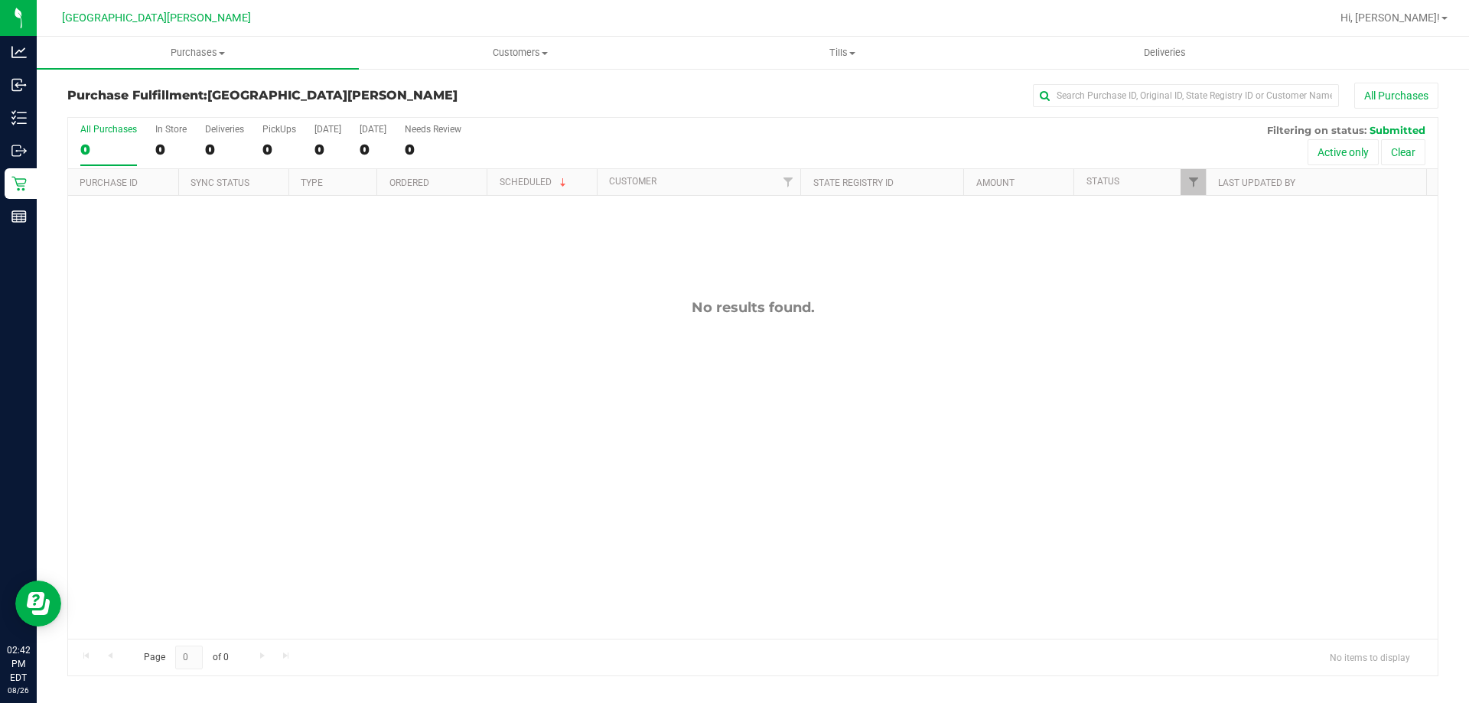
click at [264, 392] on div "No results found." at bounding box center [753, 469] width 1370 height 546
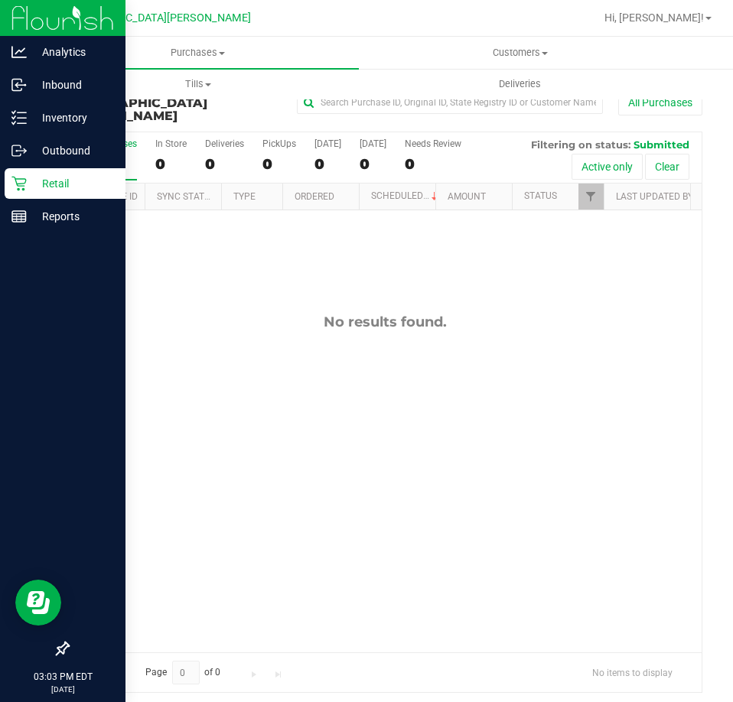
click at [20, 181] on icon at bounding box center [18, 183] width 15 height 15
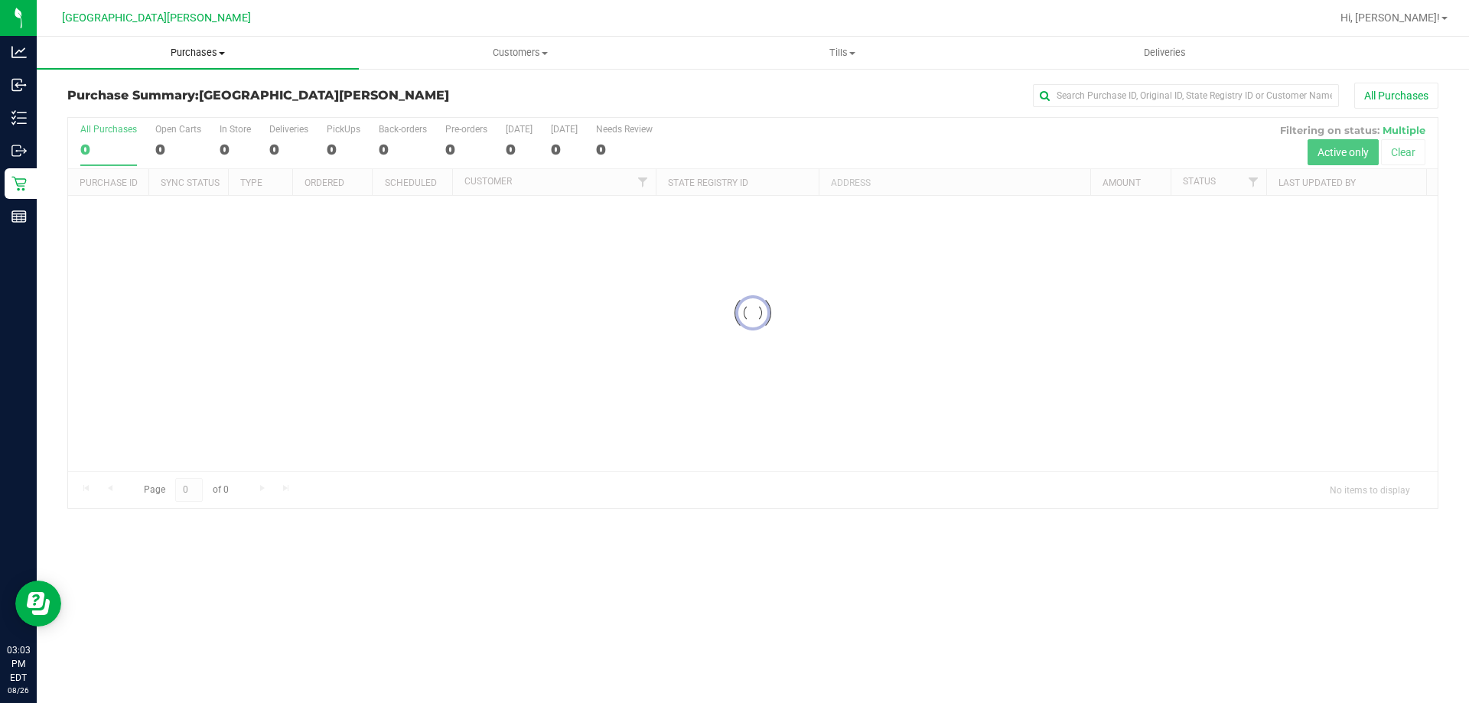
click at [204, 45] on uib-tab-heading "Purchases Summary of purchases Fulfillment All purchases" at bounding box center [198, 53] width 322 height 32
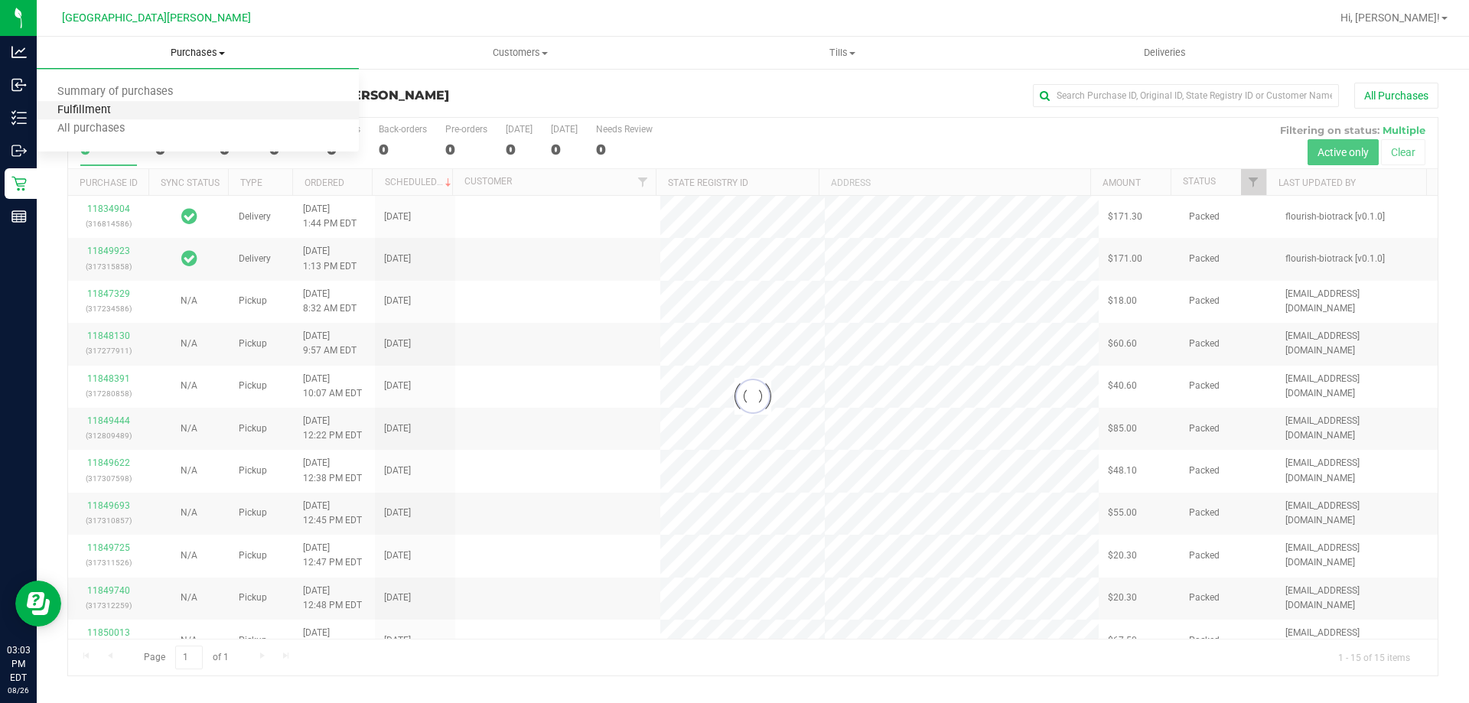
click at [116, 109] on span "Fulfillment" at bounding box center [84, 110] width 95 height 13
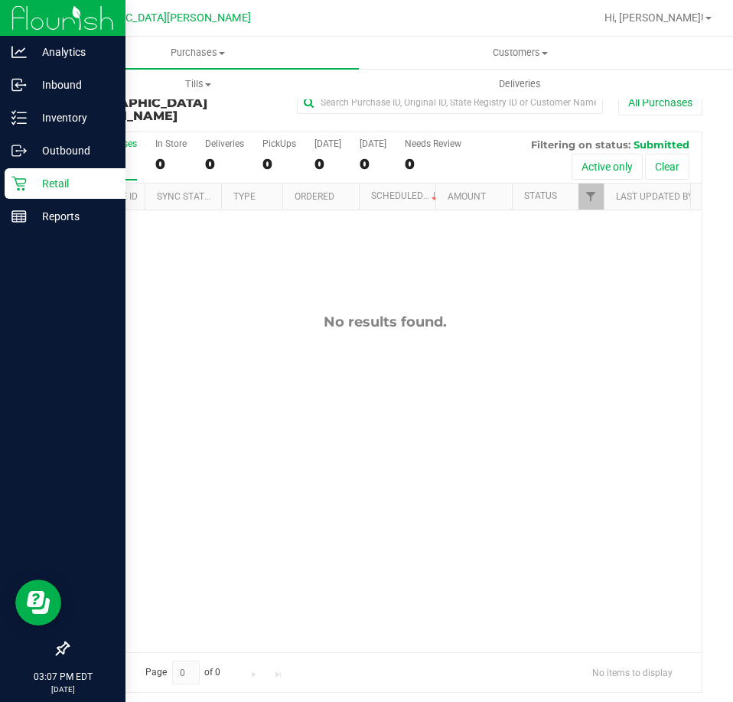
click at [38, 182] on p "Retail" at bounding box center [73, 183] width 92 height 18
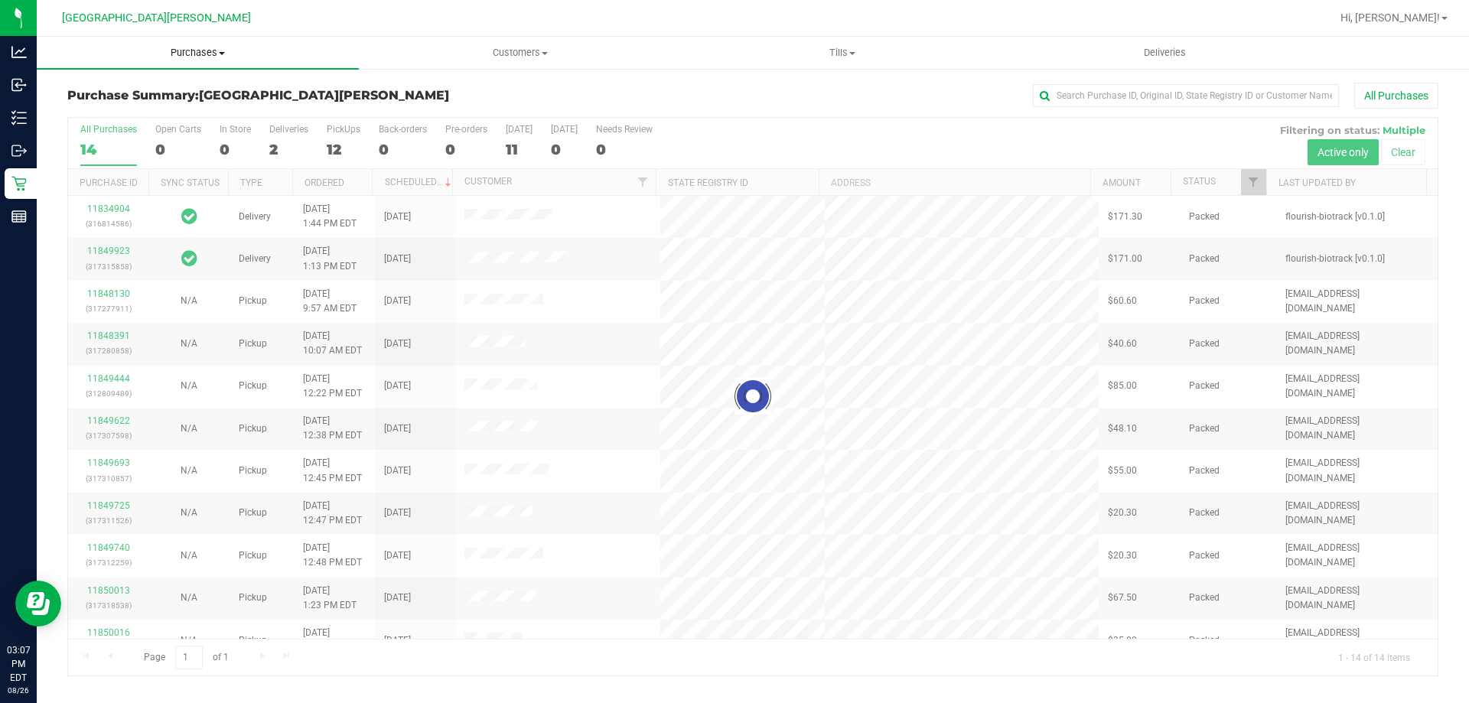
click at [208, 56] on span "Purchases" at bounding box center [198, 53] width 322 height 14
click at [126, 109] on span "Fulfillment" at bounding box center [84, 110] width 95 height 13
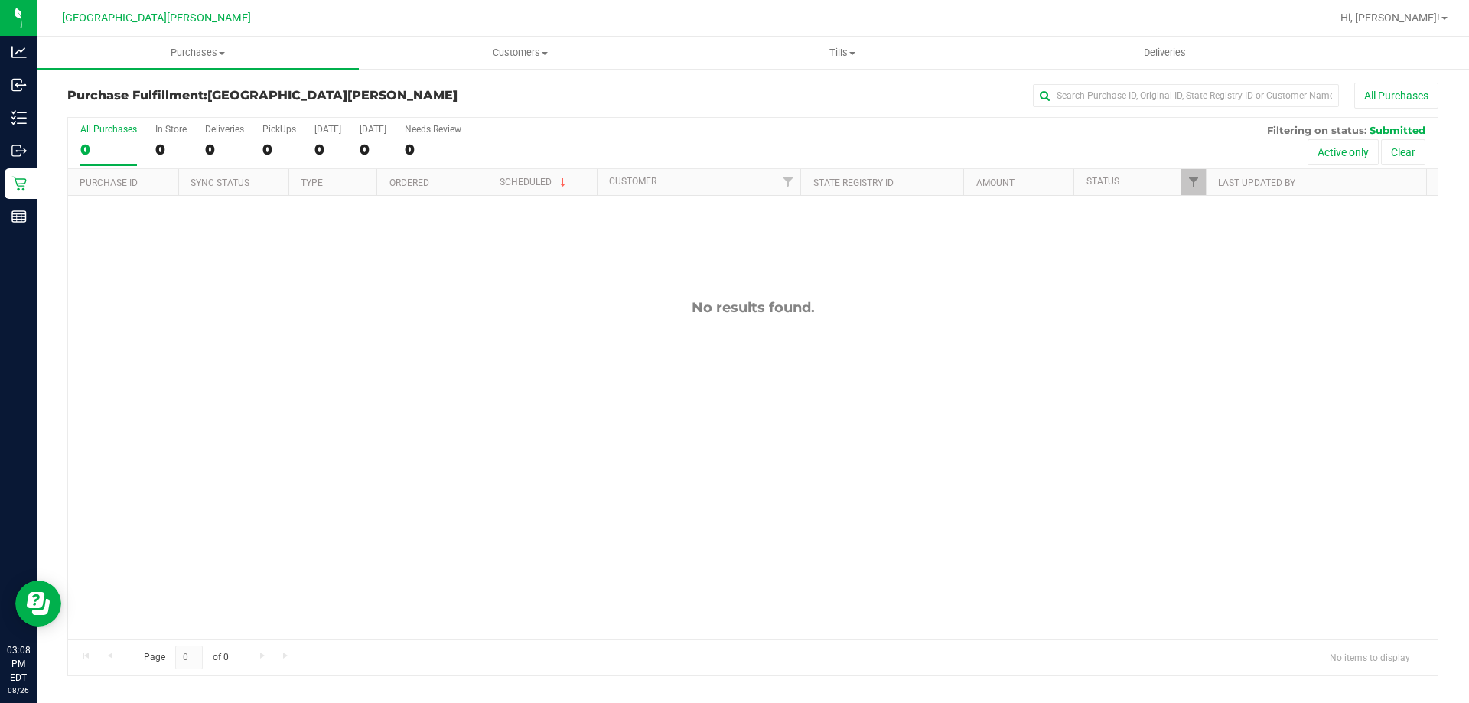
drag, startPoint x: 371, startPoint y: 419, endPoint x: 438, endPoint y: 12, distance: 412.5
click at [378, 406] on div "No results found." at bounding box center [753, 469] width 1370 height 546
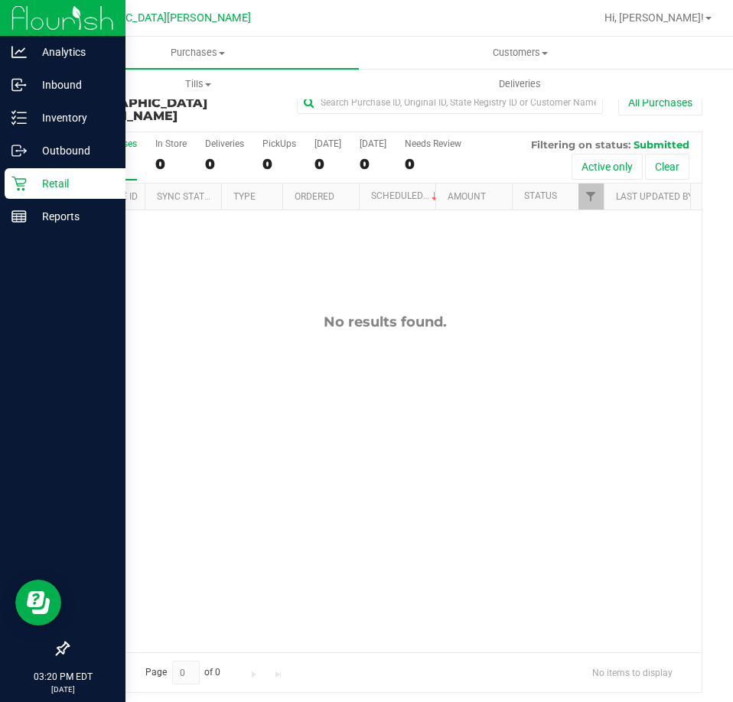
click at [35, 185] on p "Retail" at bounding box center [73, 183] width 92 height 18
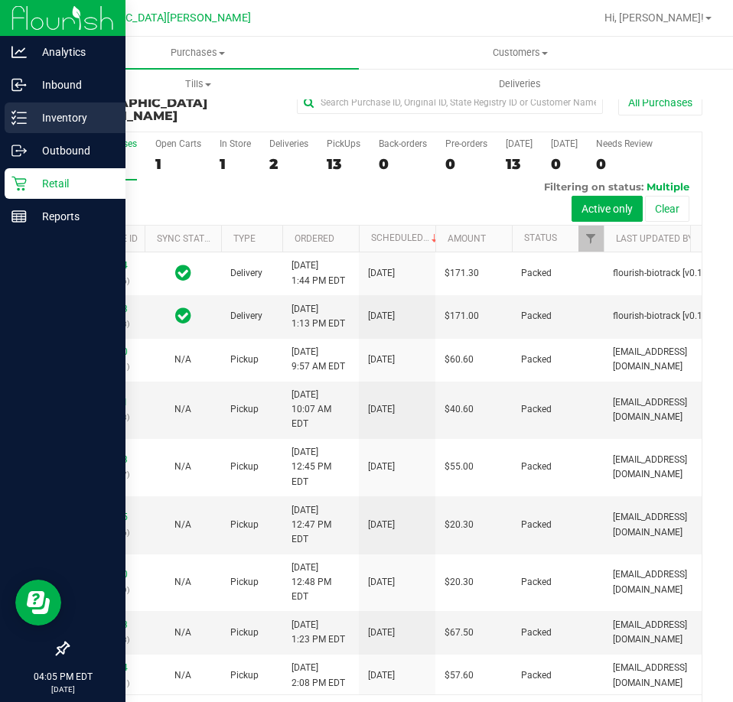
click at [11, 120] on icon at bounding box center [18, 117] width 15 height 15
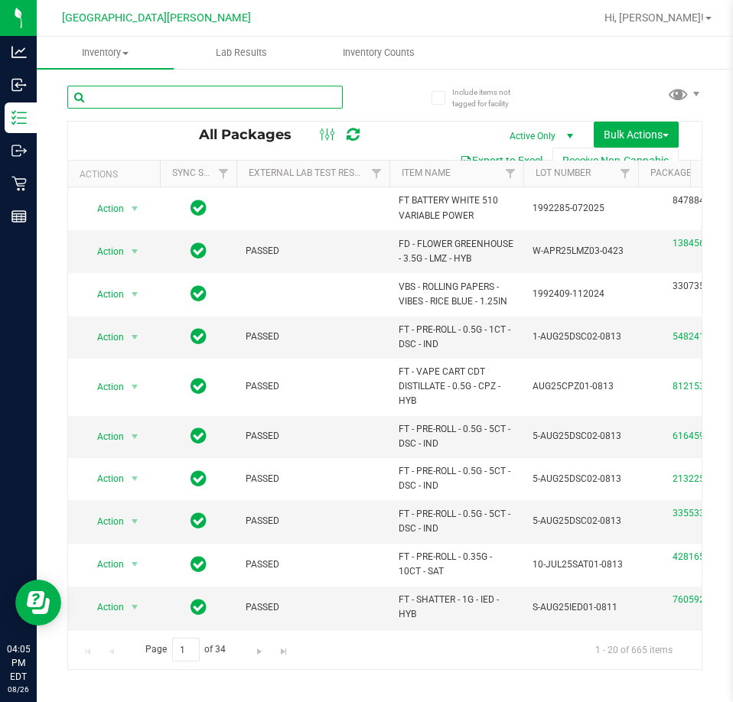
click at [159, 93] on input "text" at bounding box center [204, 97] width 275 height 23
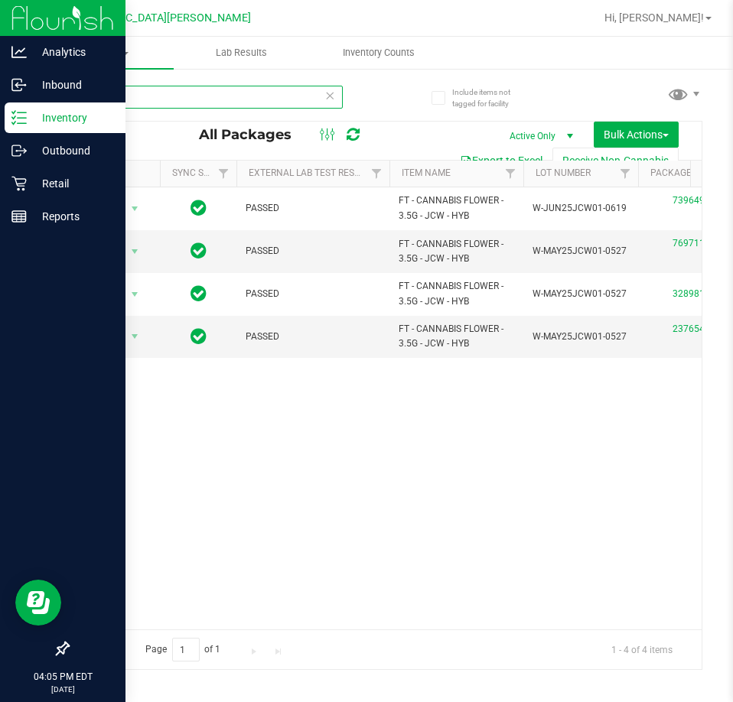
type input "jcw"
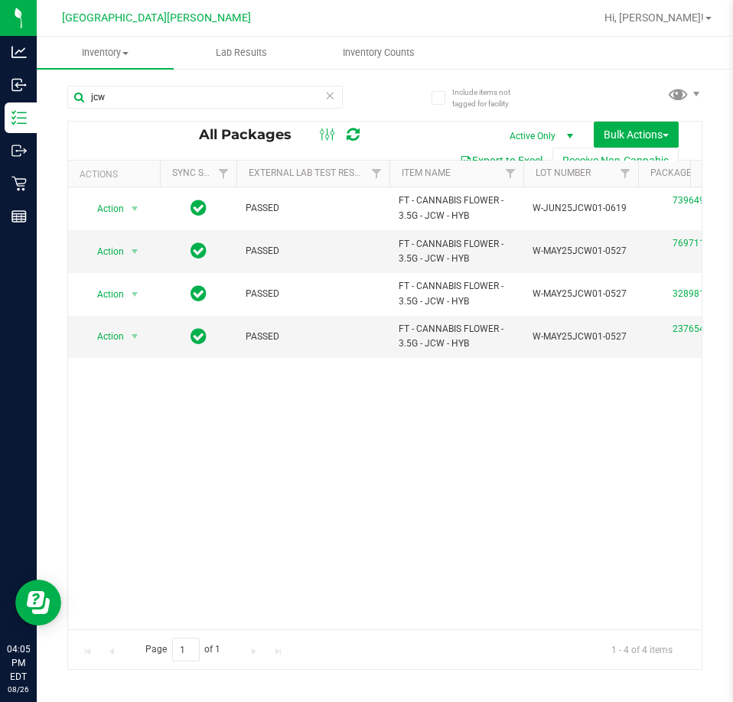
click at [326, 97] on icon at bounding box center [329, 95] width 11 height 18
